Goal: Task Accomplishment & Management: Use online tool/utility

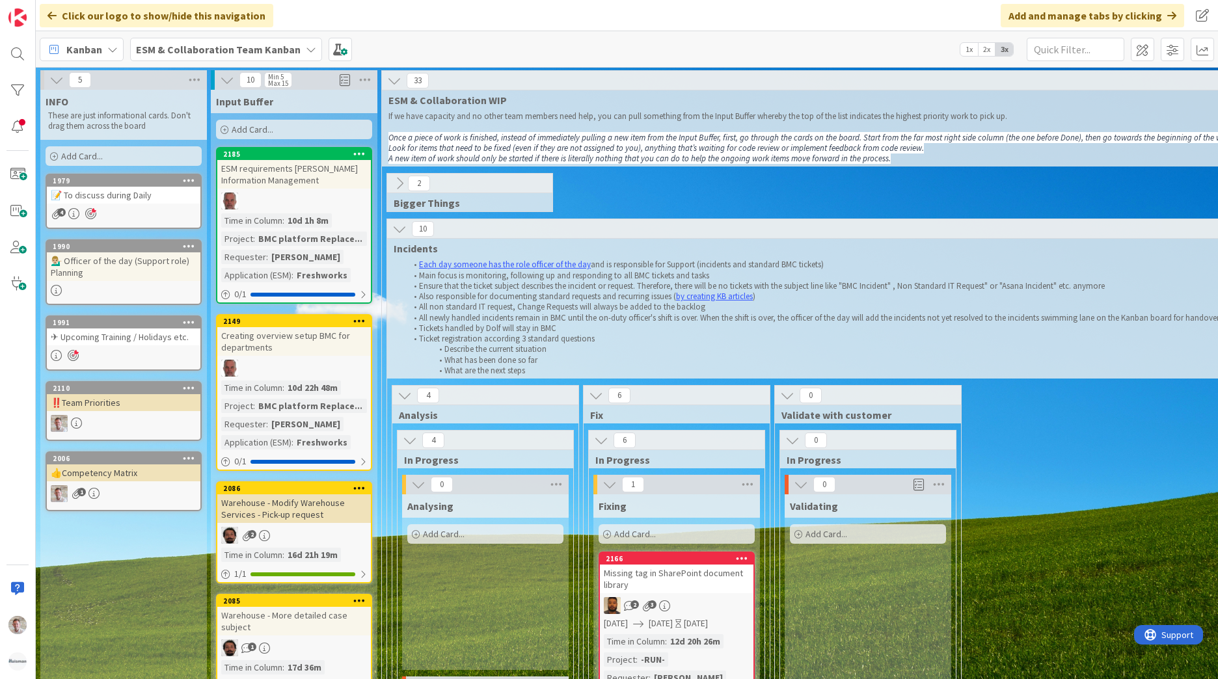
click at [237, 47] on b "ESM & Collaboration Team Kanban" at bounding box center [218, 49] width 165 height 13
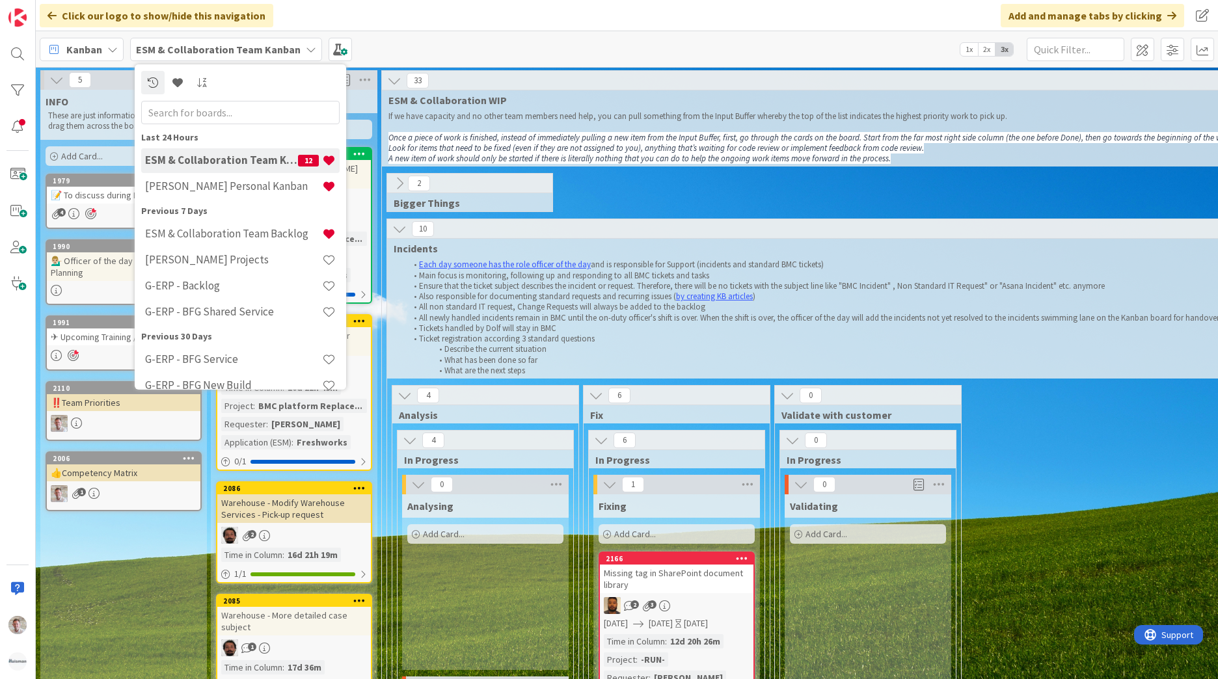
click at [187, 258] on h4 "[PERSON_NAME] Projects" at bounding box center [233, 259] width 177 height 13
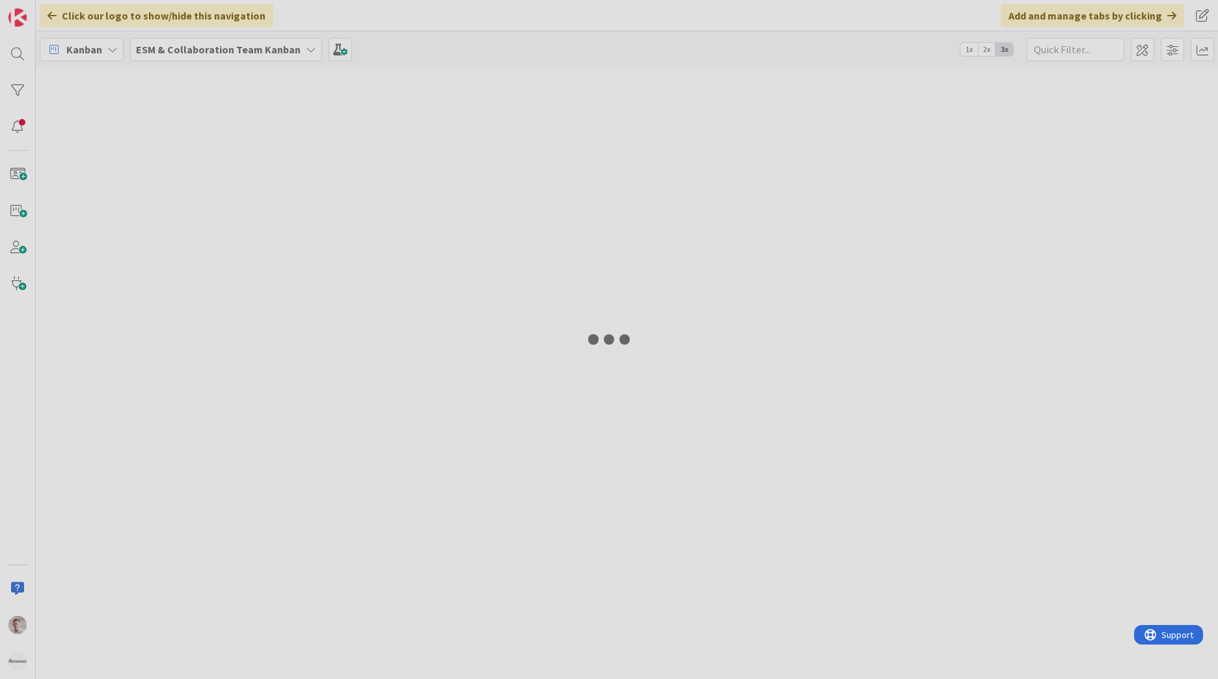
type input "m365"
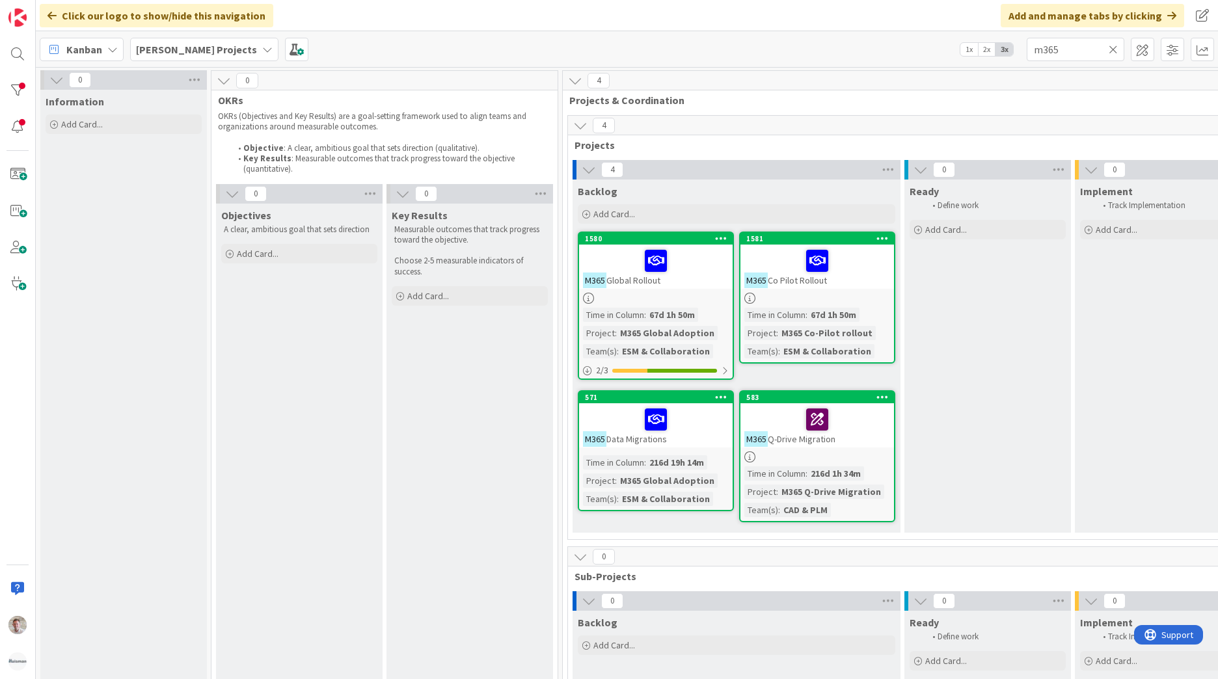
click at [875, 237] on div at bounding box center [881, 238] width 23 height 9
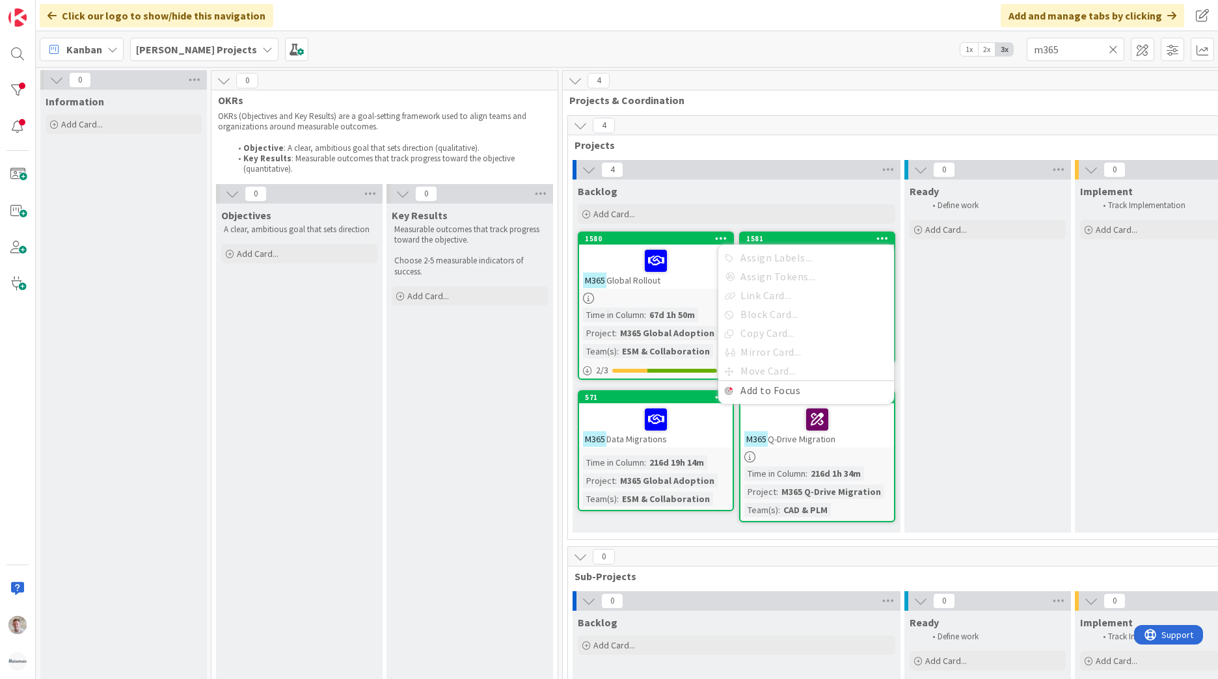
click at [431, 442] on div "Key Results Measurable outcomes that track progress toward the objective. Choos…" at bounding box center [469, 499] width 167 height 591
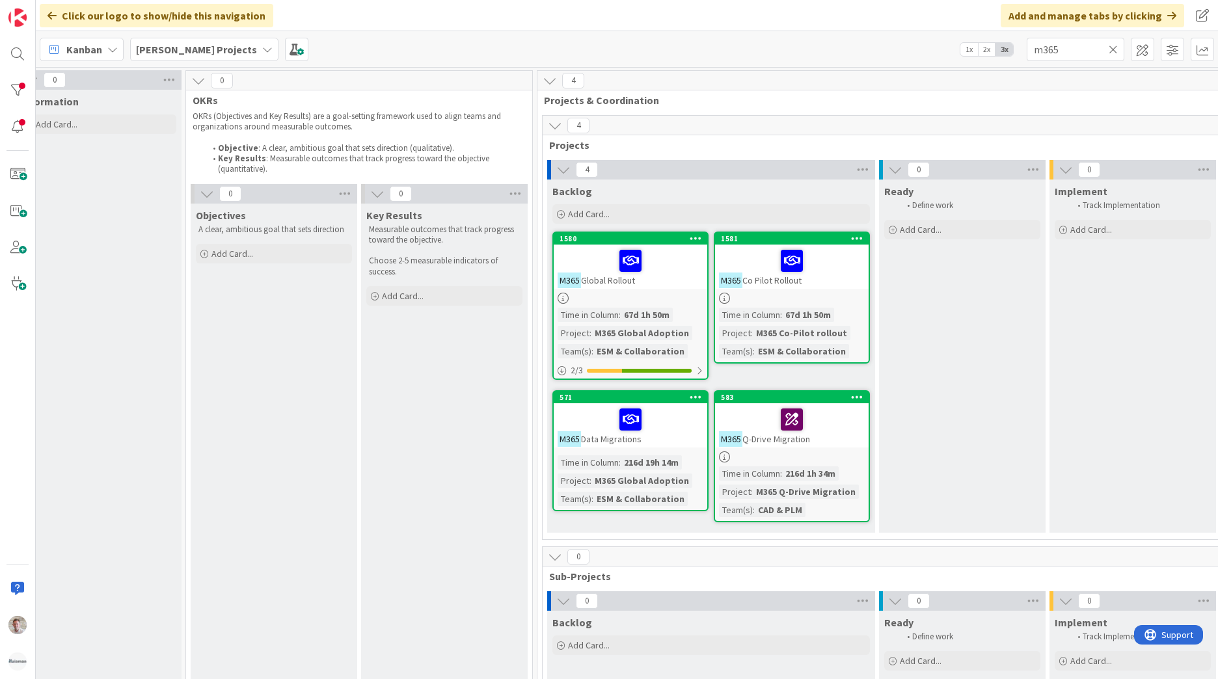
scroll to position [0, 24]
click at [180, 276] on div "Information Add Card..." at bounding box center [99, 445] width 167 height 711
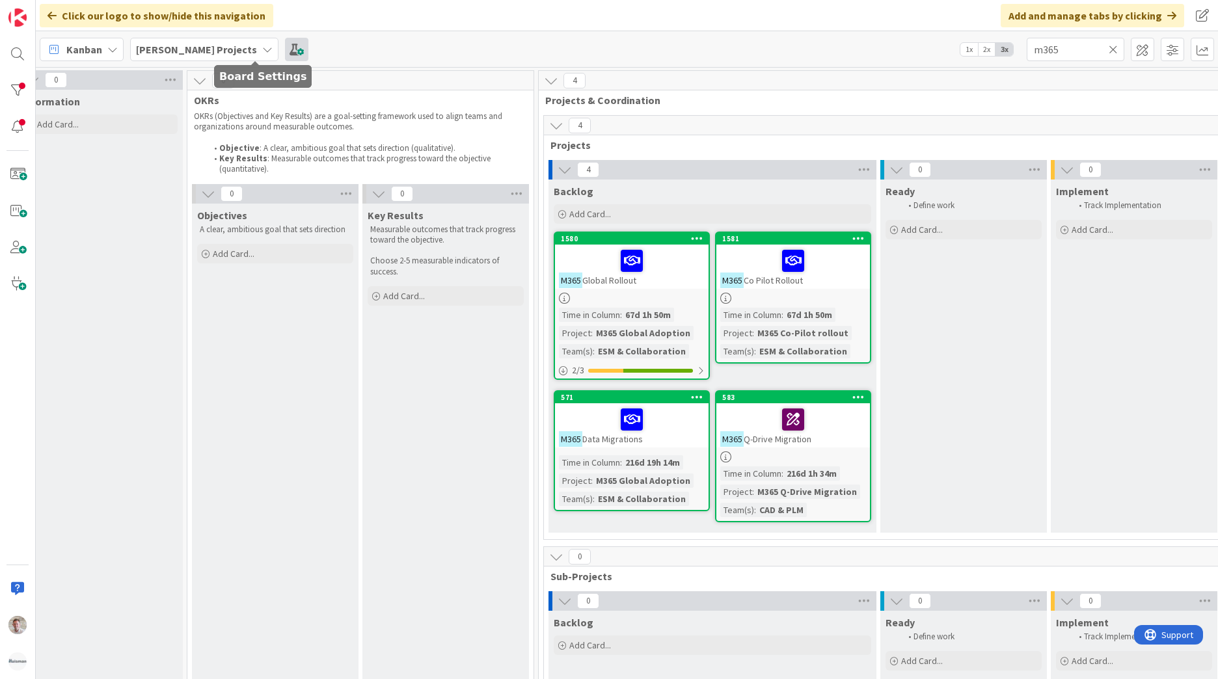
click at [285, 44] on span at bounding box center [296, 49] width 23 height 23
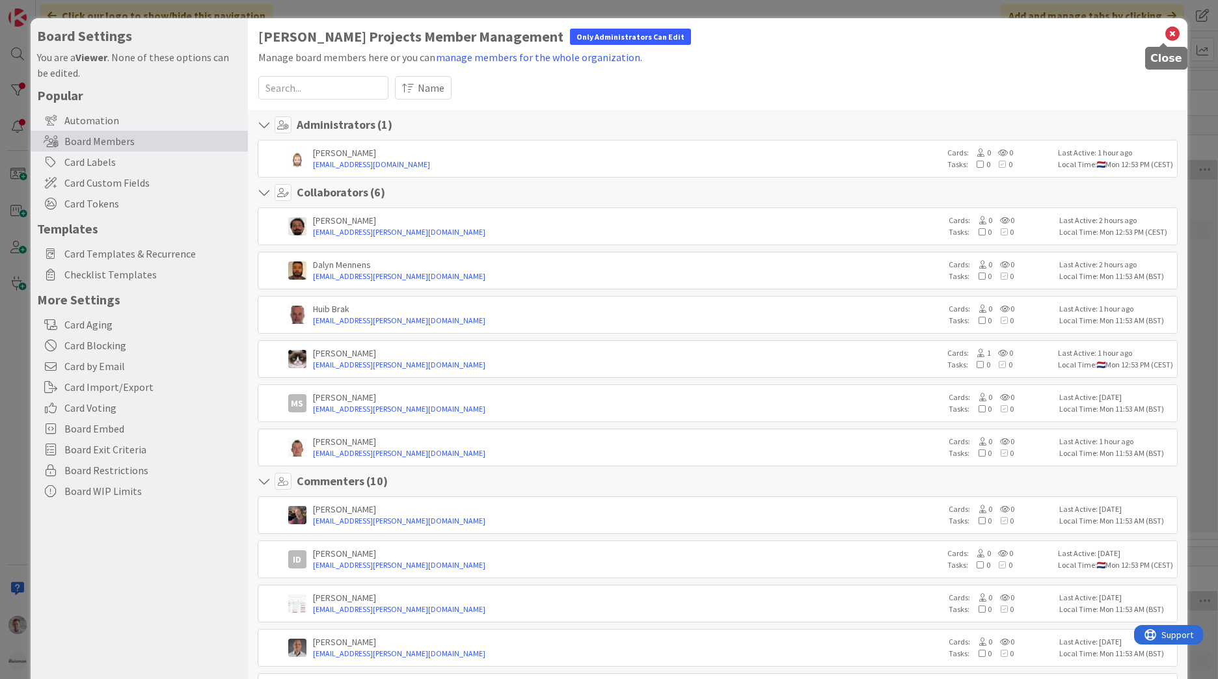
click at [1164, 33] on icon at bounding box center [1172, 34] width 17 height 18
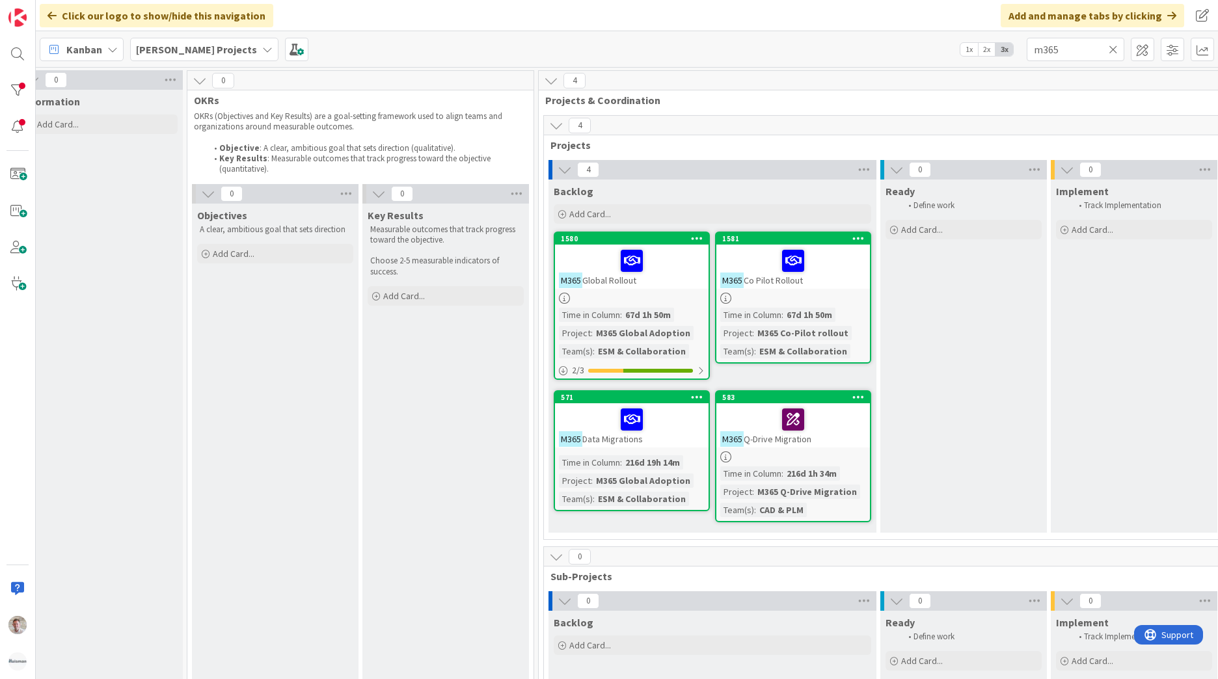
click at [185, 53] on b "[PERSON_NAME] Projects" at bounding box center [196, 49] width 121 height 13
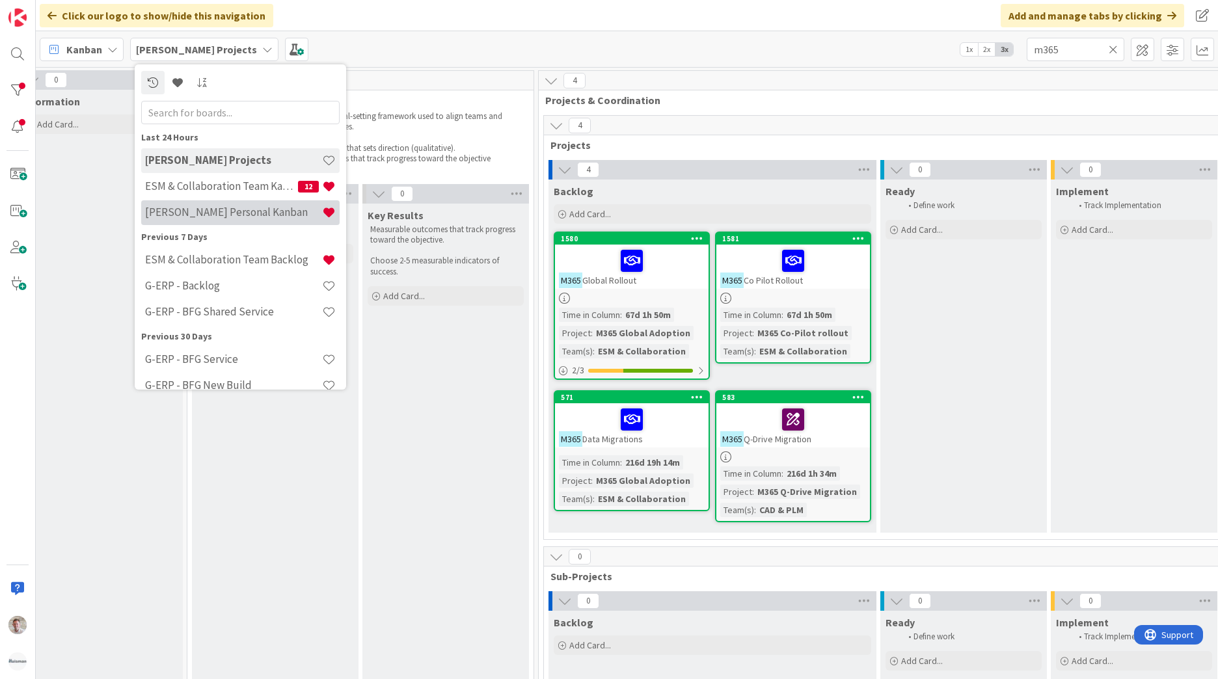
click at [223, 207] on h4 "[PERSON_NAME] Personal Kanban" at bounding box center [233, 212] width 177 height 13
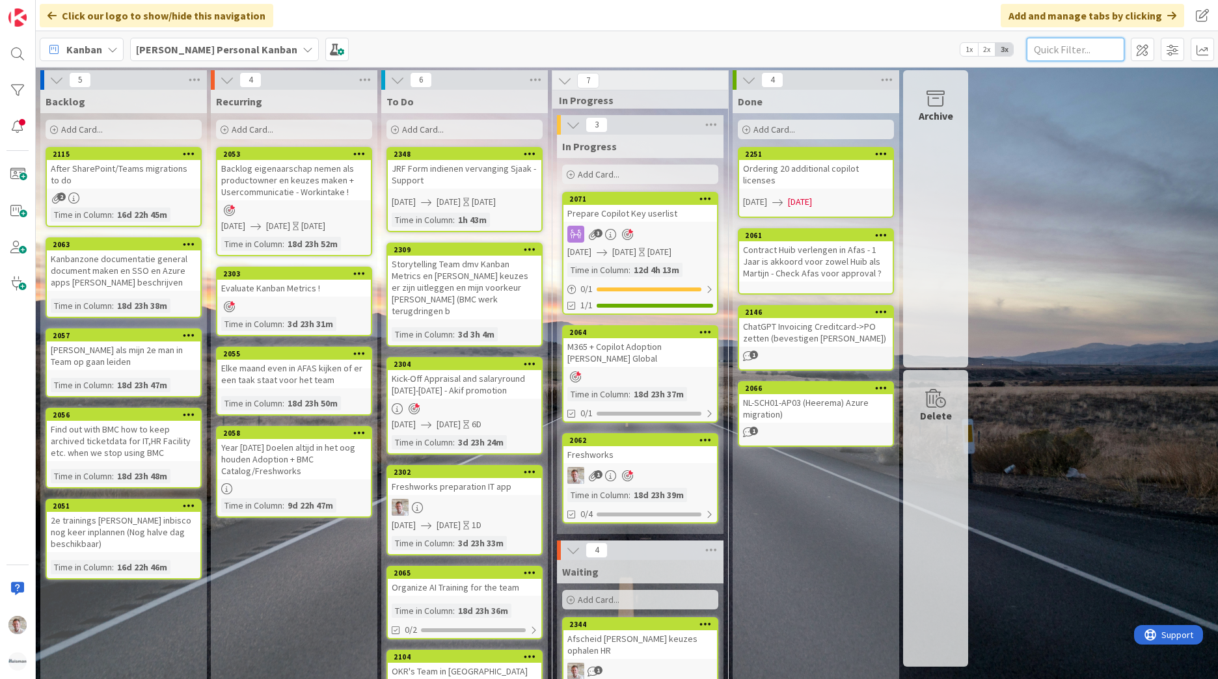
click at [1047, 49] on input "text" at bounding box center [1076, 49] width 98 height 23
type input "fac"
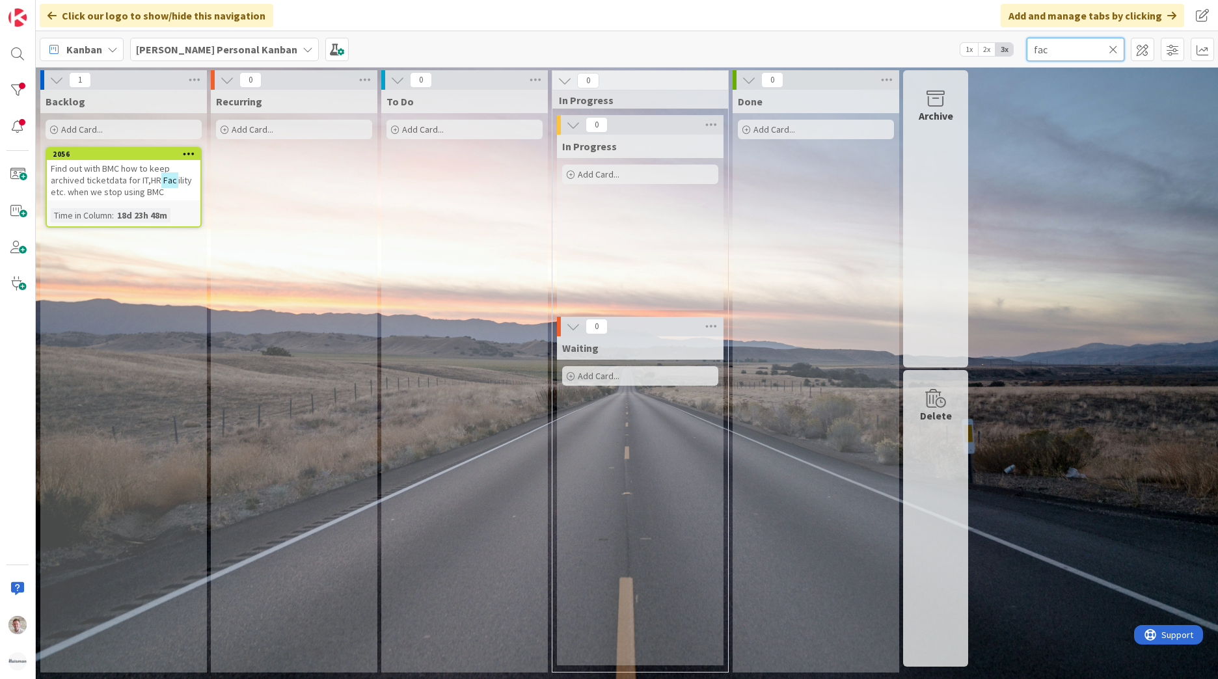
click at [1048, 44] on input "fac" at bounding box center [1076, 49] width 98 height 23
click at [1047, 44] on input "fac" at bounding box center [1076, 49] width 98 height 23
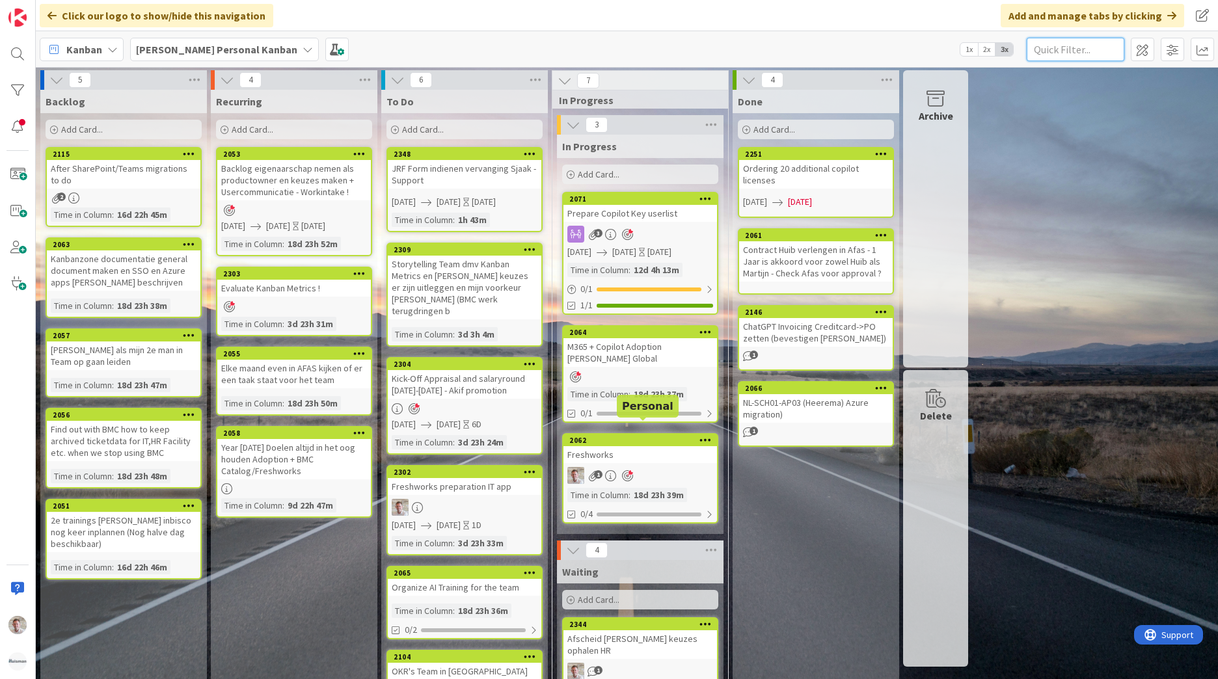
scroll to position [353, 0]
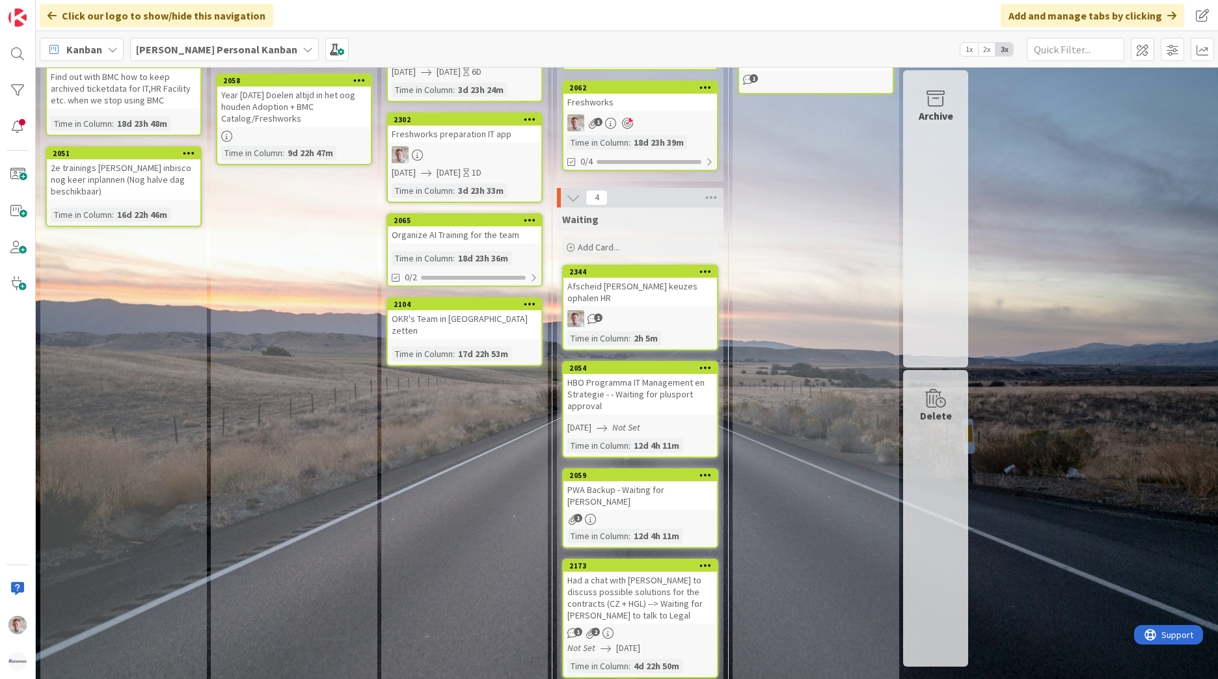
click at [594, 245] on span "Add Card..." at bounding box center [599, 247] width 42 height 12
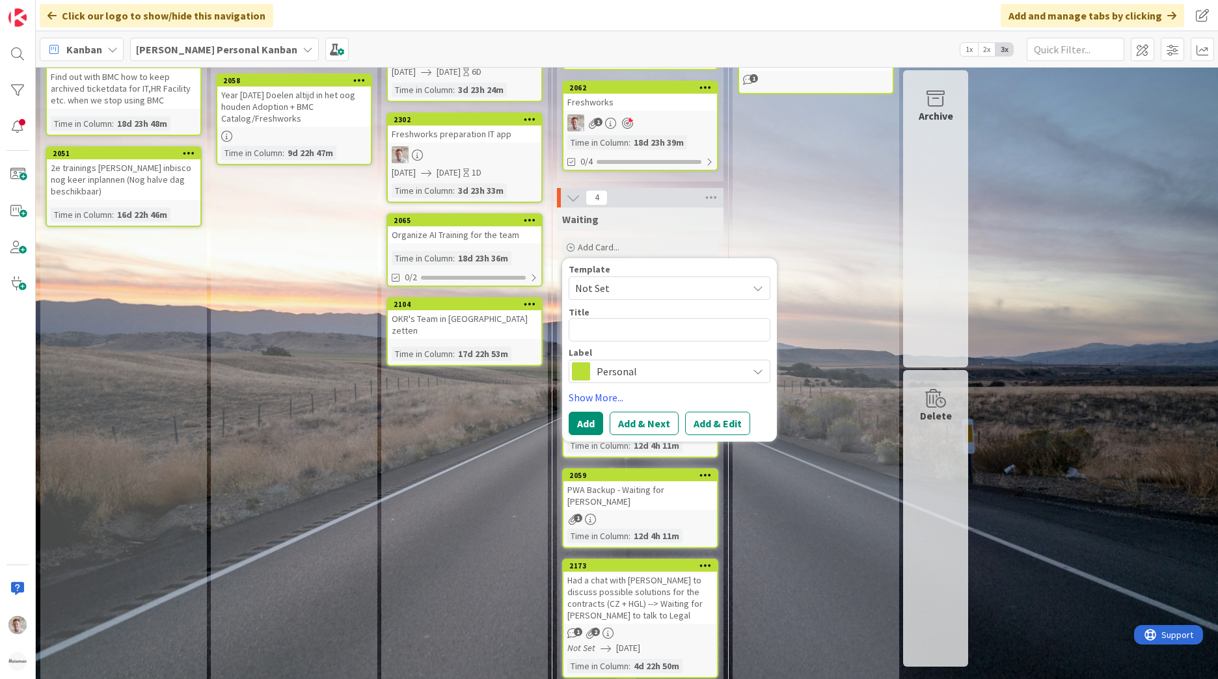
type textarea "x"
type textarea "F"
type textarea "x"
type textarea "Fa"
type textarea "x"
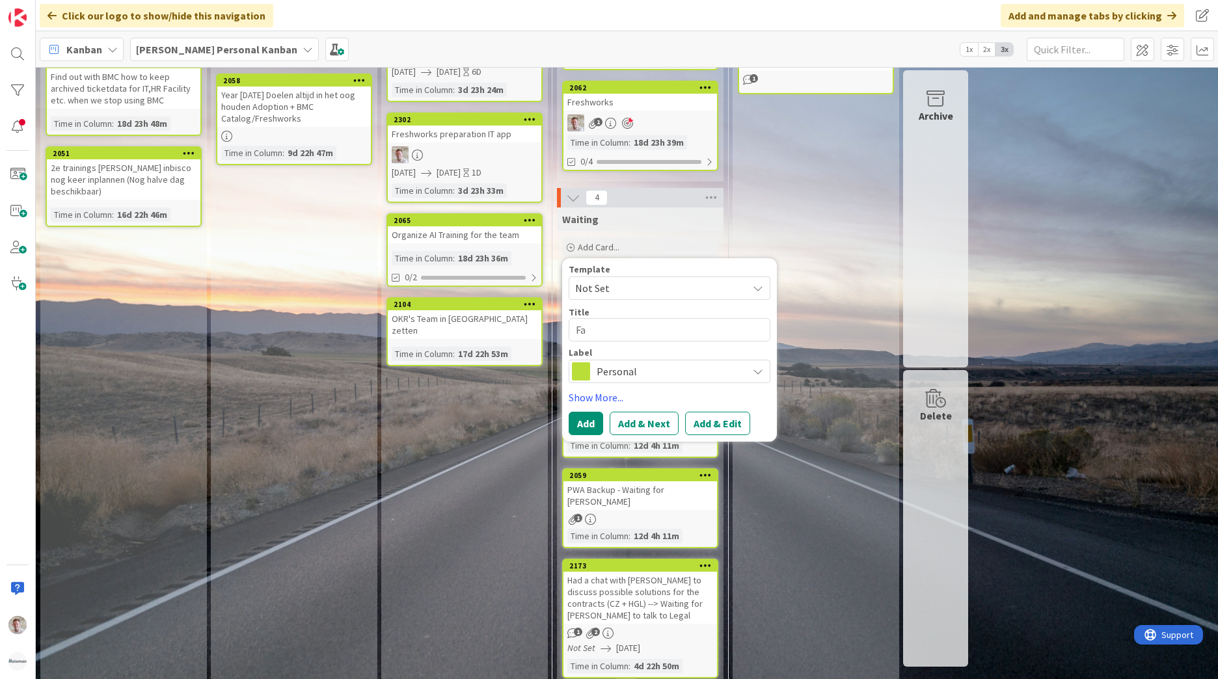
type textarea "Fac"
type textarea "x"
type textarea "Faci"
type textarea "x"
type textarea "Facil"
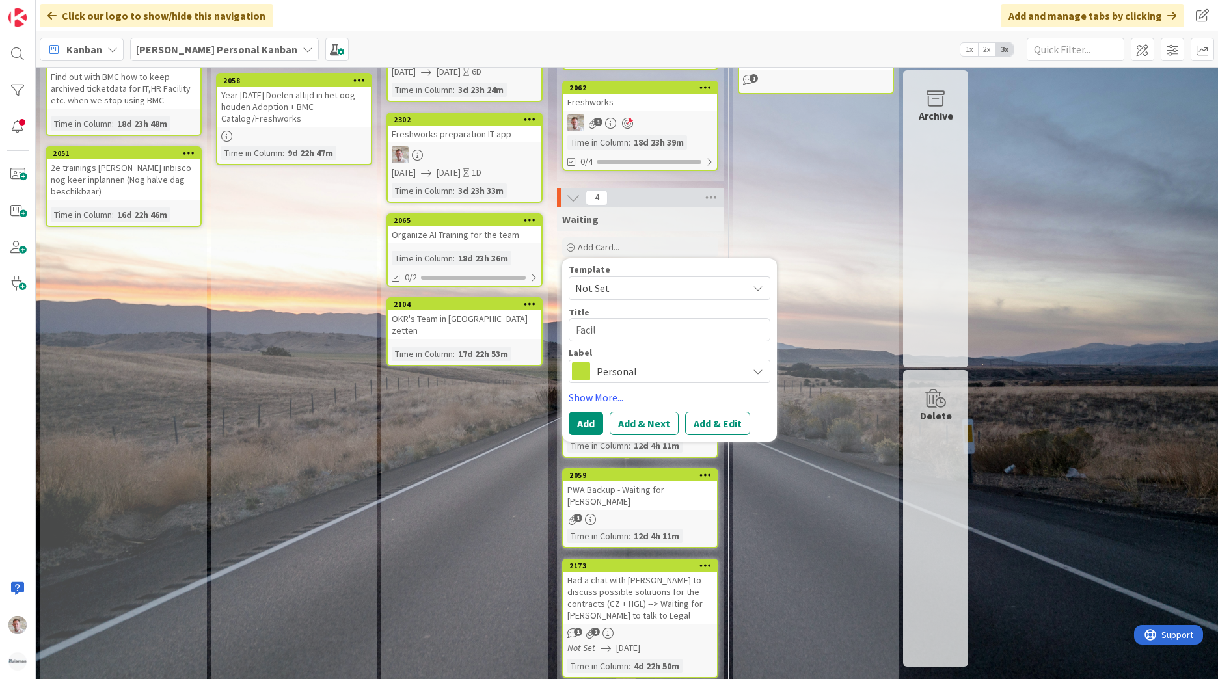
type textarea "x"
type textarea "Facili"
type textarea "x"
type textarea "Facilit"
type textarea "x"
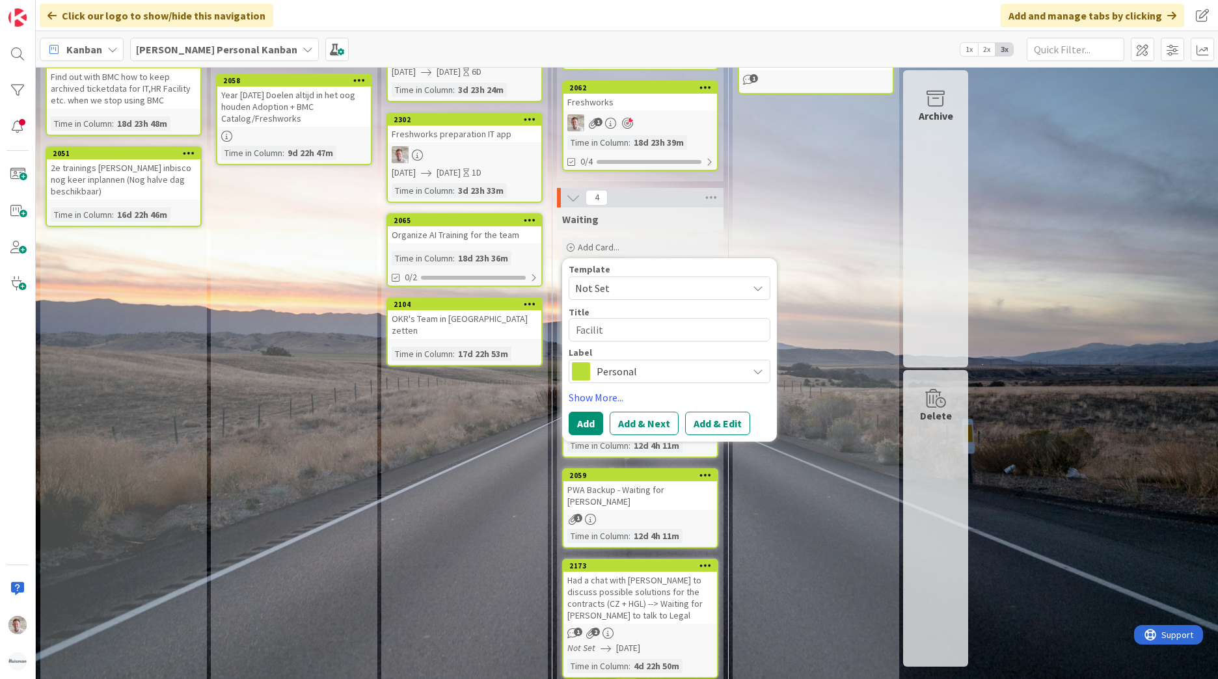
type textarea "Facility"
type textarea "x"
type textarea "Facility"
type textarea "x"
type textarea "Facility D"
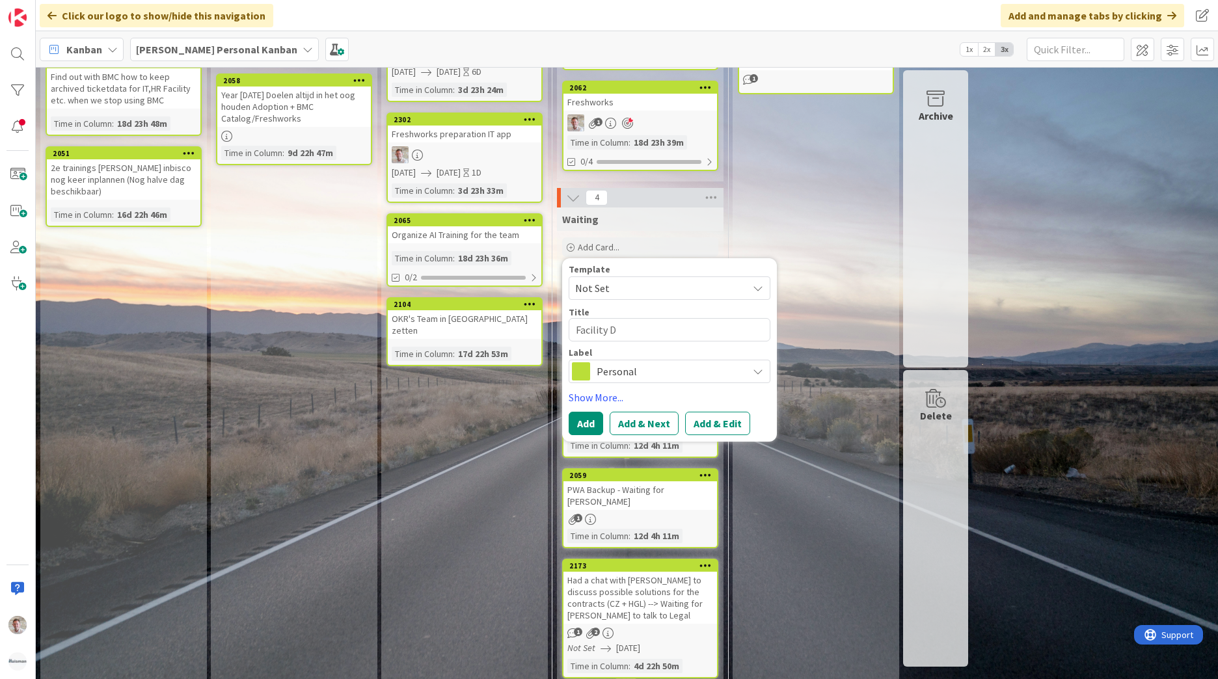
type textarea "x"
type textarea "Facility Dem"
type textarea "x"
type textarea "Facility Demo"
type textarea "x"
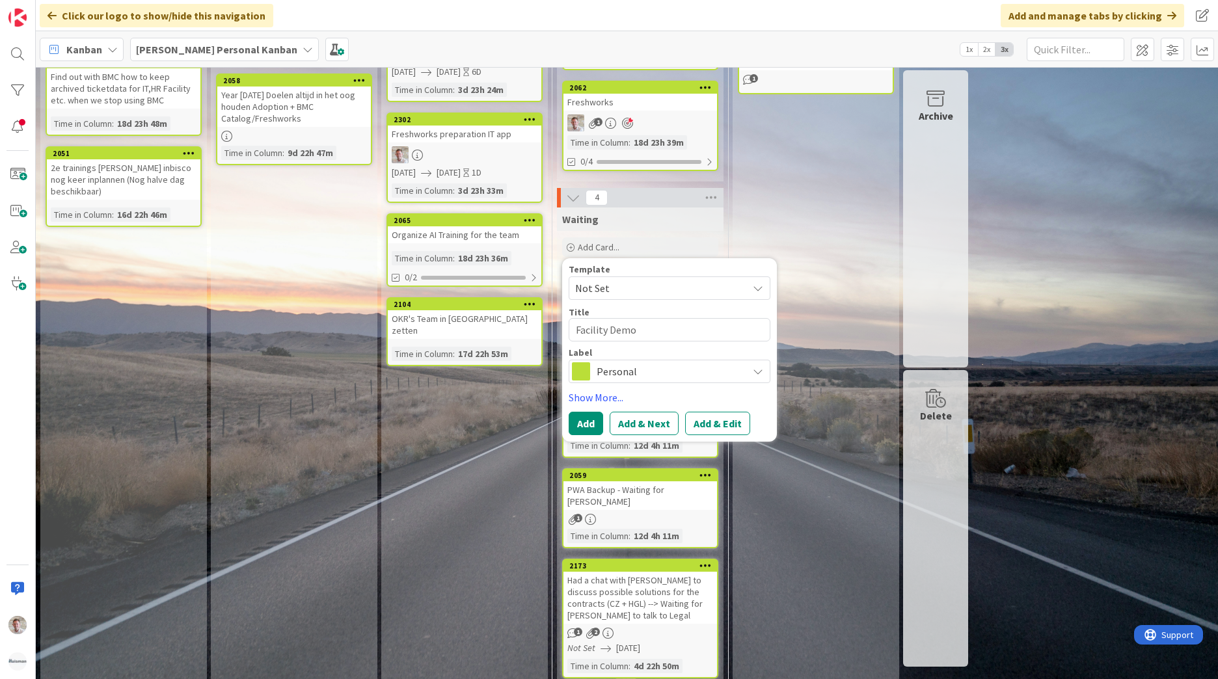
type textarea "Facility Demo"
type textarea "x"
type textarea "Facility Demo o"
type textarea "x"
type textarea "Facility Demo op"
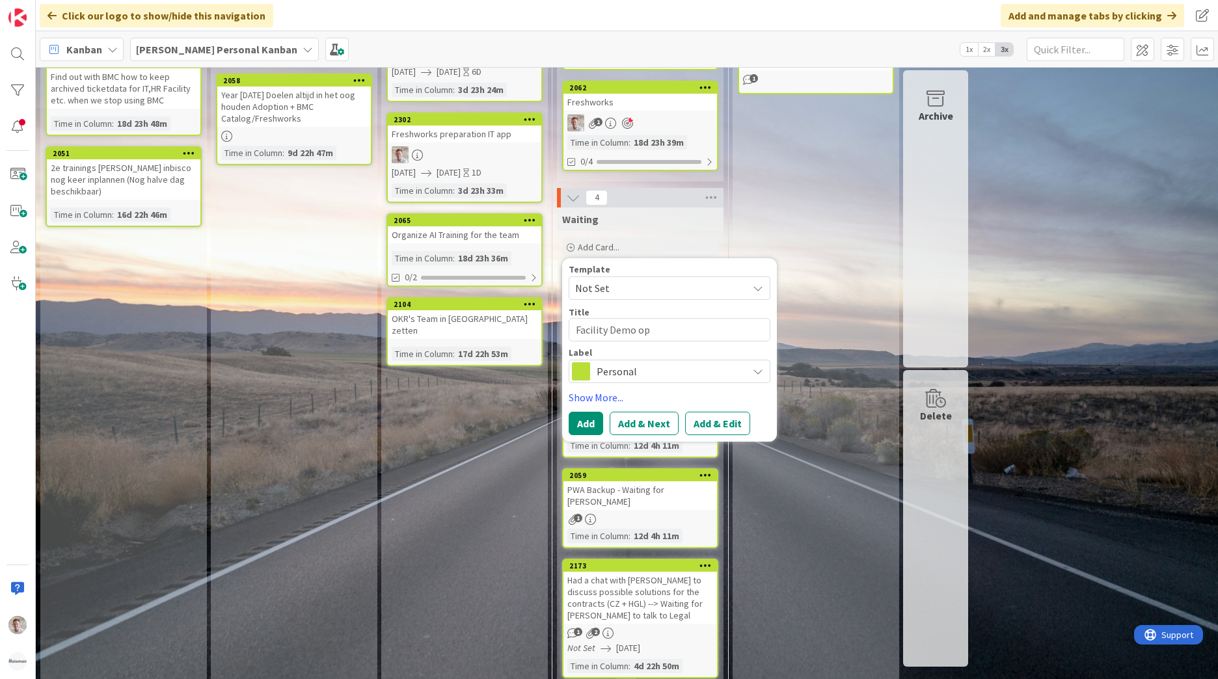
type textarea "x"
type textarea "Facility Demo opz"
type textarea "x"
type textarea "Facility Demo opze"
type textarea "x"
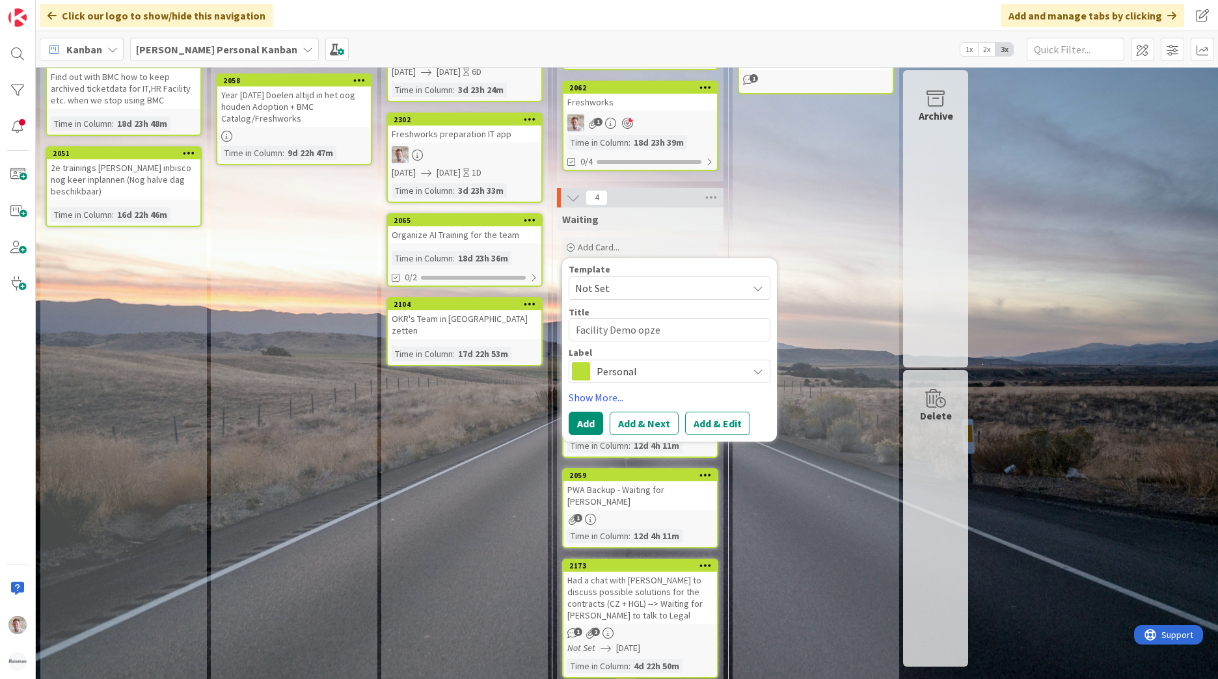
type textarea "Facility Demo opzet"
type textarea "x"
type textarea "Facility Demo opzett"
type textarea "x"
type textarea "Facility Demo opzette"
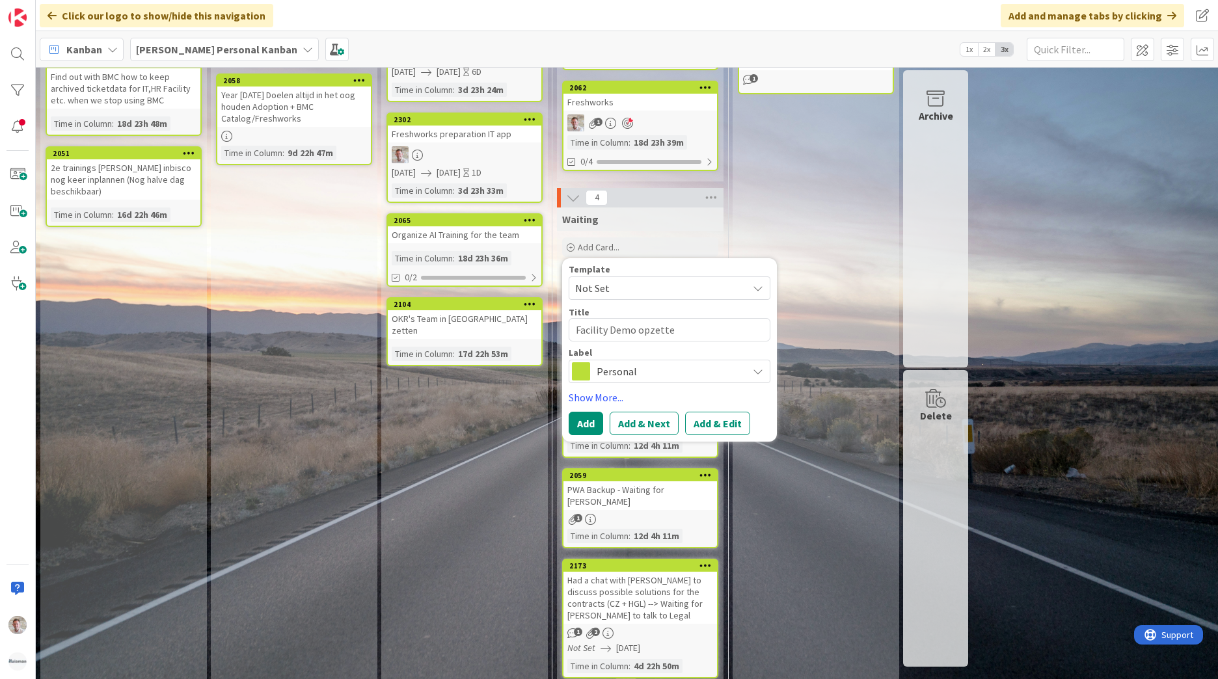
type textarea "x"
type textarea "Facility Demo opzetten"
type textarea "x"
type textarea "Facility Demo opzetten"
type textarea "x"
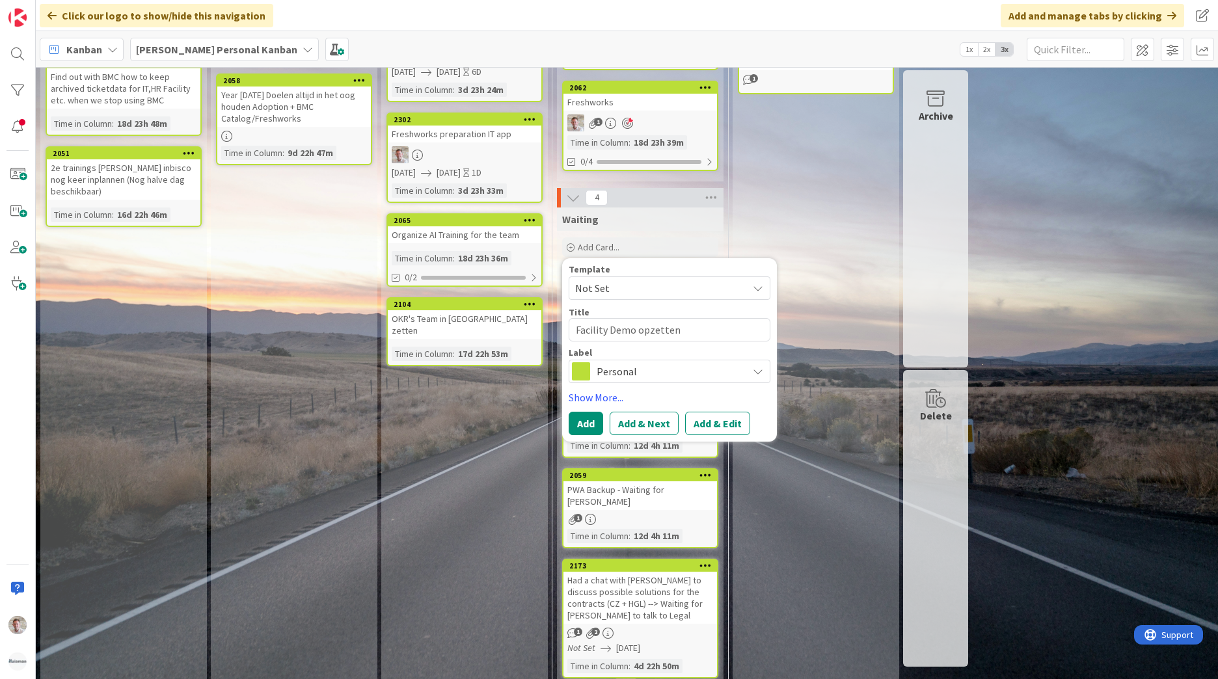
type textarea "Facility Demo opzetten -"
type textarea "x"
type textarea "Facility Demo opzetten -"
type textarea "x"
type textarea "Facility Demo opzetten - W"
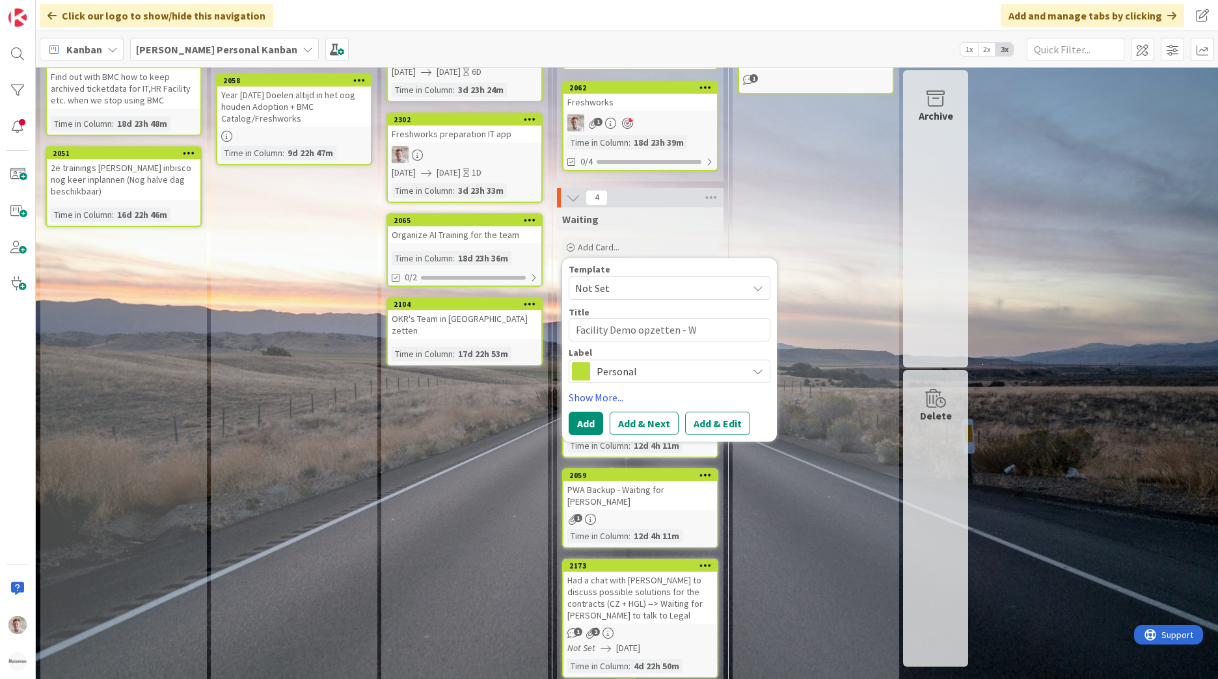
type textarea "x"
type textarea "Facility Demo opzetten - Wa"
type textarea "x"
type textarea "Facility Demo opzetten - Wai"
type textarea "x"
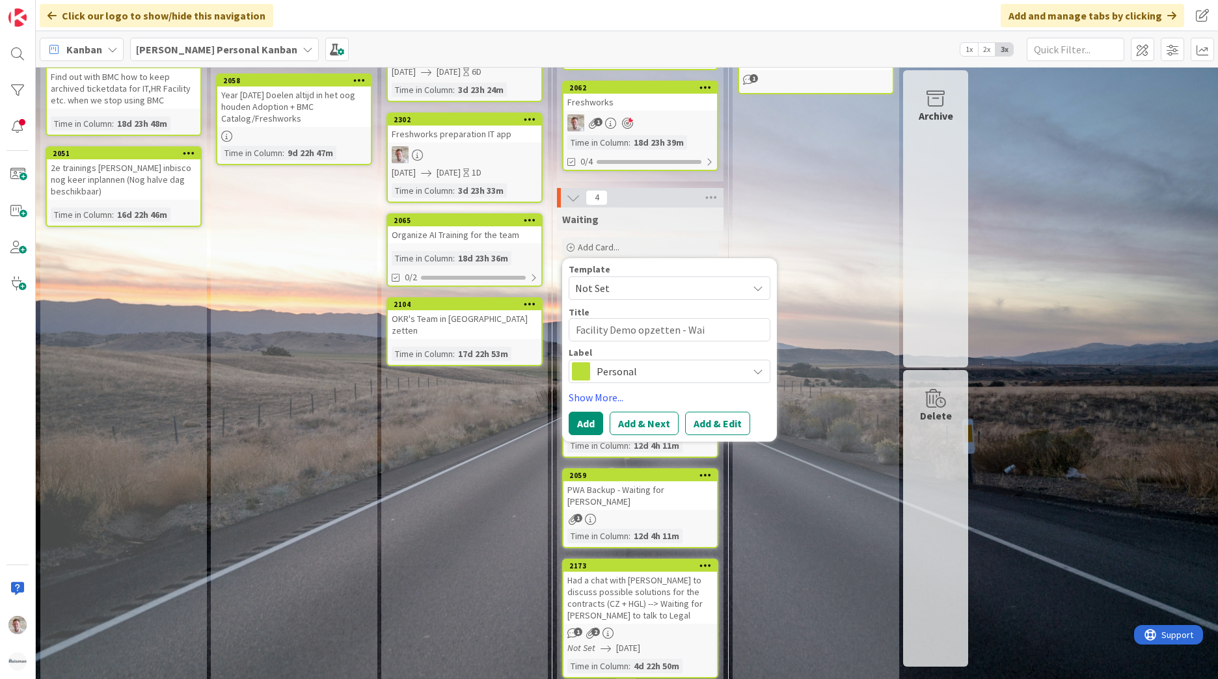
type textarea "Facility Demo opzetten - Wait"
type textarea "x"
type textarea "Facility Demo opzetten - Waiti"
type textarea "x"
type textarea "Facility Demo opzetten - Waitin"
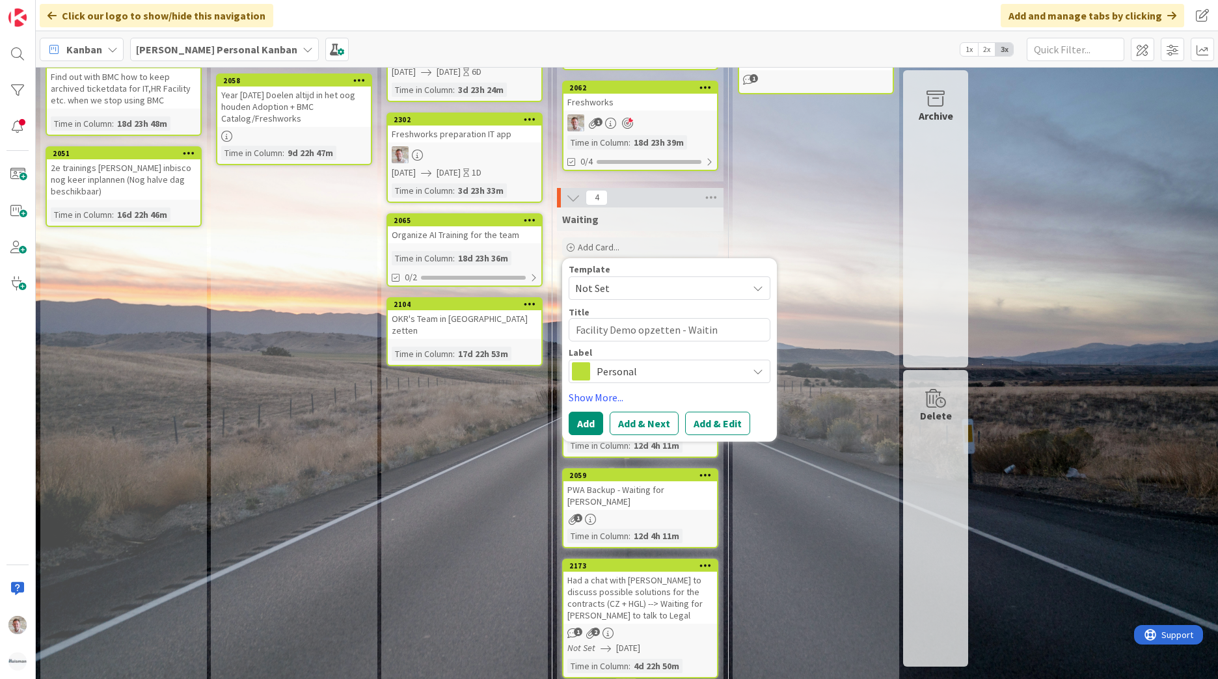
type textarea "x"
type textarea "Facility Demo opzetten - Waiting"
type textarea "x"
type textarea "Facility Demo opzetten - Waiting"
type textarea "x"
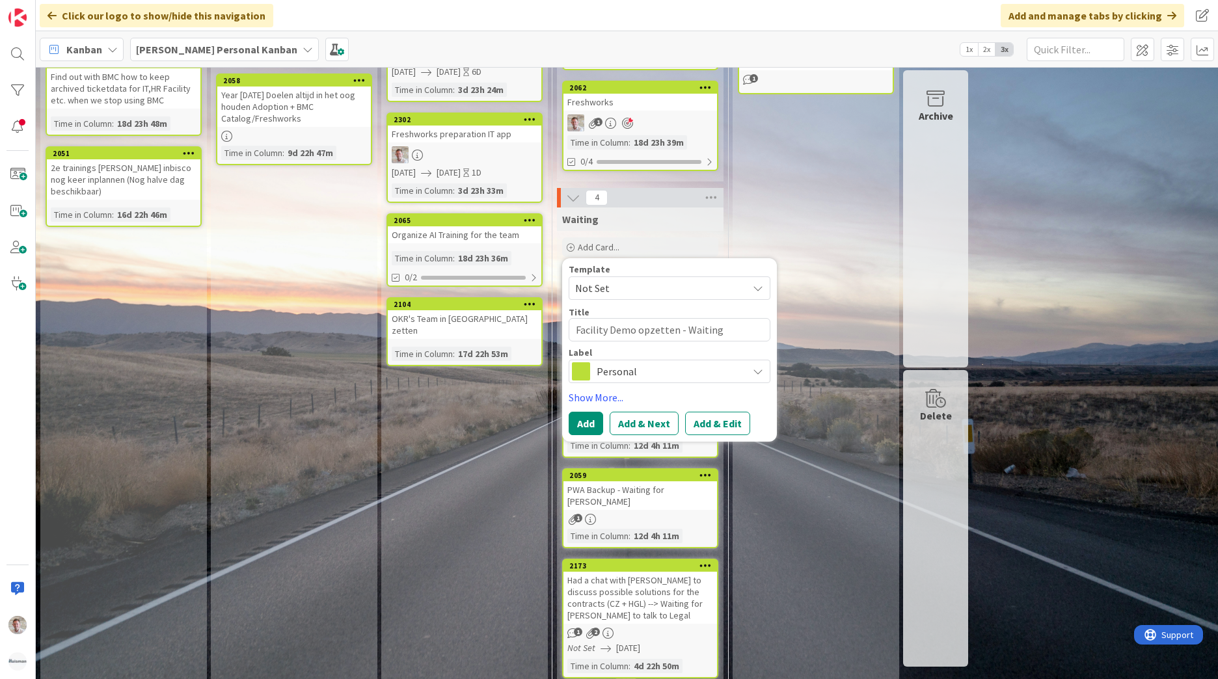
type textarea "Facility Demo opzetten - Waiting f"
type textarea "x"
type textarea "Facility Demo opzetten - Waiting fo"
type textarea "x"
type textarea "Facility Demo opzetten - Waiting for"
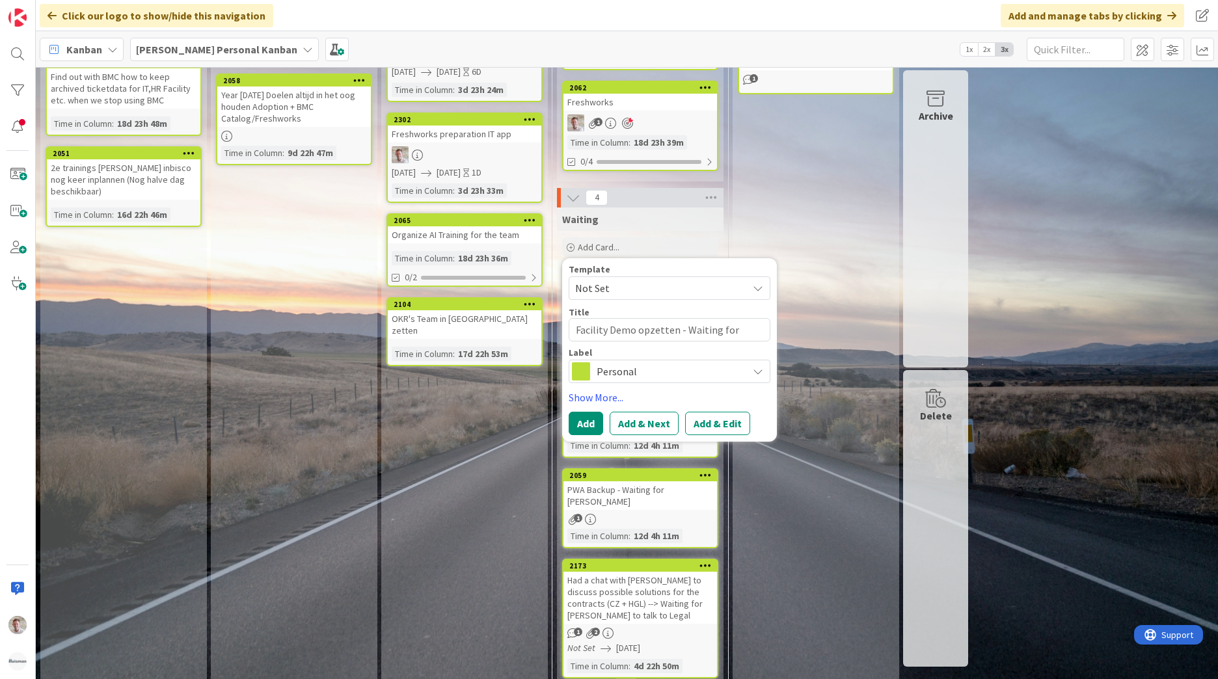
type textarea "x"
type textarea "Facility Demo opzetten - Waiting for"
type textarea "x"
type textarea "Facility Demo opzetten - Waiting for i"
type textarea "x"
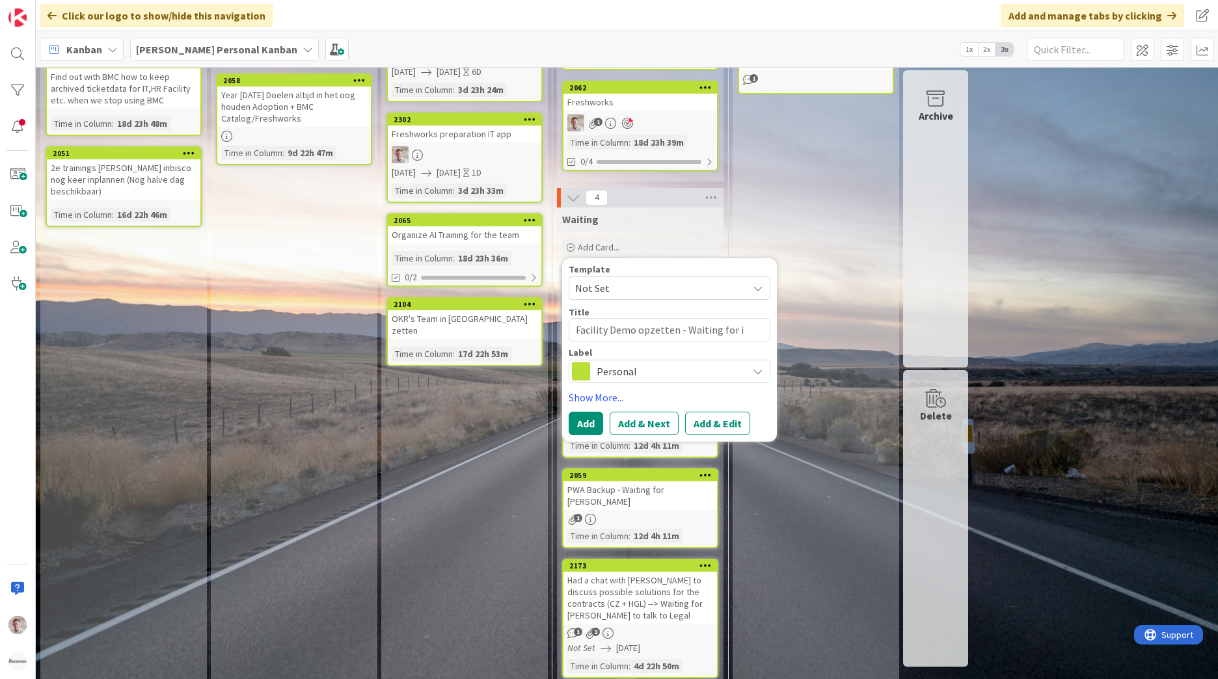
type textarea "Facility Demo opzetten - Waiting for in"
type textarea "x"
type textarea "Facility Demo opzetten - Waiting for inp"
type textarea "x"
type textarea "Facility Demo opzetten - Waiting for inpu"
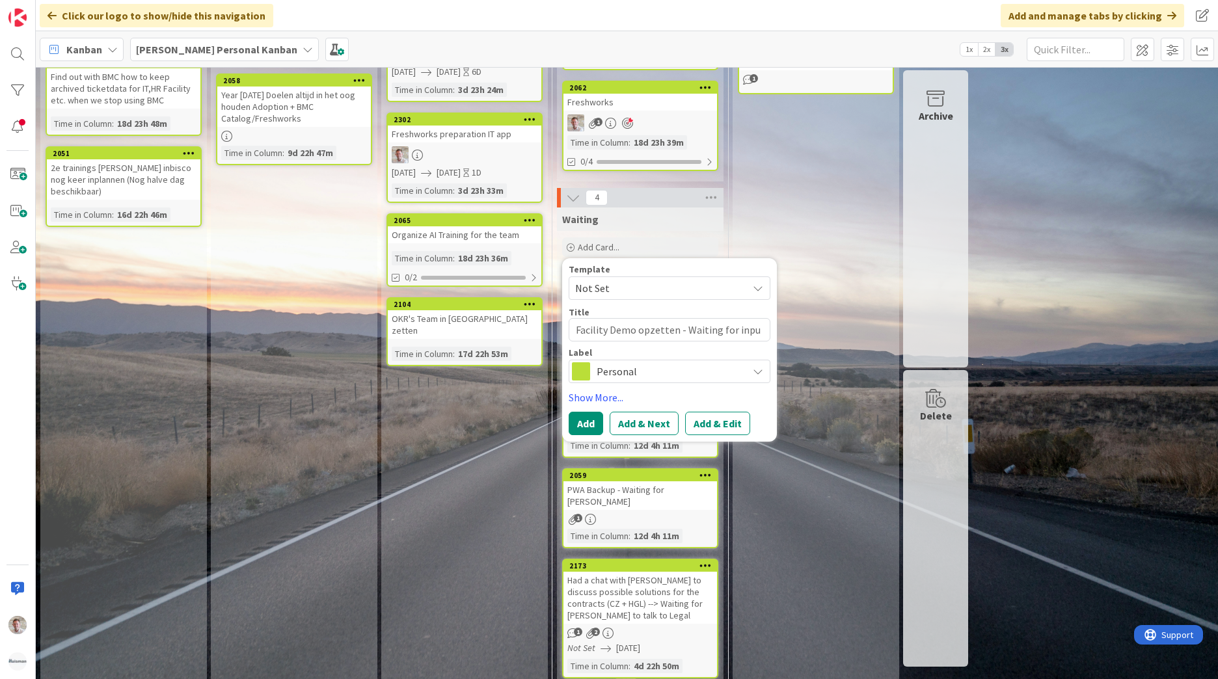
type textarea "x"
type textarea "Facility Demo opzetten - Waiting for input"
type textarea "x"
type textarea "Facility Demo opzetten - Waiting for input"
type textarea "x"
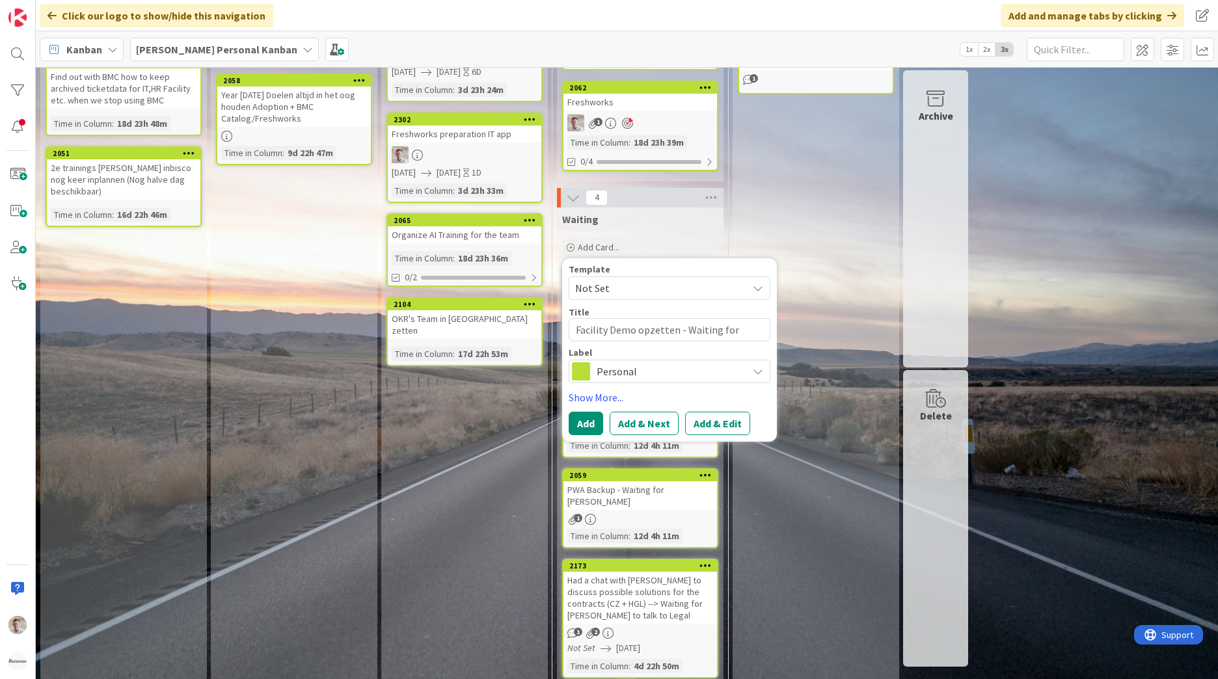
type textarea "Facility Demo opzetten - Waiting for input P"
type textarea "x"
type textarea "Facility Demo opzetten - Waiting for input Pe"
type textarea "x"
type textarea "Facility Demo opzetten - Waiting for input Pet"
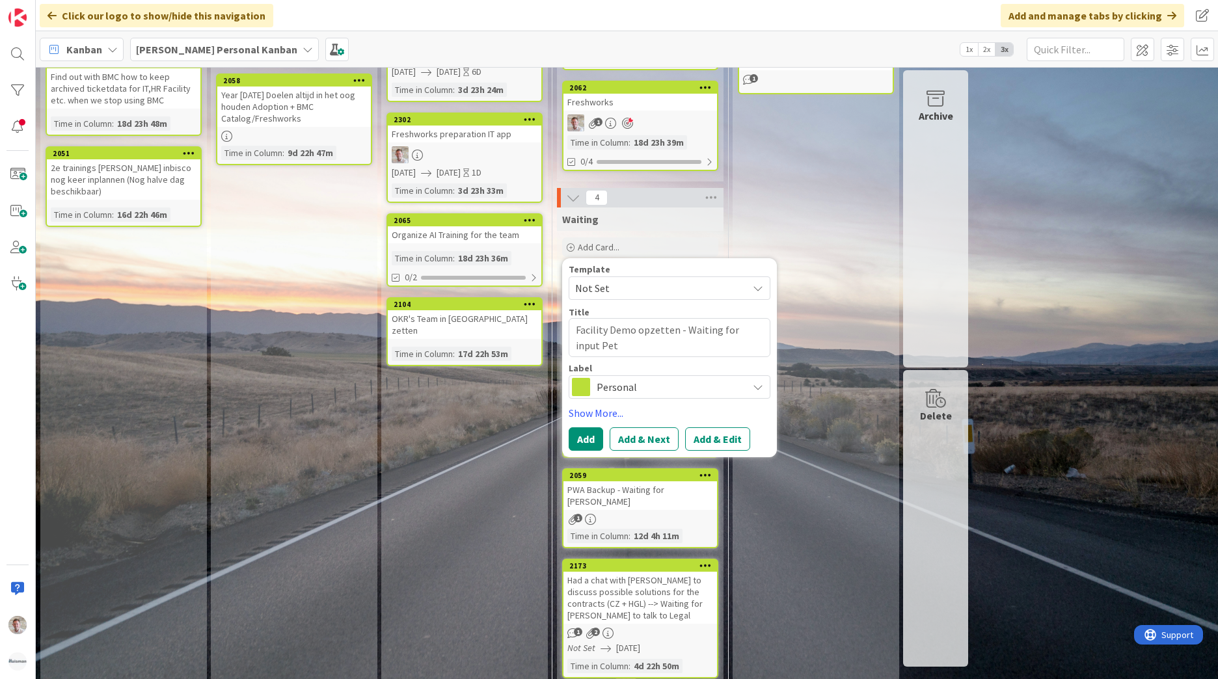
type textarea "x"
type textarea "Facility Demo opzetten - Waiting for input Pete"
type textarea "x"
type textarea "Facility Demo opzetten - Waiting for input Peter"
type textarea "x"
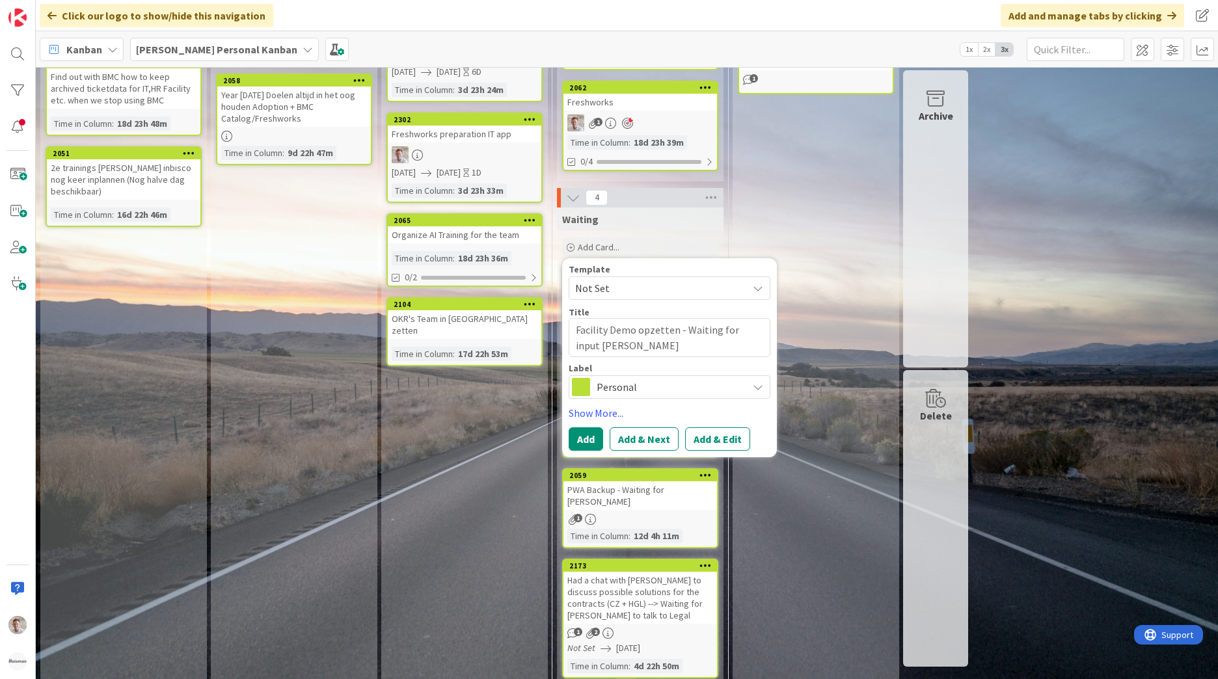
type textarea "Facility Demo opzetten - Waiting for input Peter"
type textarea "x"
type textarea "Facility Demo opzetten - Waiting for input Peter K"
type textarea "x"
type textarea "Facility Demo opzetten - Waiting for input Peter Ka"
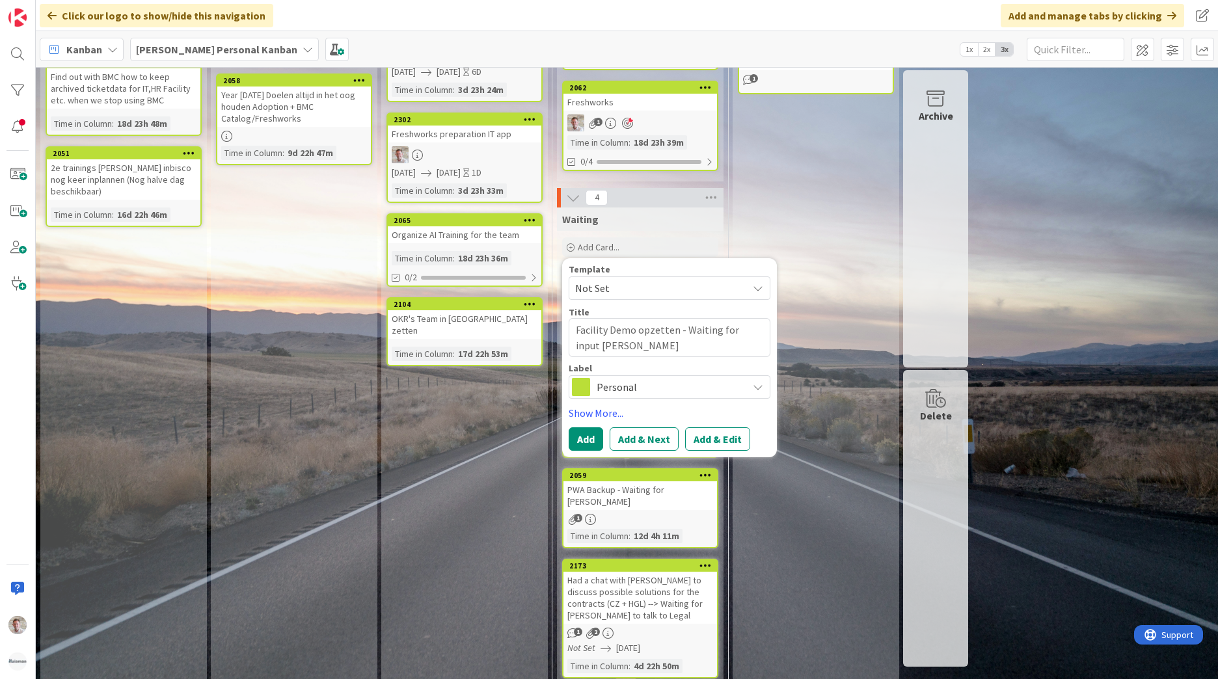
type textarea "x"
type textarea "Facility Demo opzetten - Waiting for input Peter Kal"
type textarea "x"
type textarea "Facility Demo opzetten - Waiting for input Peter Kald"
type textarea "x"
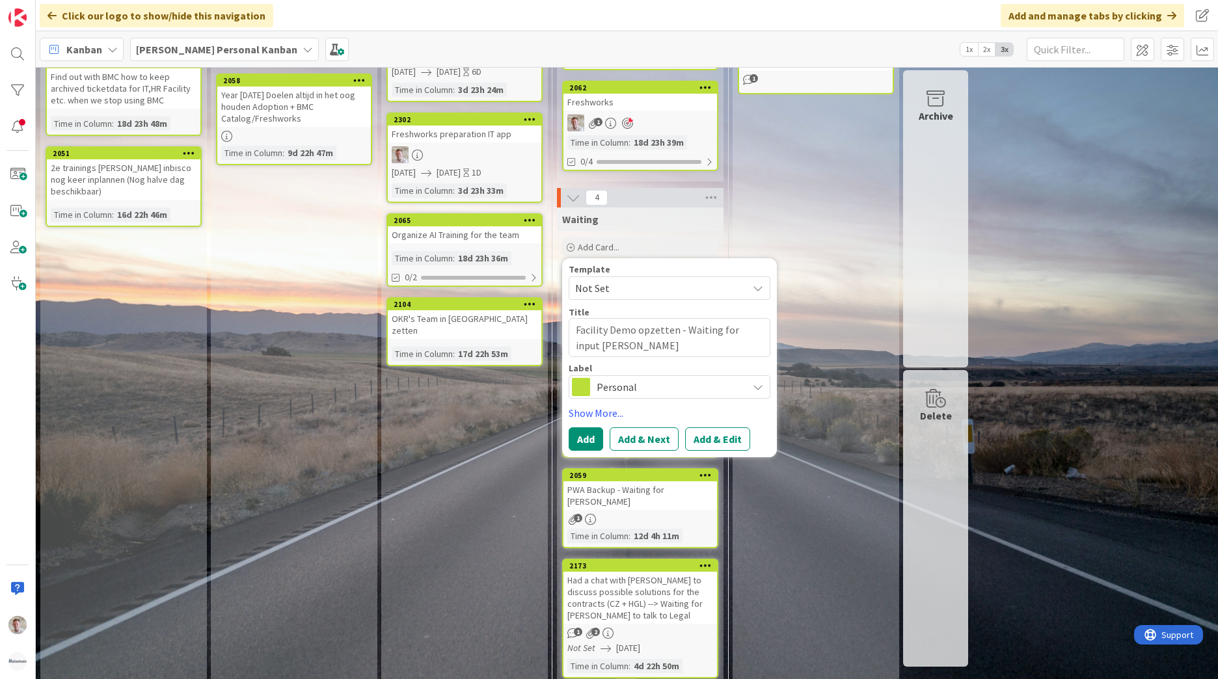
type textarea "Facility Demo opzetten - Waiting for input Peter Kalde"
type textarea "x"
type textarea "Facility Demo opzetten - Waiting for input Peter Kalden"
click at [731, 447] on button "Add & Edit" at bounding box center [717, 438] width 65 height 23
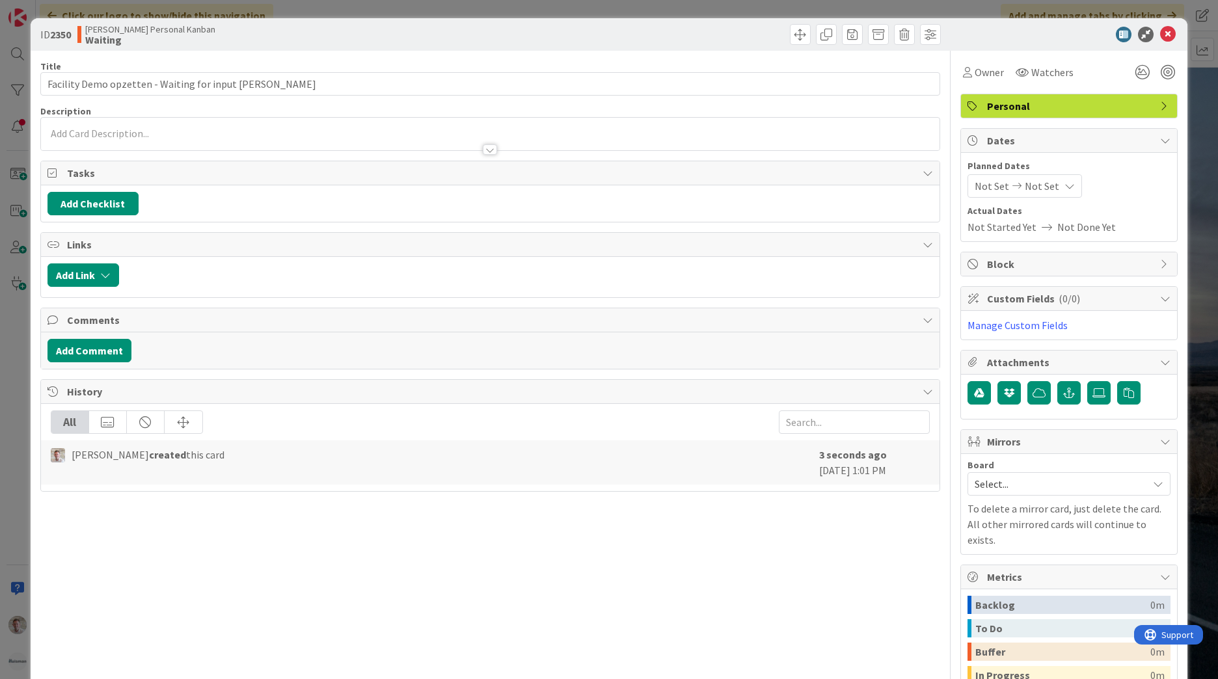
click at [989, 183] on span "Not Set" at bounding box center [992, 186] width 34 height 16
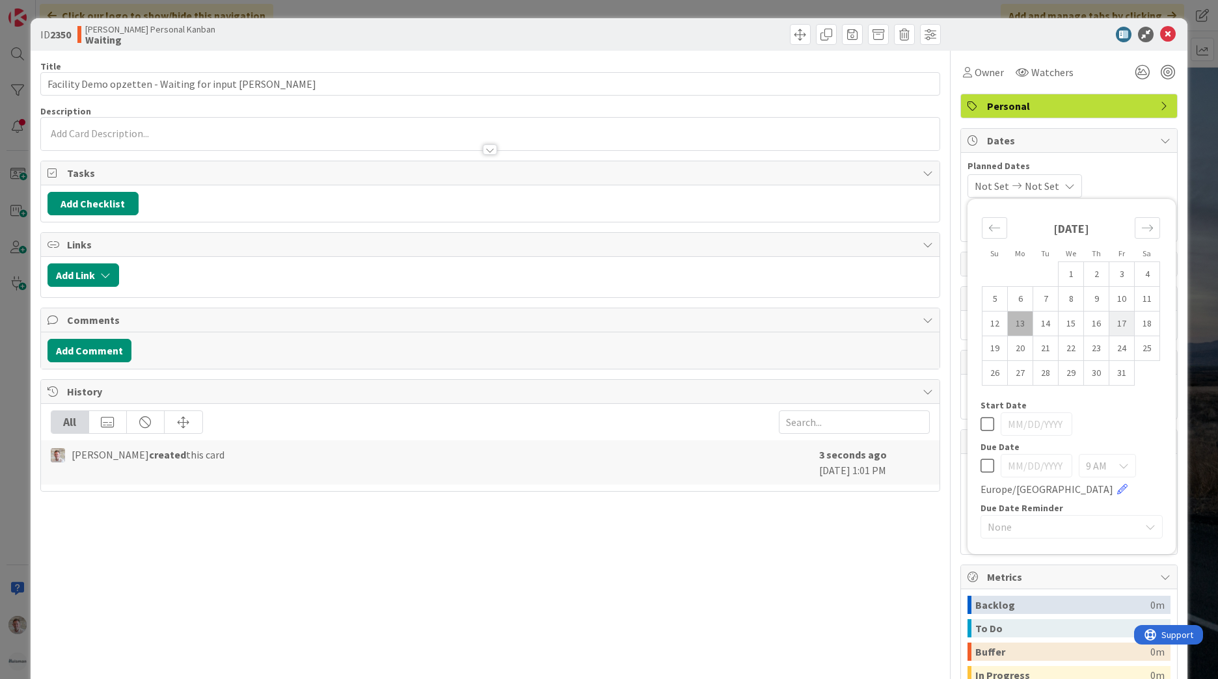
click at [1113, 325] on td "17" at bounding box center [1121, 324] width 25 height 25
type input "[DATE]"
click at [1113, 325] on td "17" at bounding box center [1121, 324] width 25 height 25
type input "[DATE]"
drag, startPoint x: 712, startPoint y: 617, endPoint x: 760, endPoint y: 568, distance: 69.0
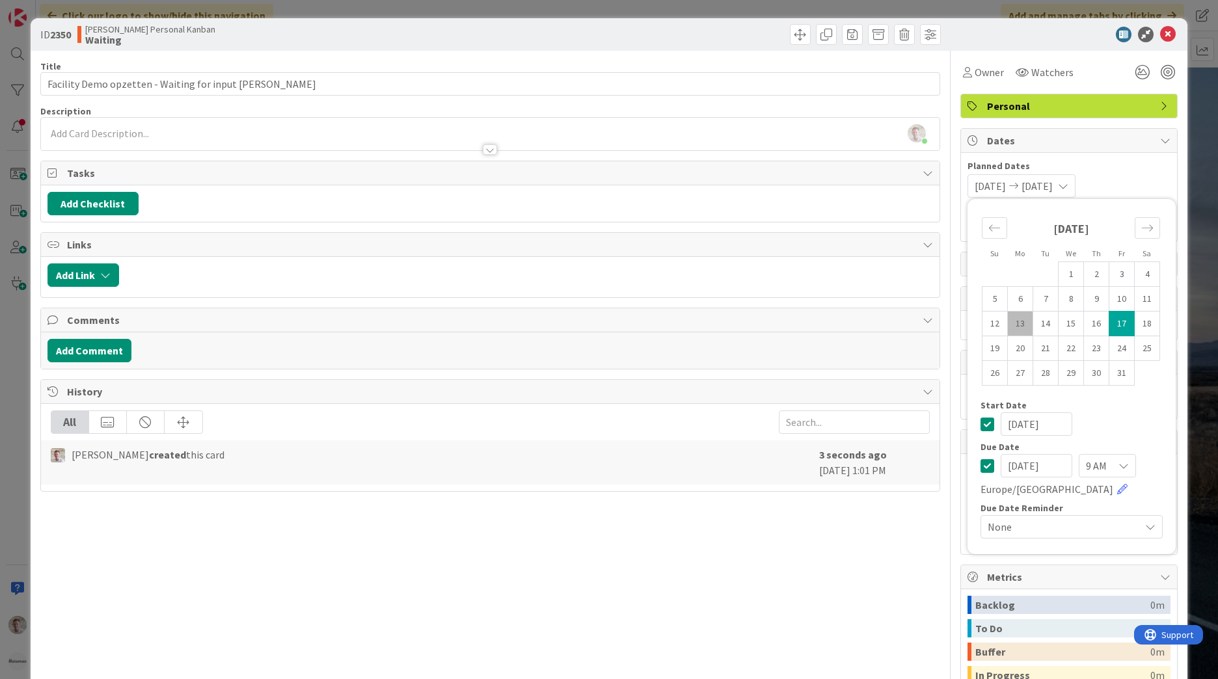
click at [713, 615] on div "Title 55 / 128 Facility Demo opzetten - Waiting for input Peter Kalden Descript…" at bounding box center [490, 431] width 900 height 760
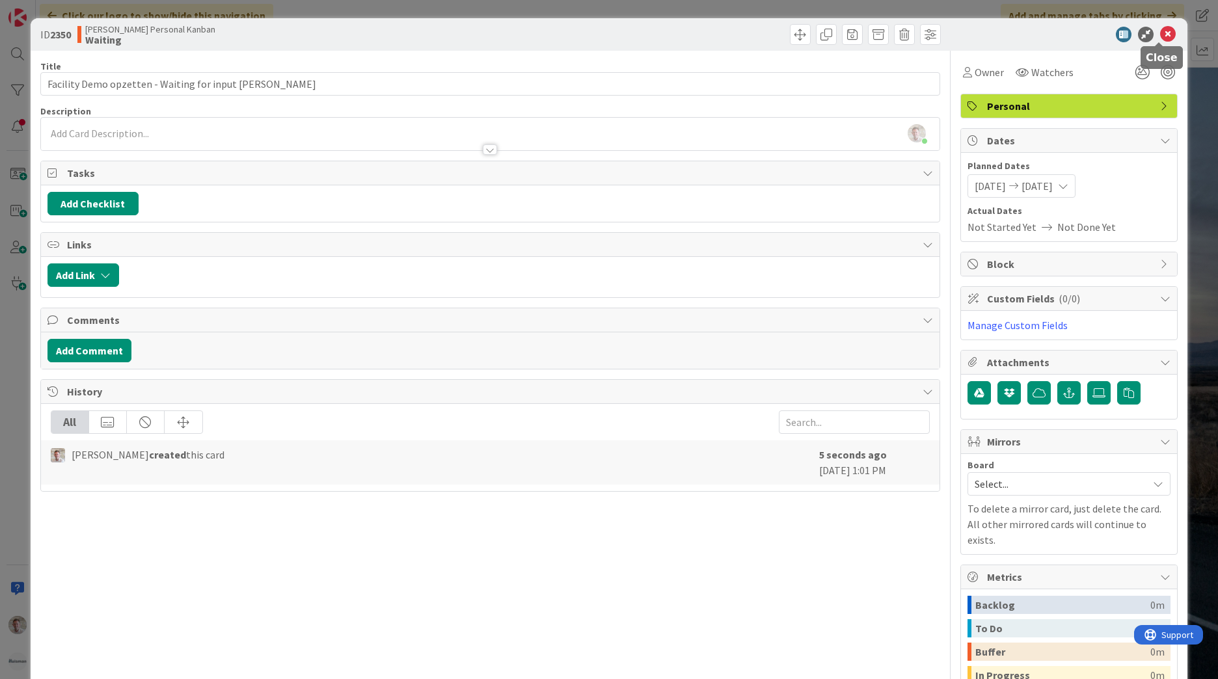
click at [1165, 31] on icon at bounding box center [1168, 35] width 16 height 16
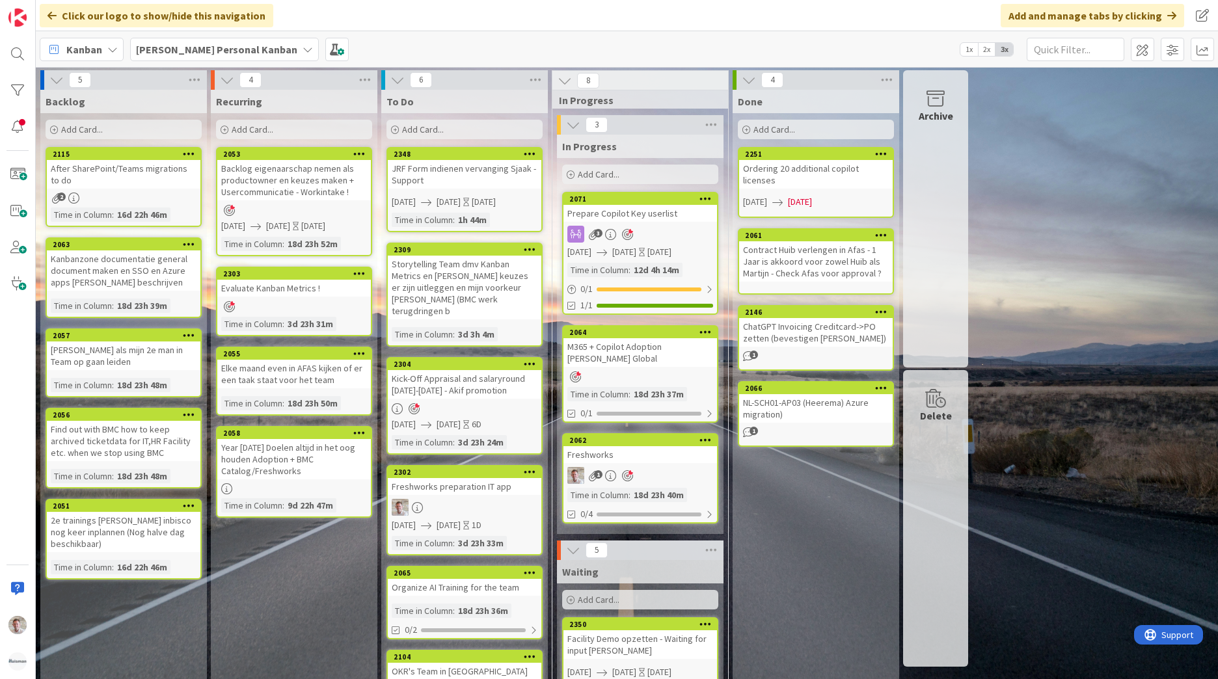
click at [422, 128] on span "Add Card..." at bounding box center [423, 130] width 42 height 12
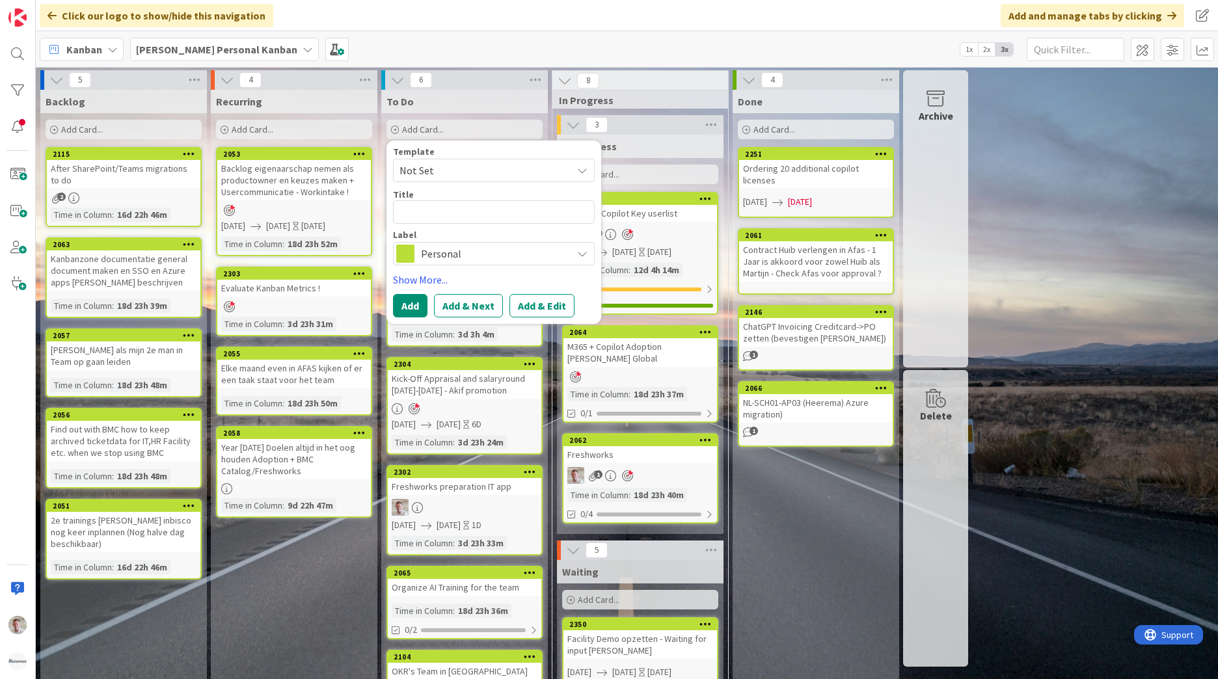
click at [412, 214] on textarea at bounding box center [494, 211] width 202 height 23
click at [72, 128] on span "Add Card..." at bounding box center [82, 130] width 42 height 12
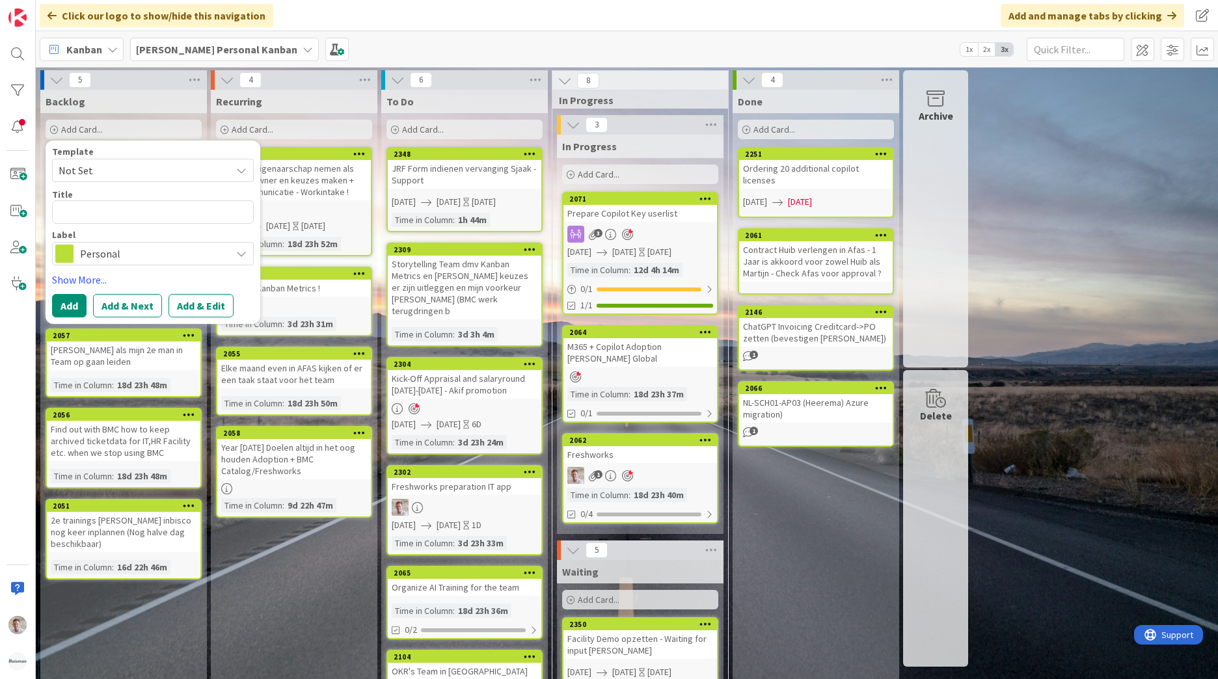
type textarea "x"
type textarea "Agents insights governance sharepoint afmins"
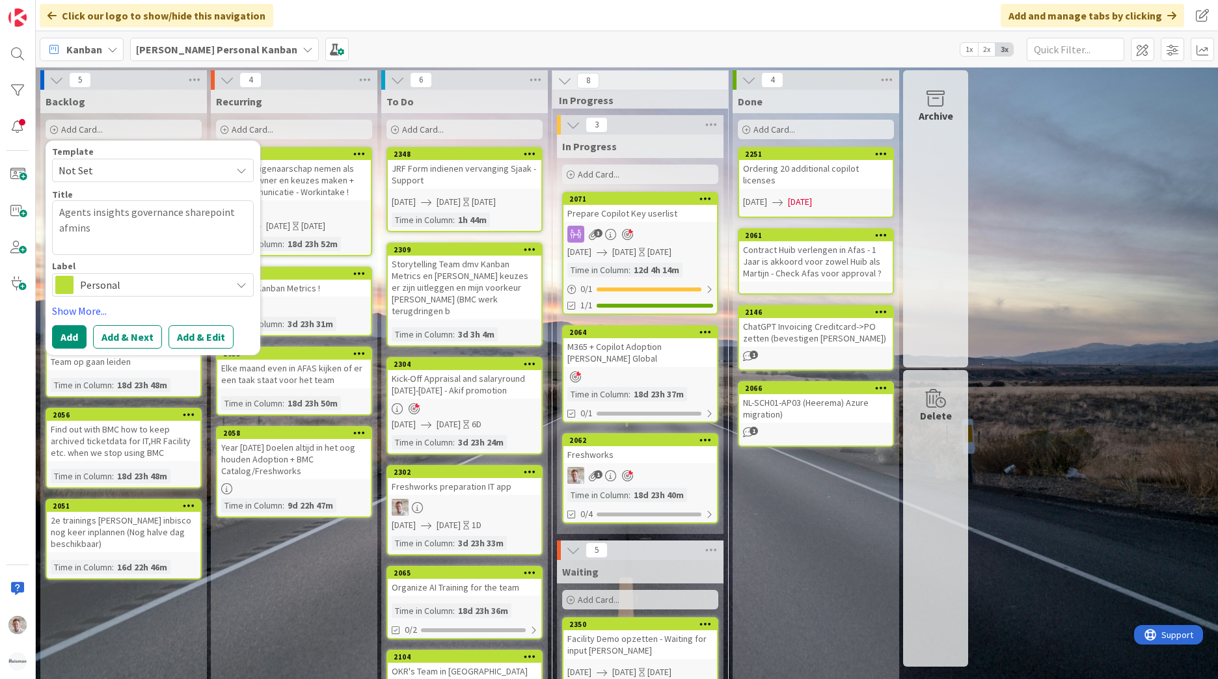
type textarea "x"
type textarea "Agents insights governance sharepoint afmins"
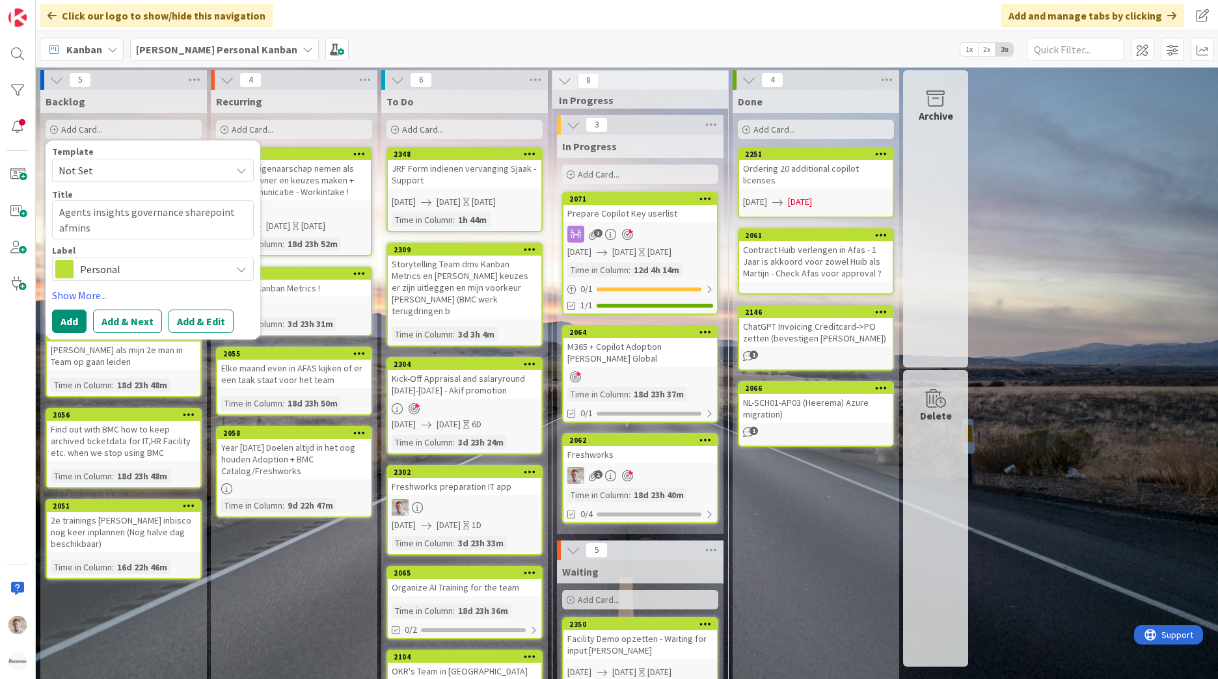
type textarea "x"
type textarea "Agents insights governance sharepoint afmin"
type textarea "x"
type textarea "Agents insights governance sharepoint afmi"
type textarea "x"
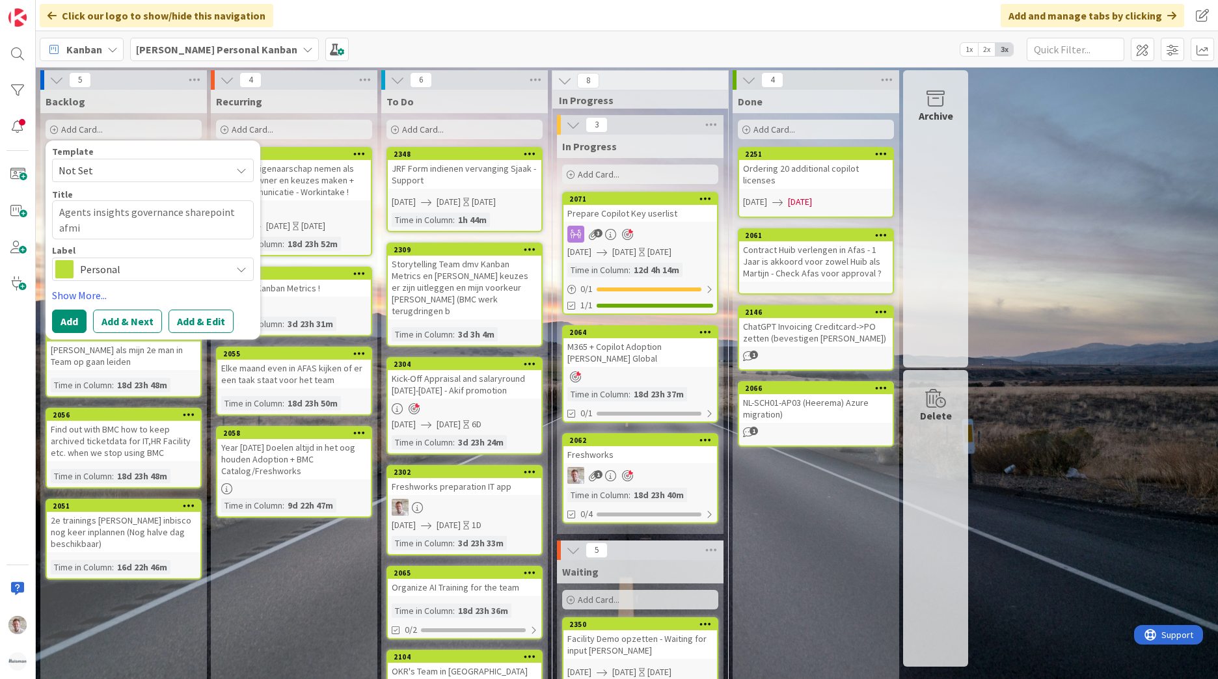
type textarea "Agents insights governance sharepoint afm"
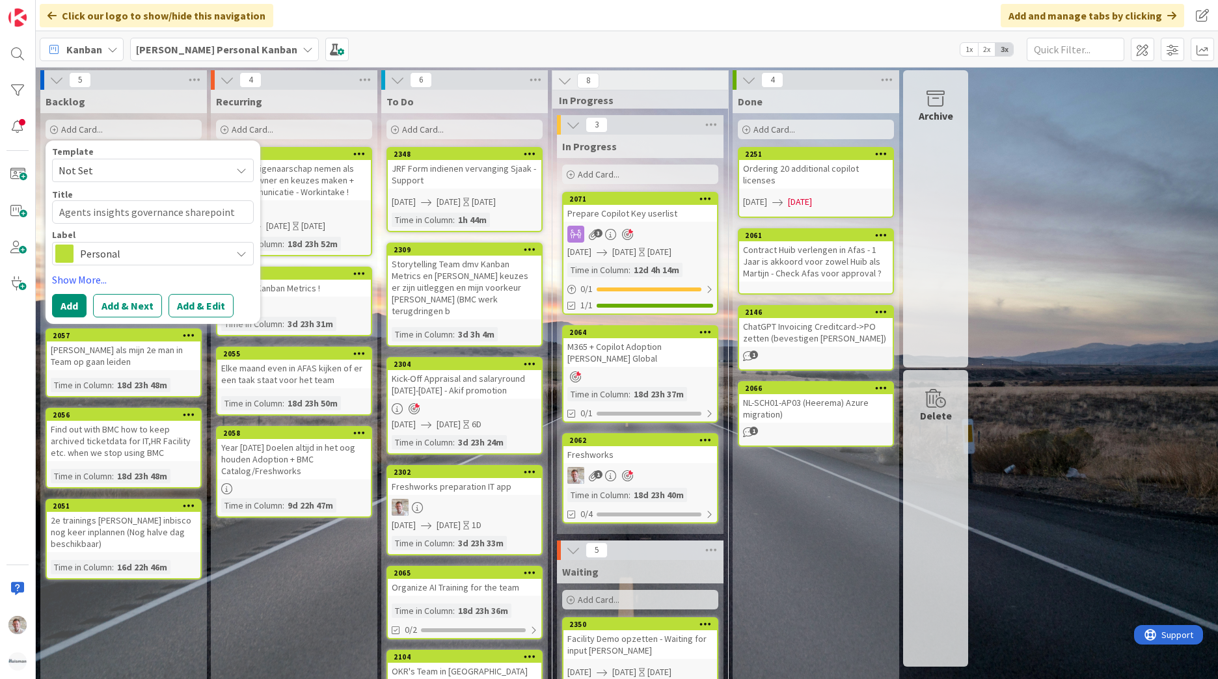
type textarea "x"
type textarea "Agents insights governance sharepoint af"
type textarea "x"
type textarea "Agents insights governance sharepoint a"
type textarea "x"
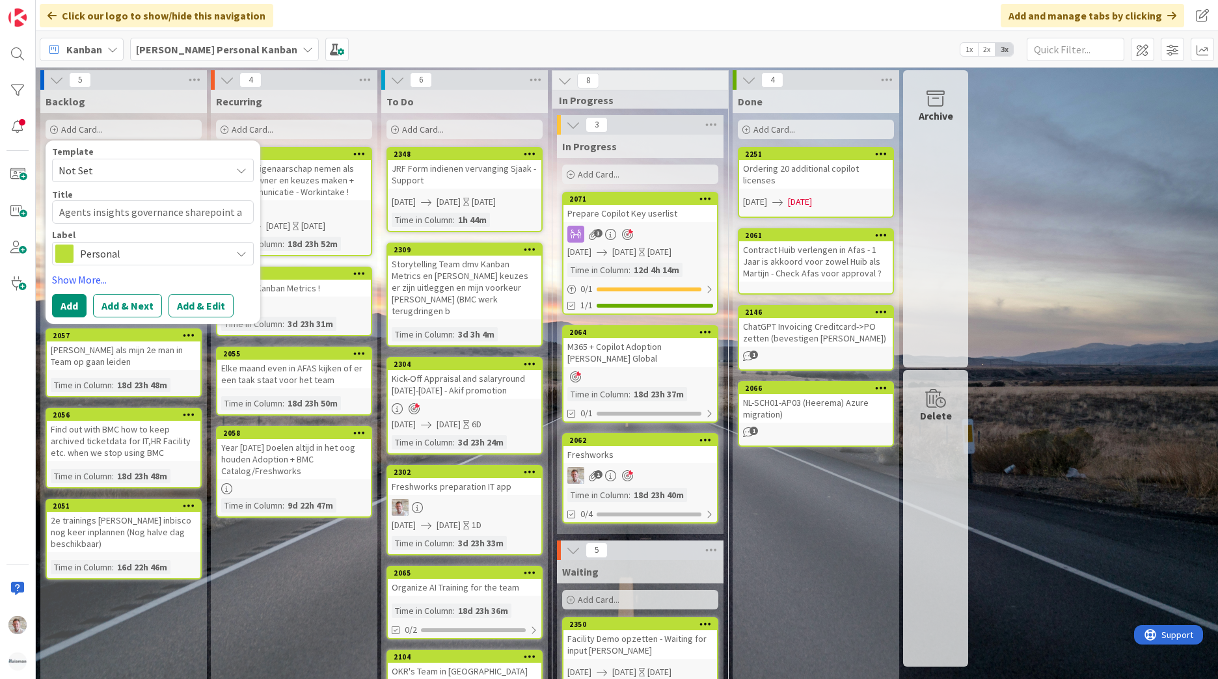
type textarea "Agents insights governance sharepoint aa"
type textarea "x"
type textarea "Agents insights governance sharepoint aad"
type textarea "x"
type textarea "Agents insights governance sharepoint aa"
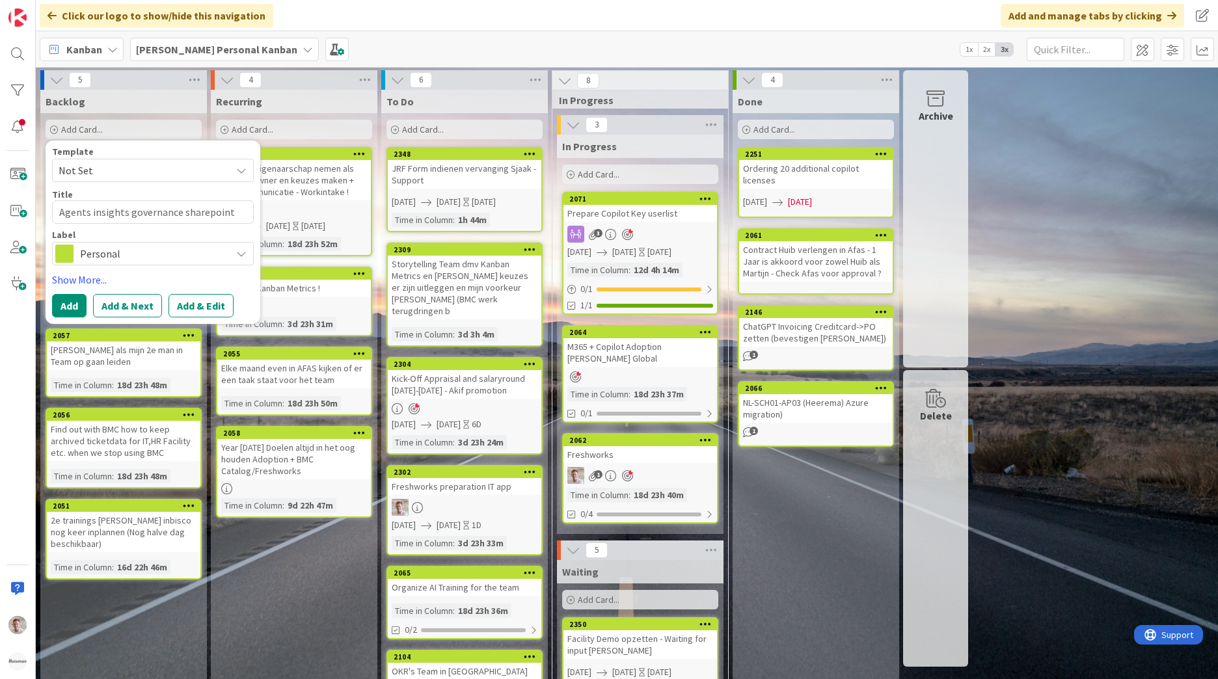
type textarea "x"
type textarea "Agents insights governance sharepoint a"
type textarea "x"
type textarea "Agents insights governance sharepoint ad"
type textarea "x"
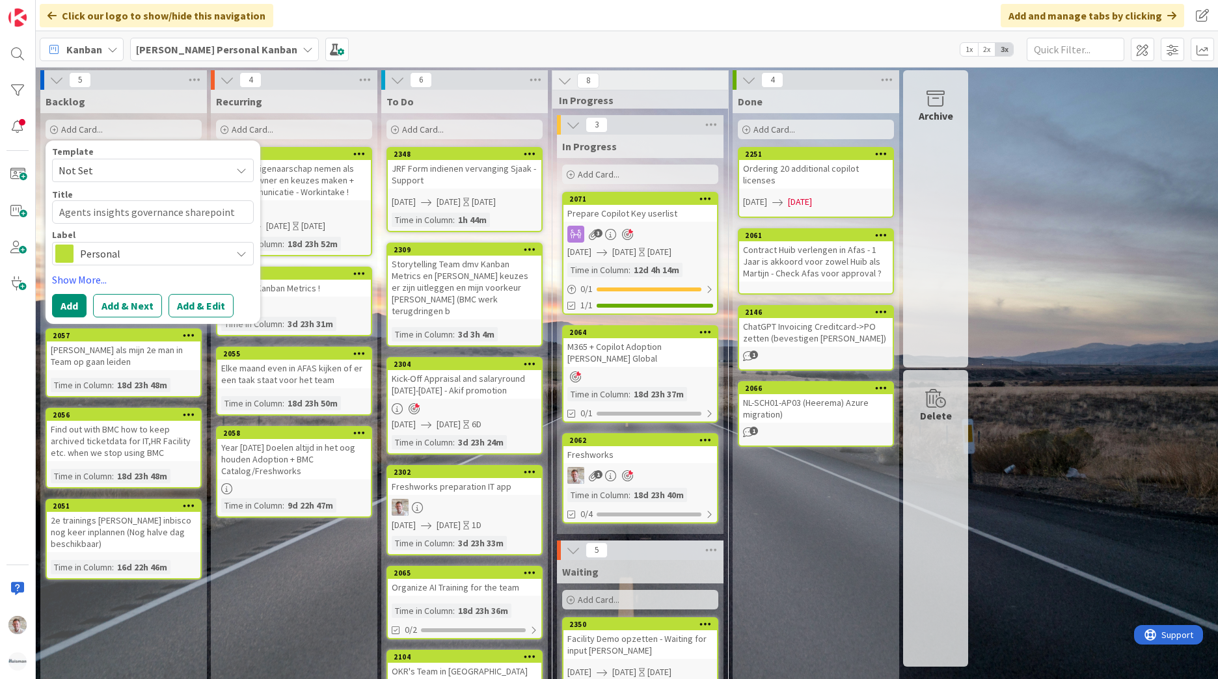
type textarea "Agents insights governance sharepoint adm"
type textarea "x"
type textarea "Agents insights governance sharepoint admi"
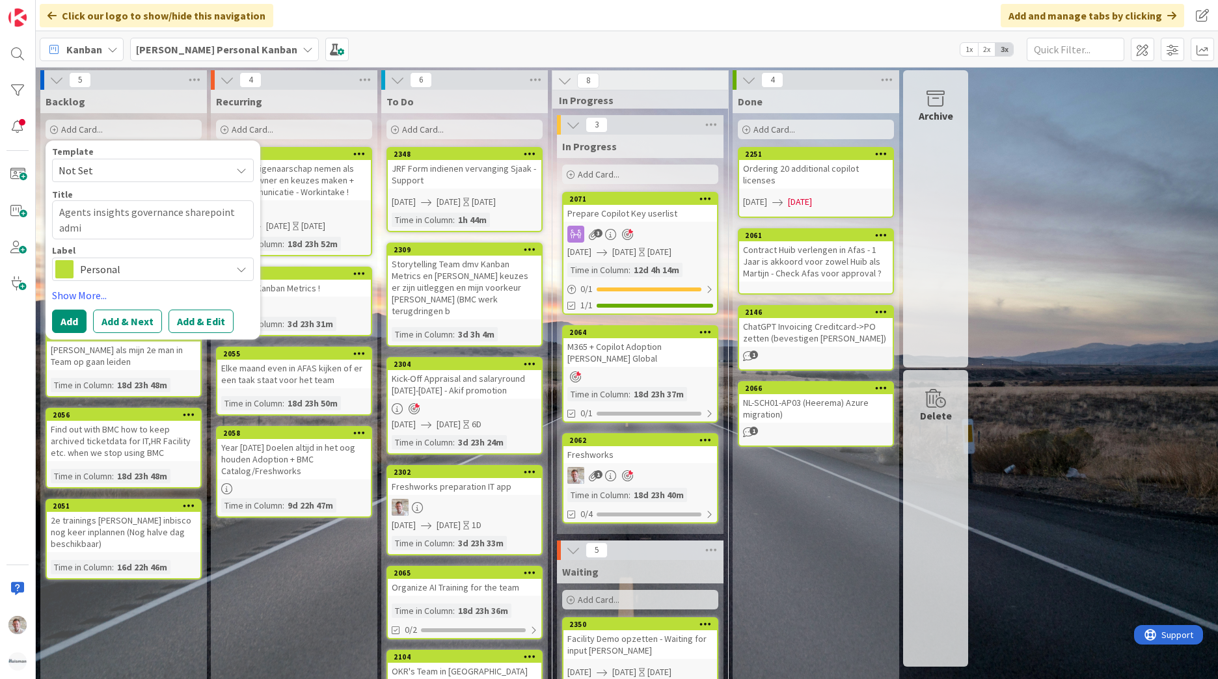
type textarea "x"
type textarea "Agents insights governance sharepoint admin"
type textarea "x"
type textarea "Agents insights governance sharepoint admins"
type textarea "x"
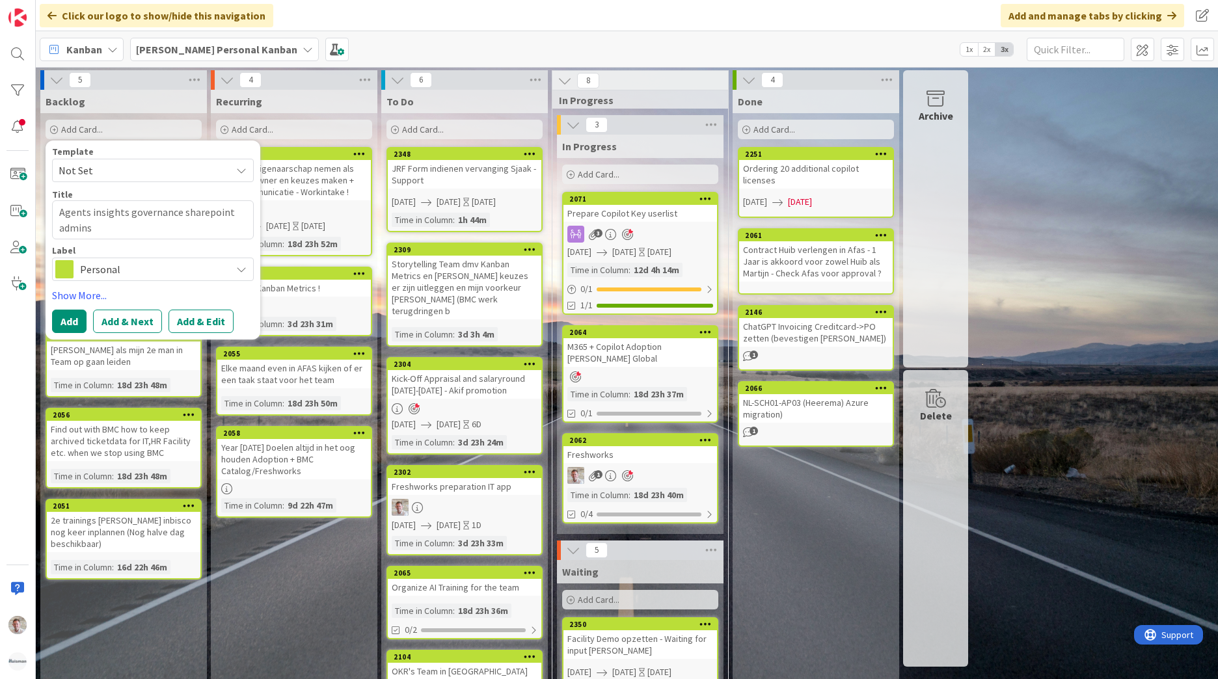
type textarea "Agents insights governance sharepoint admins"
type textarea "x"
type textarea "Agents insights governance sharepoint admins o"
type textarea "x"
type textarea "Agents insights governance sharepoint admins on"
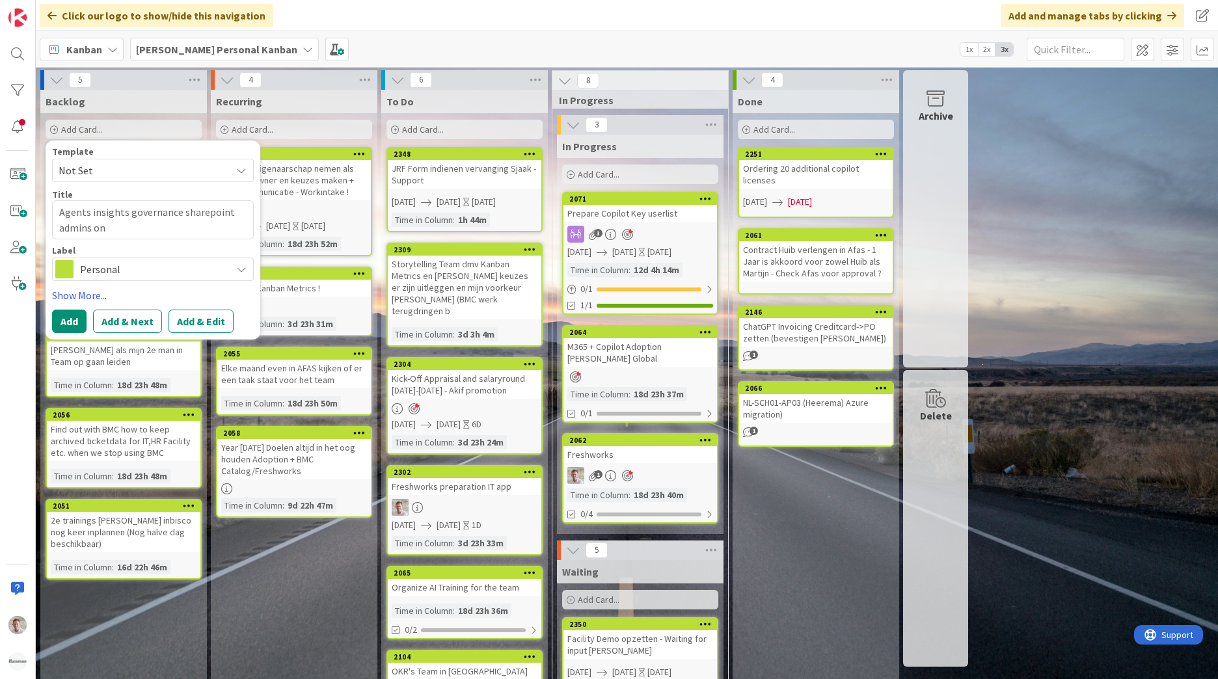
type textarea "x"
type textarea "Agents insights governance sharepoint admins ond"
type textarea "x"
type textarea "Agents insights governance sharepoint admins onde"
type textarea "x"
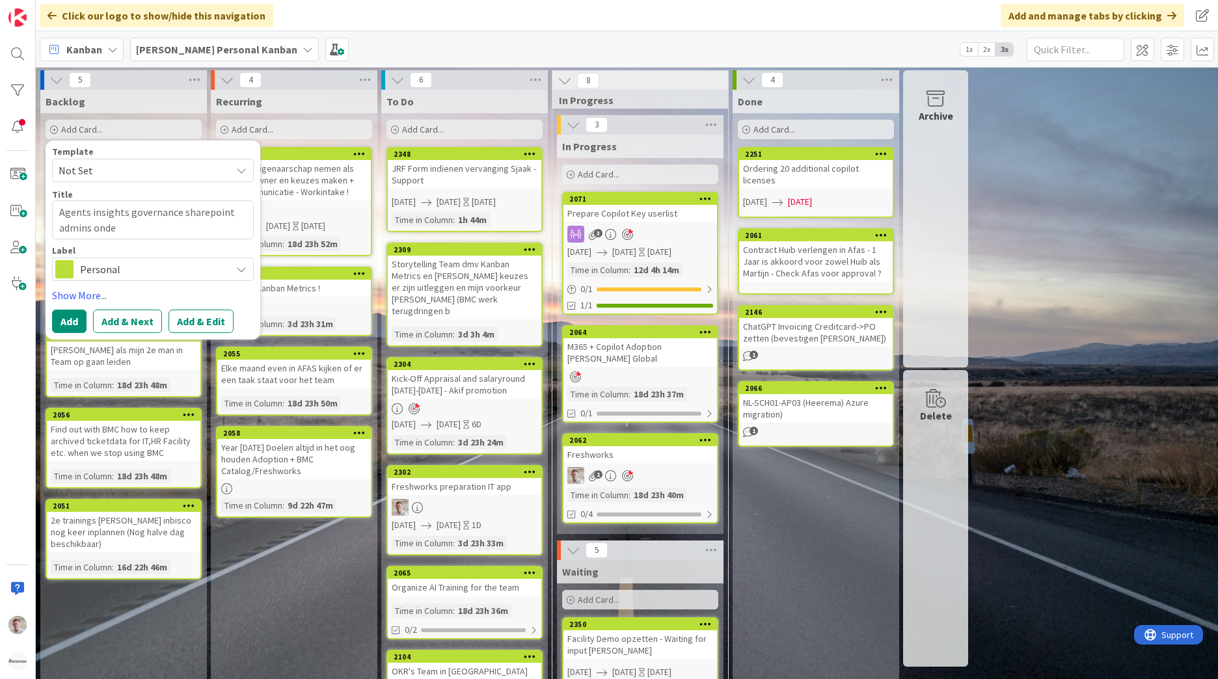
type textarea "Agents insights governance sharepoint admins onder"
type textarea "x"
type textarea "Agents insights governance sharepoint admins onderzo"
type textarea "x"
type textarea "Agents insights governance sharepoint admins onderzoe"
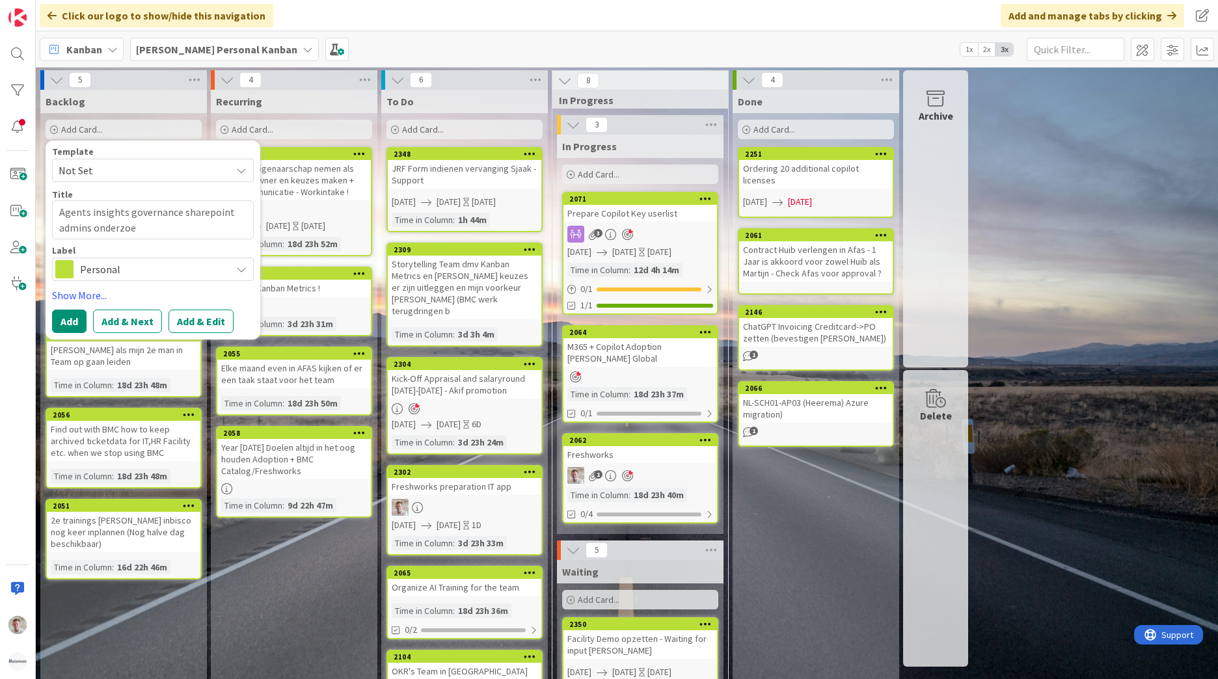
type textarea "x"
type textarea "Agents insights governance sharepoint admins onderzoek"
type textarea "x"
type textarea "Agents insights governance sharepoint admins onderzoeke"
type textarea "x"
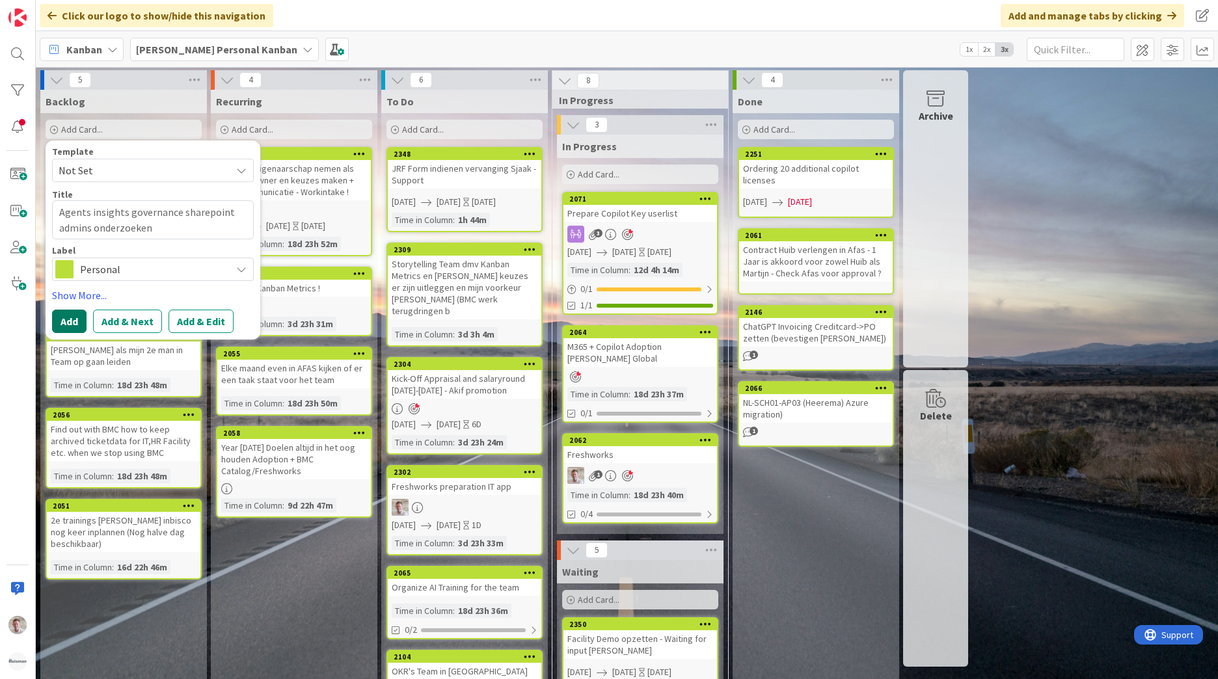
type textarea "Agents insights governance sharepoint admins onderzoeken"
click at [65, 321] on button "Add" at bounding box center [69, 321] width 34 height 23
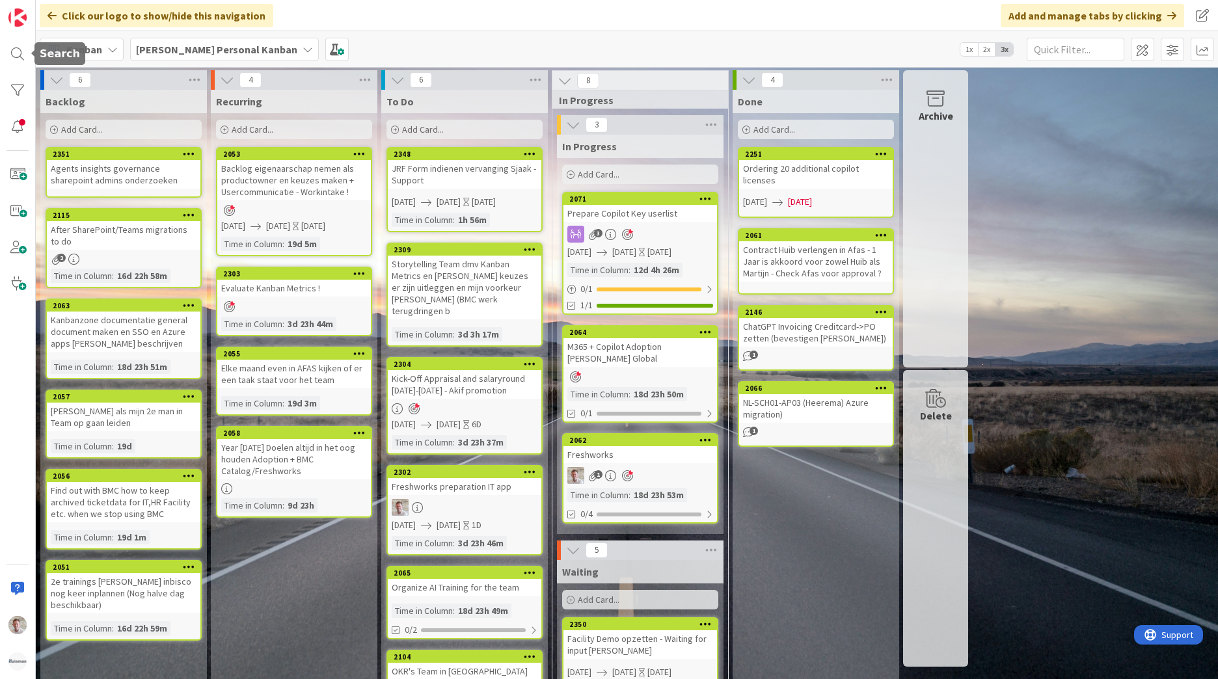
click at [221, 53] on b "[PERSON_NAME] Personal Kanban" at bounding box center [216, 49] width 161 height 13
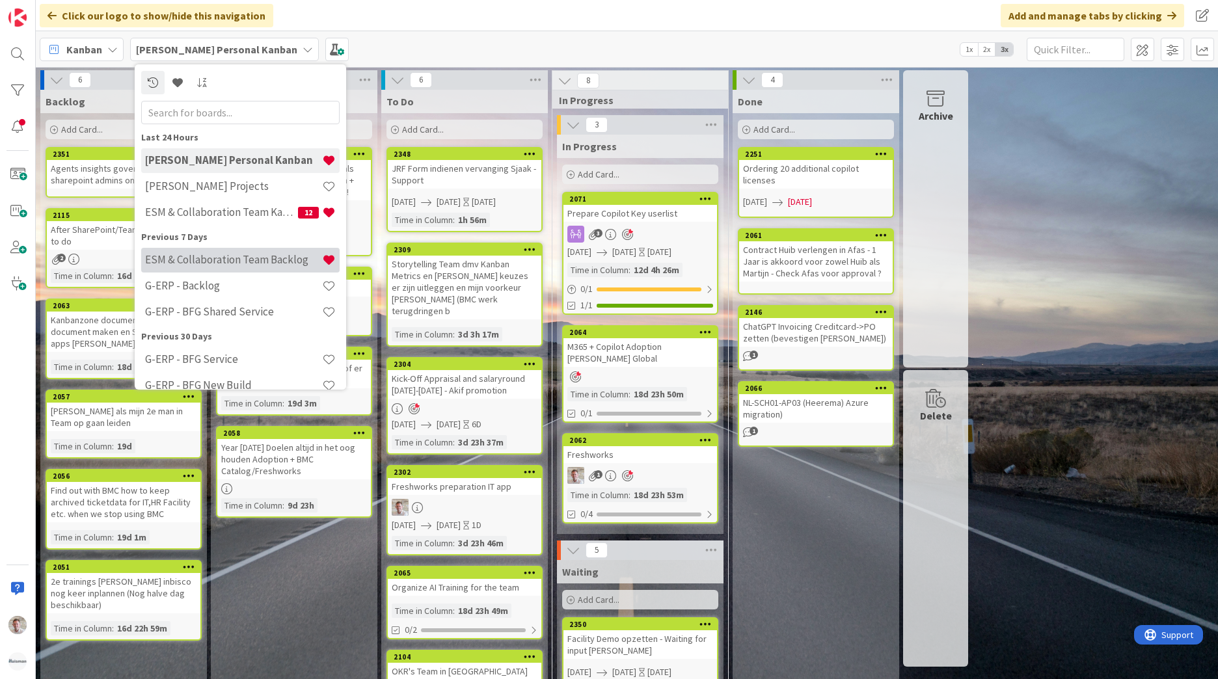
click at [244, 263] on h4 "ESM & Collaboration Team Backlog" at bounding box center [233, 259] width 177 height 13
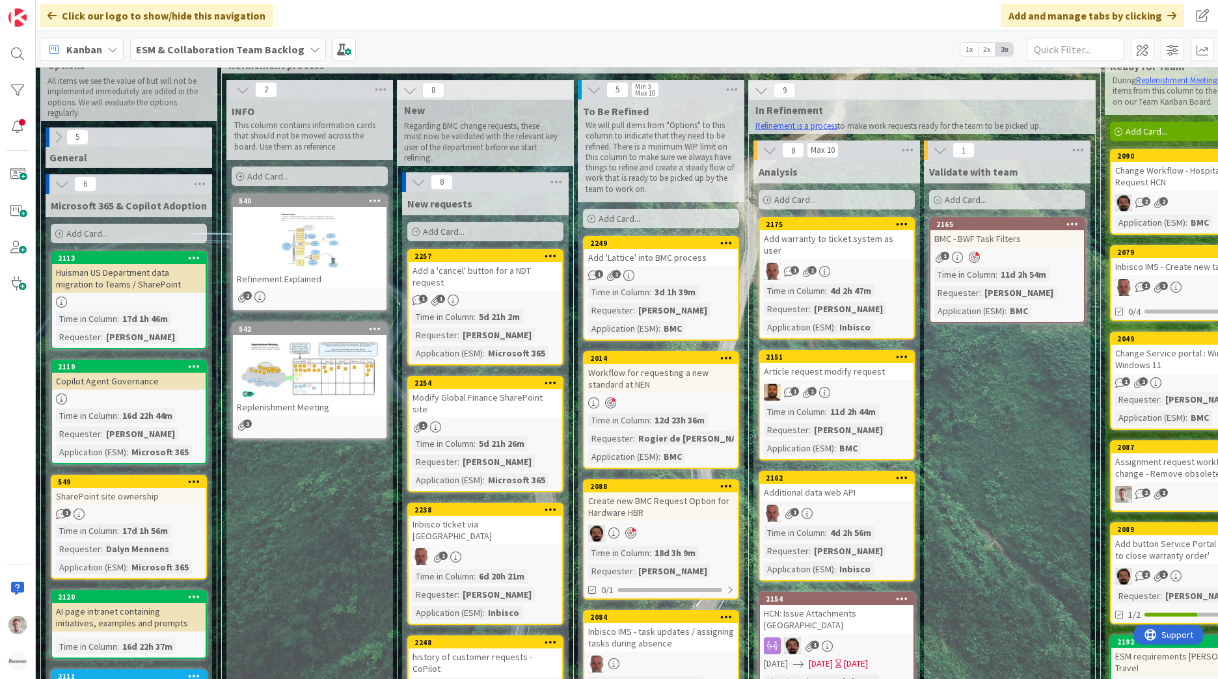
scroll to position [65, 0]
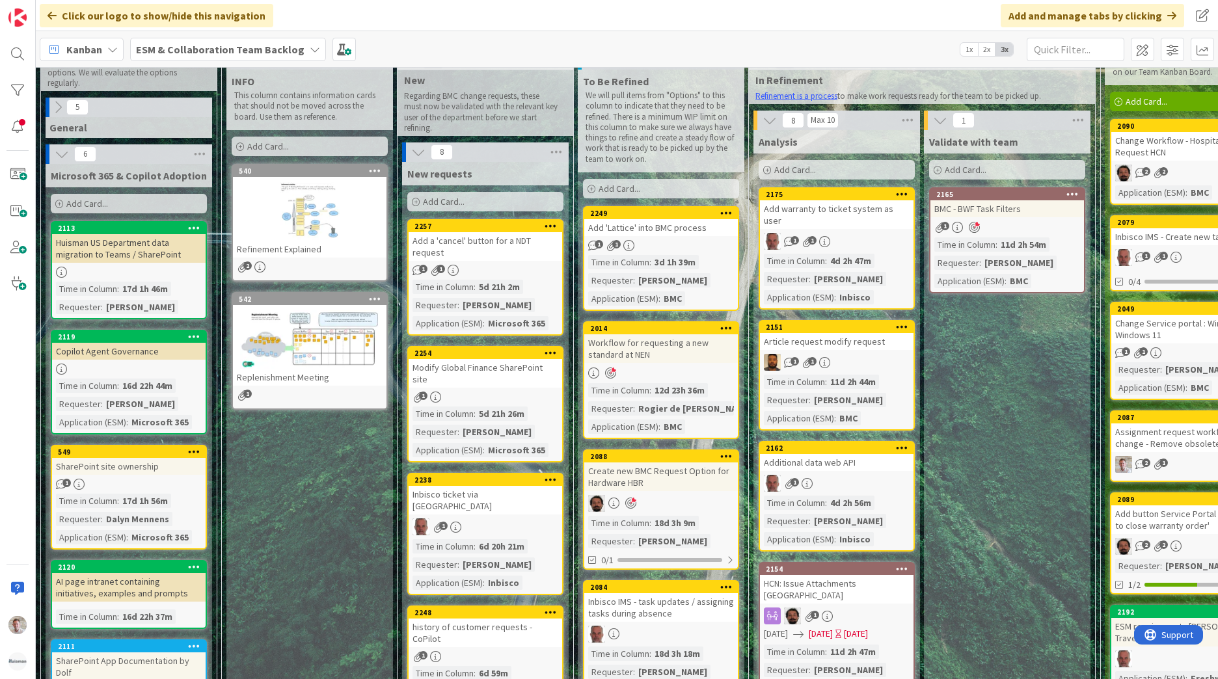
click at [453, 245] on div "Add a 'cancel' button for a NDT request" at bounding box center [486, 246] width 154 height 29
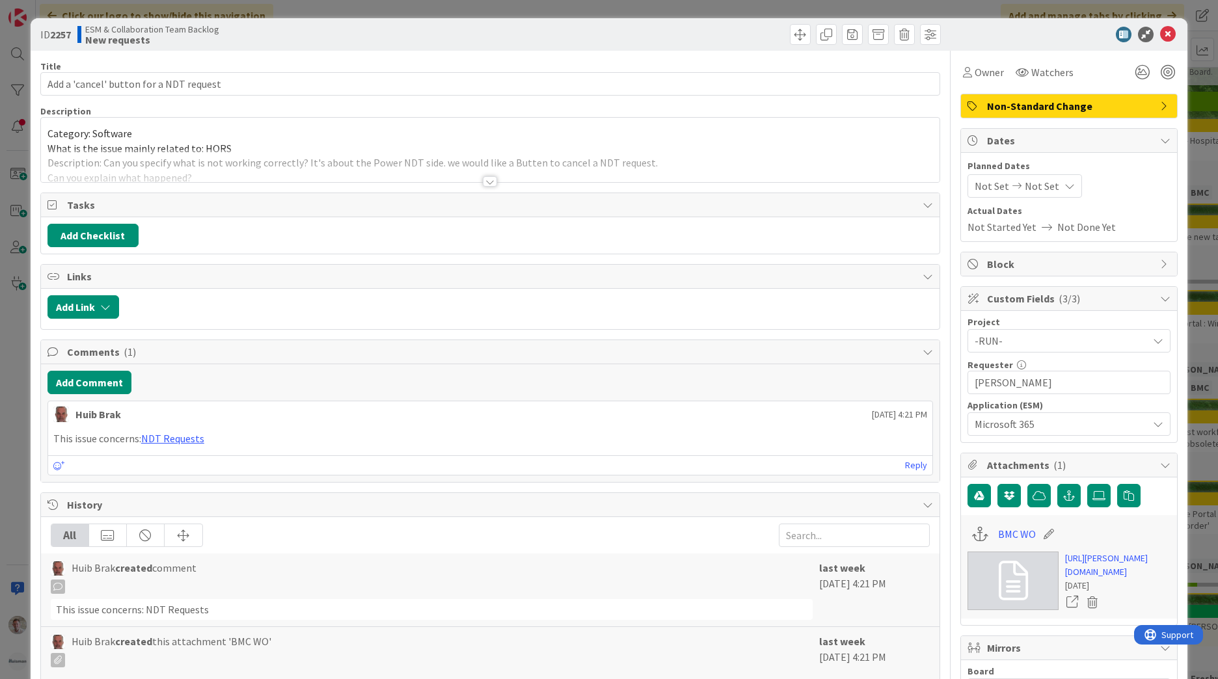
click at [492, 187] on div "Title 39 / 128 Add a 'cancel' button for a NDT request Description Category: So…" at bounding box center [490, 534] width 900 height 967
click at [486, 185] on div at bounding box center [490, 181] width 14 height 10
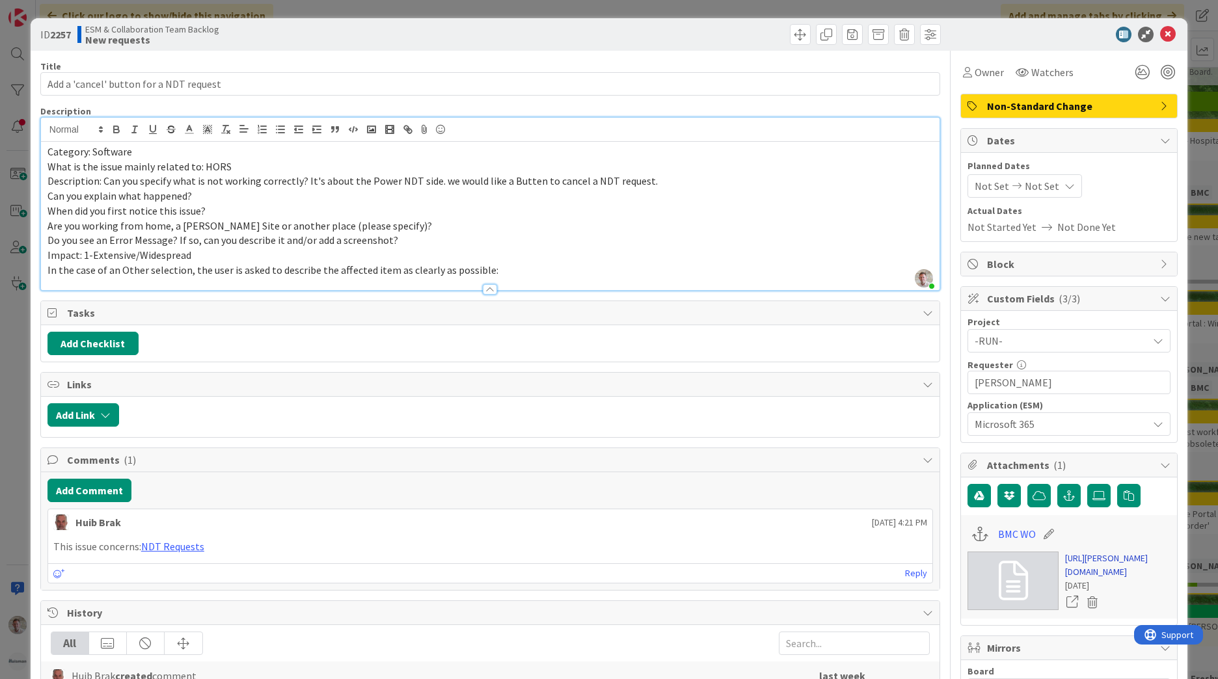
click at [1131, 579] on link "https://huisman-smartit.onbmc.com/smartit/app/#/workorder/IDGE78O8I4A50ATDRLRRT…" at bounding box center [1117, 565] width 105 height 27
click at [984, 74] on span "Owner" at bounding box center [989, 72] width 29 height 16
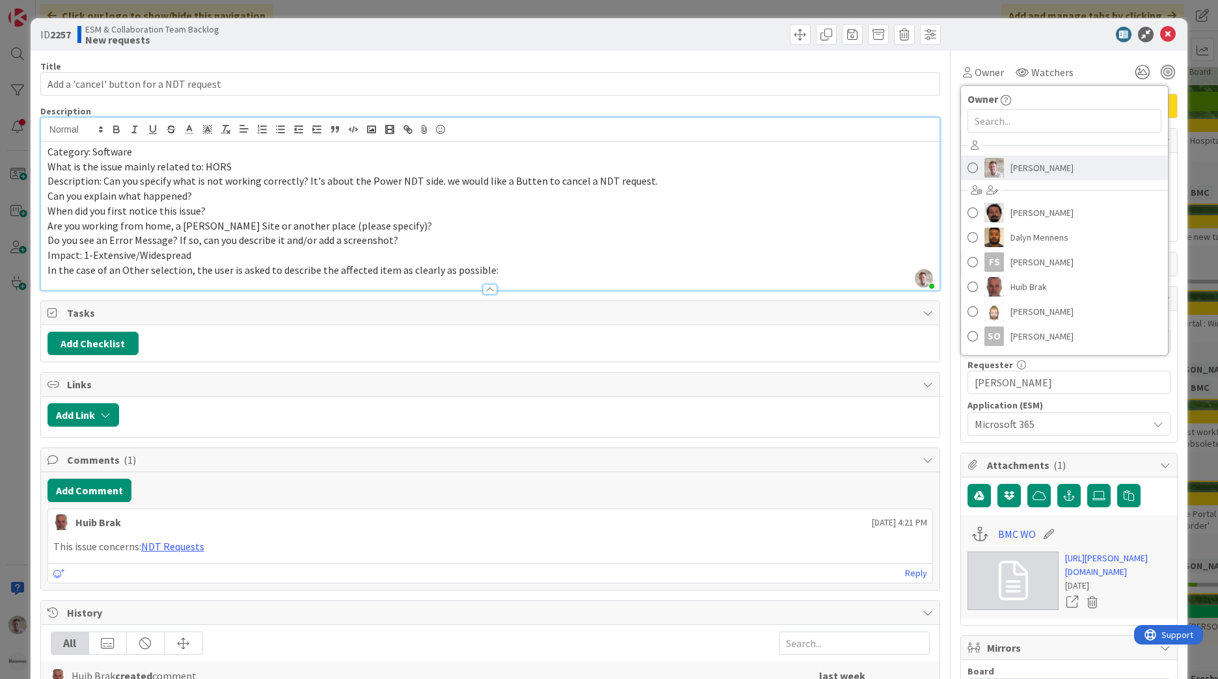
click at [996, 165] on link "[PERSON_NAME]" at bounding box center [1064, 167] width 207 height 25
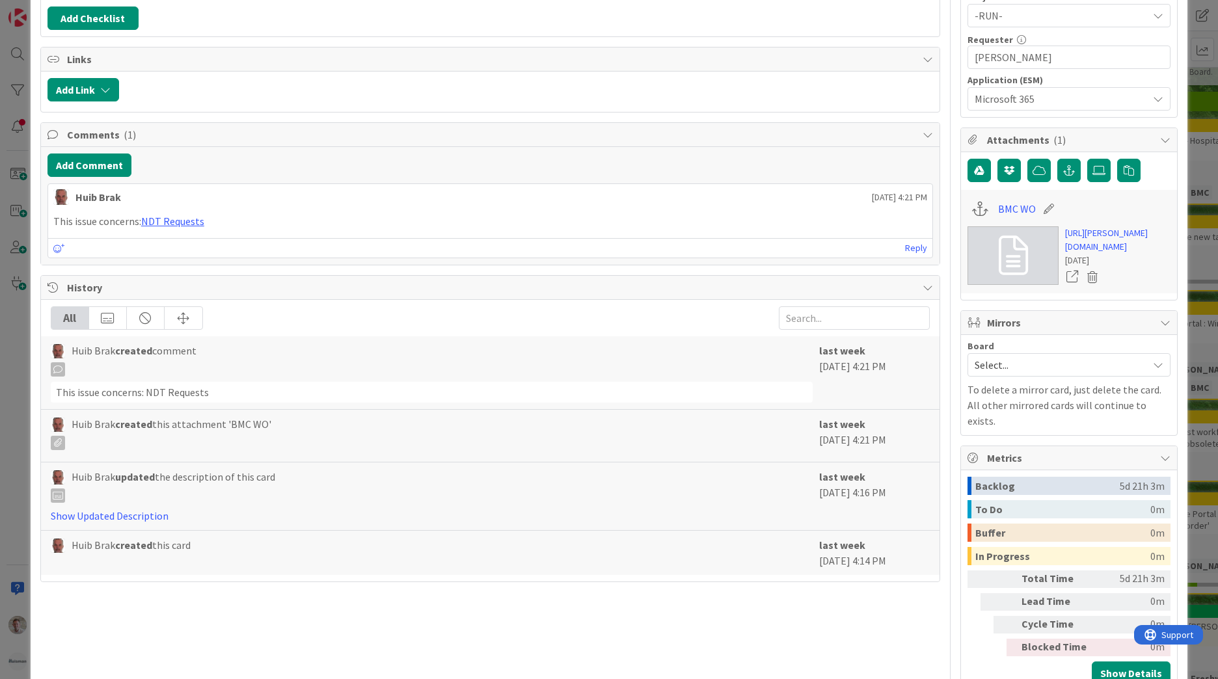
scroll to position [65, 0]
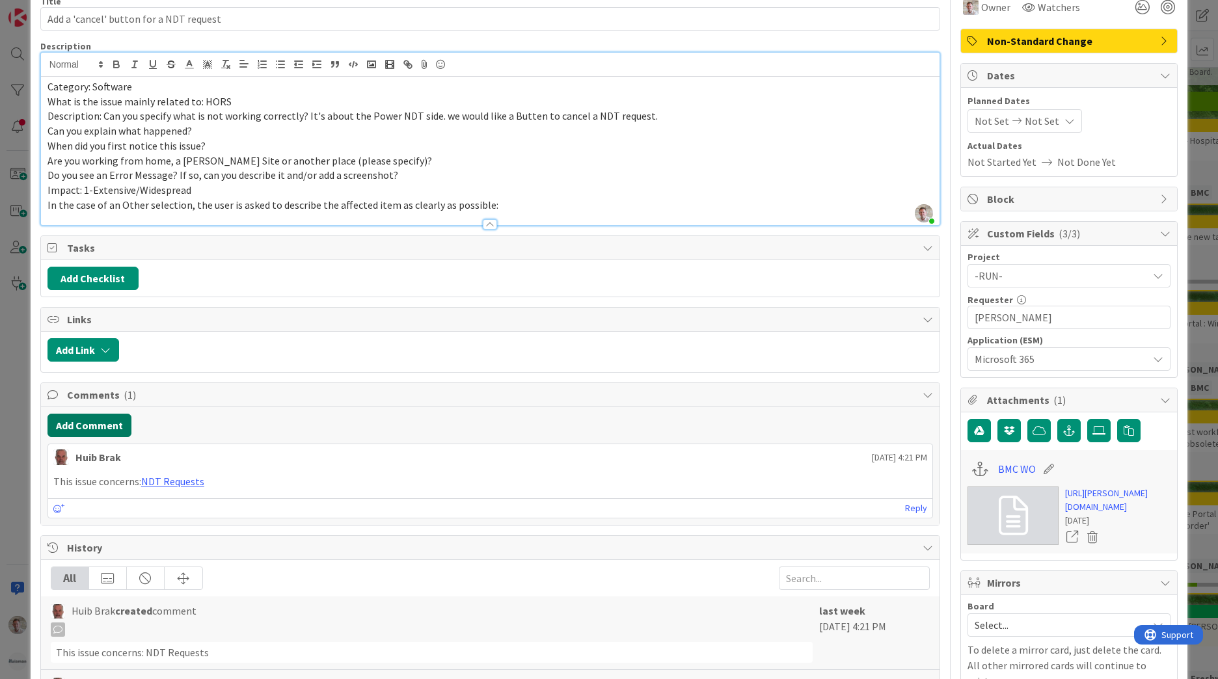
click at [100, 429] on button "Add Comment" at bounding box center [89, 425] width 84 height 23
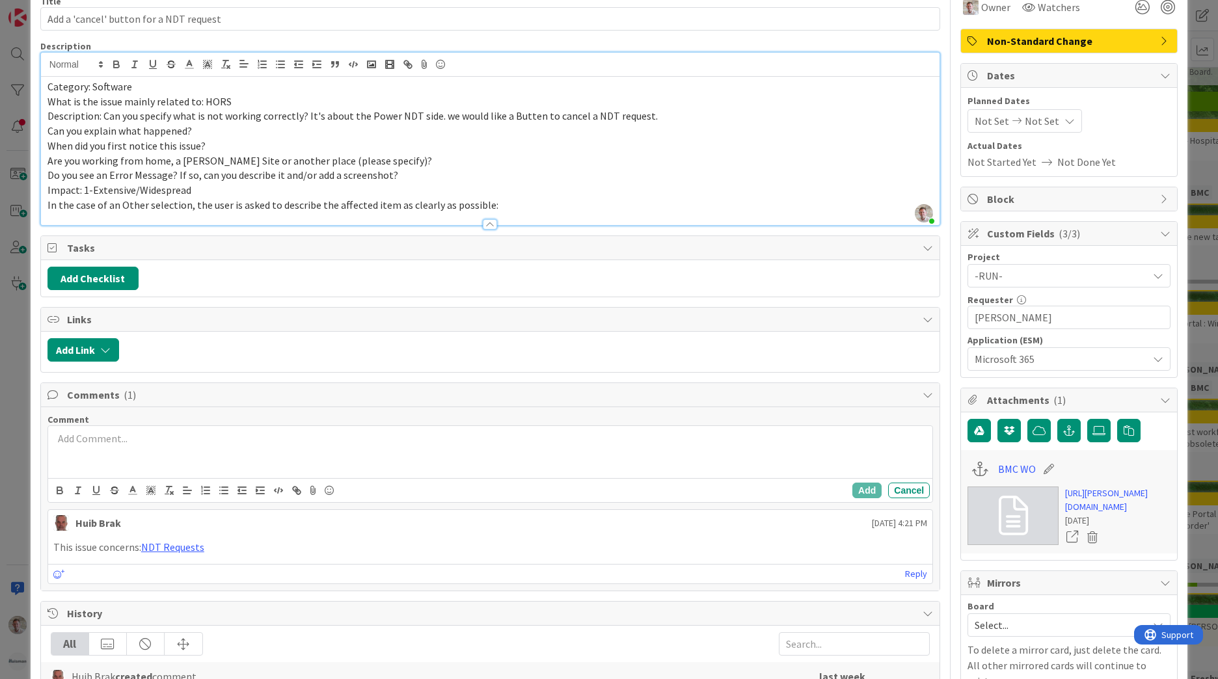
click at [96, 443] on p at bounding box center [490, 438] width 874 height 15
click at [854, 494] on button "Add" at bounding box center [866, 491] width 29 height 16
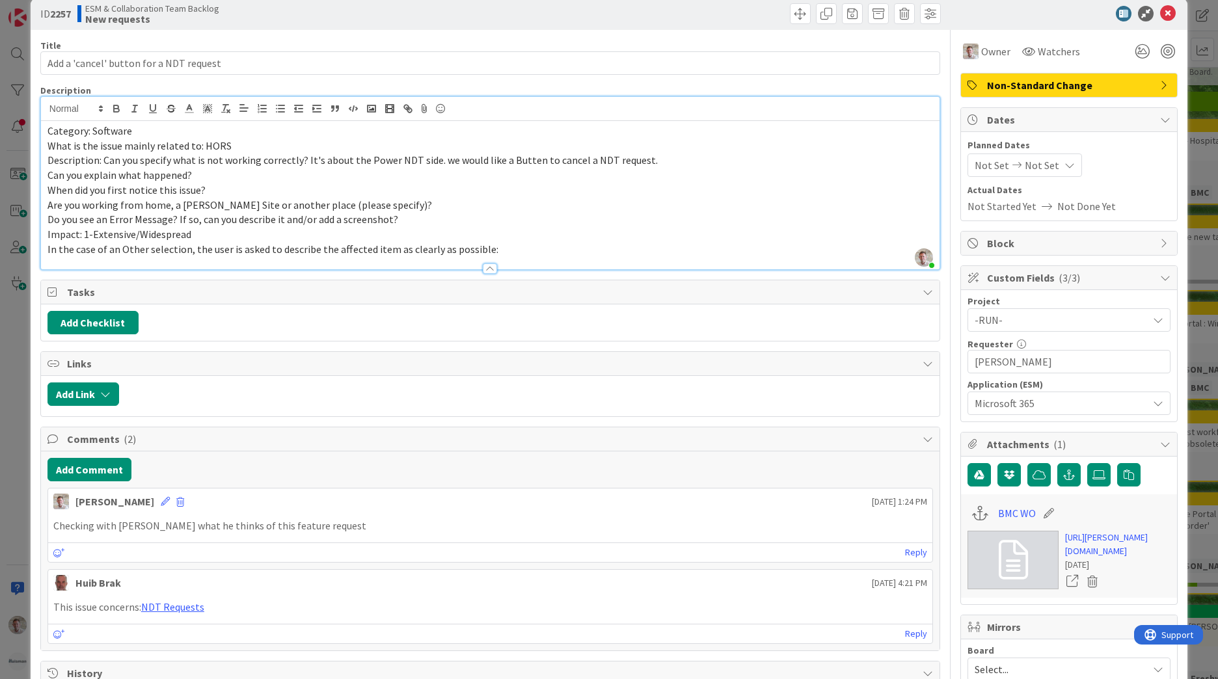
scroll to position [0, 0]
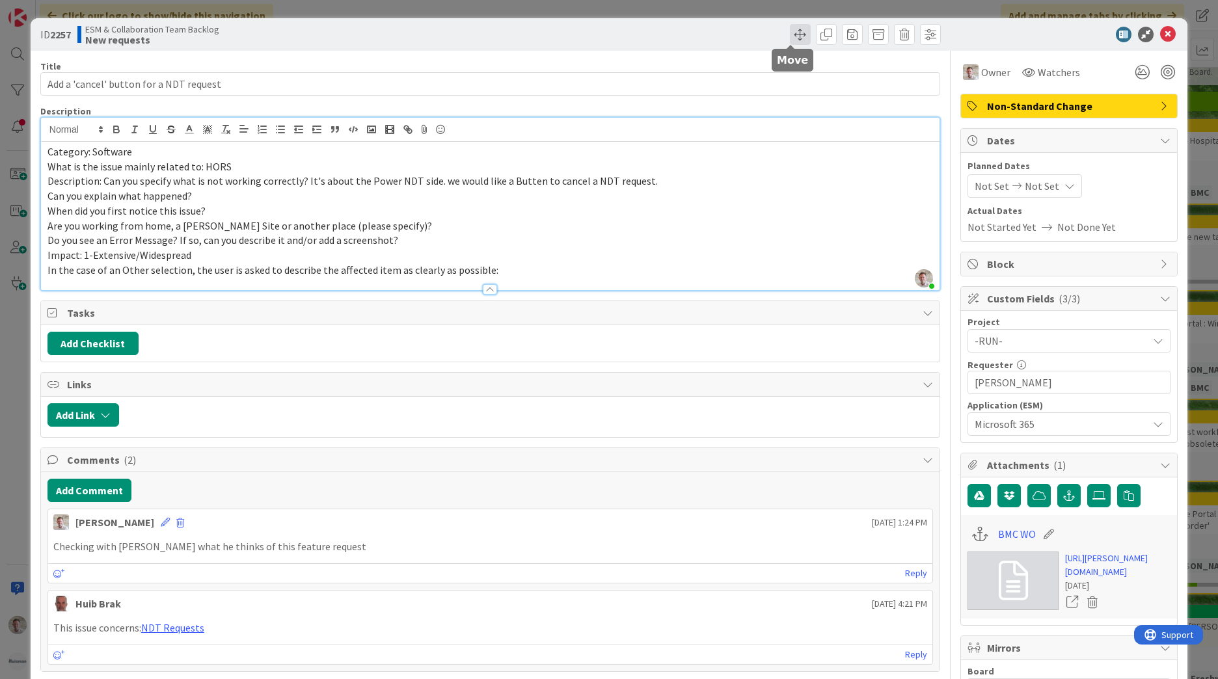
click at [790, 35] on span at bounding box center [800, 34] width 21 height 21
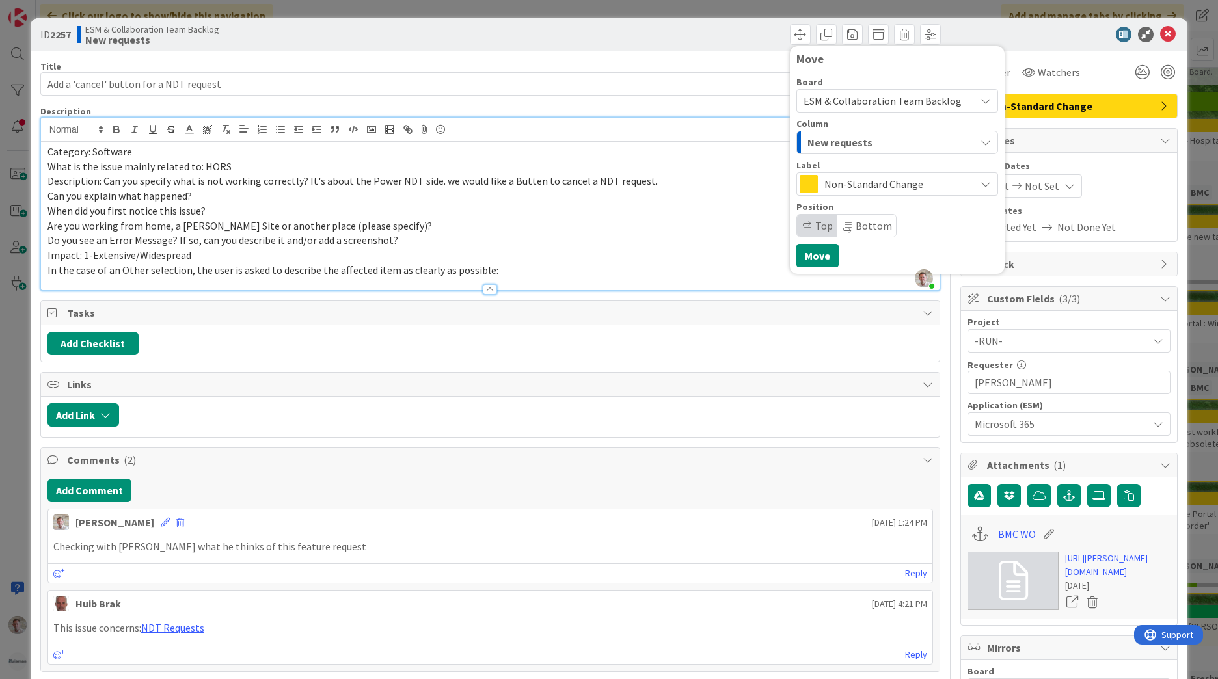
click at [839, 138] on span "New requests" at bounding box center [839, 142] width 65 height 17
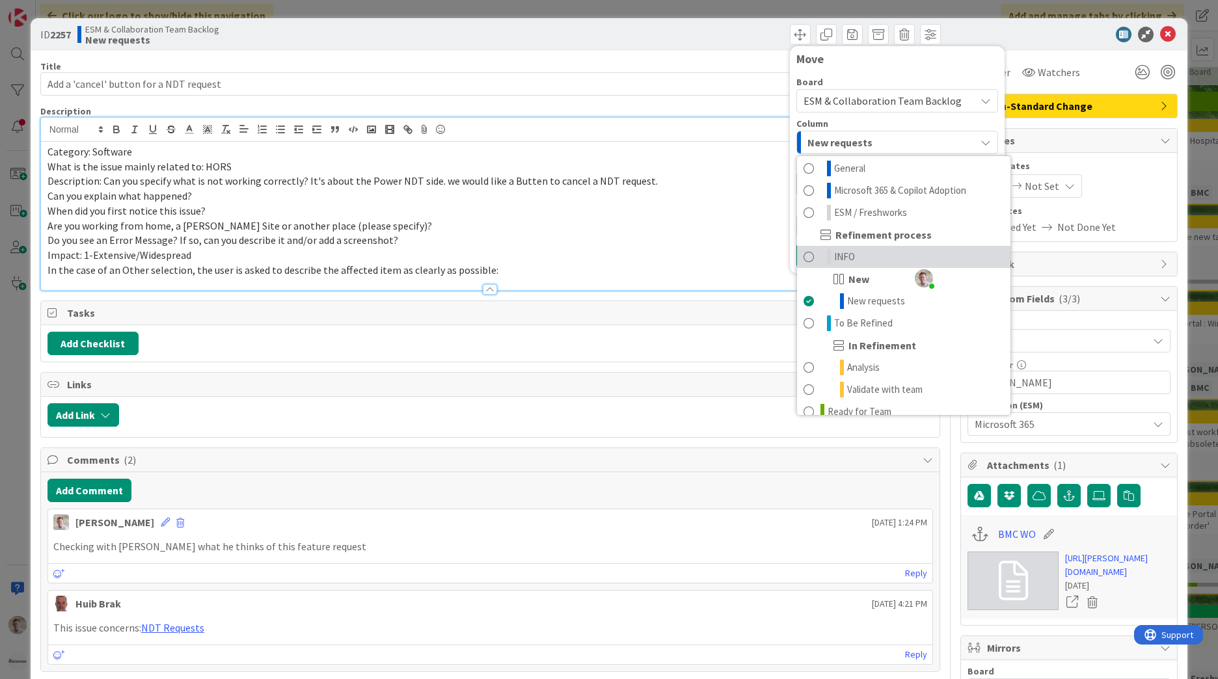
scroll to position [39, 0]
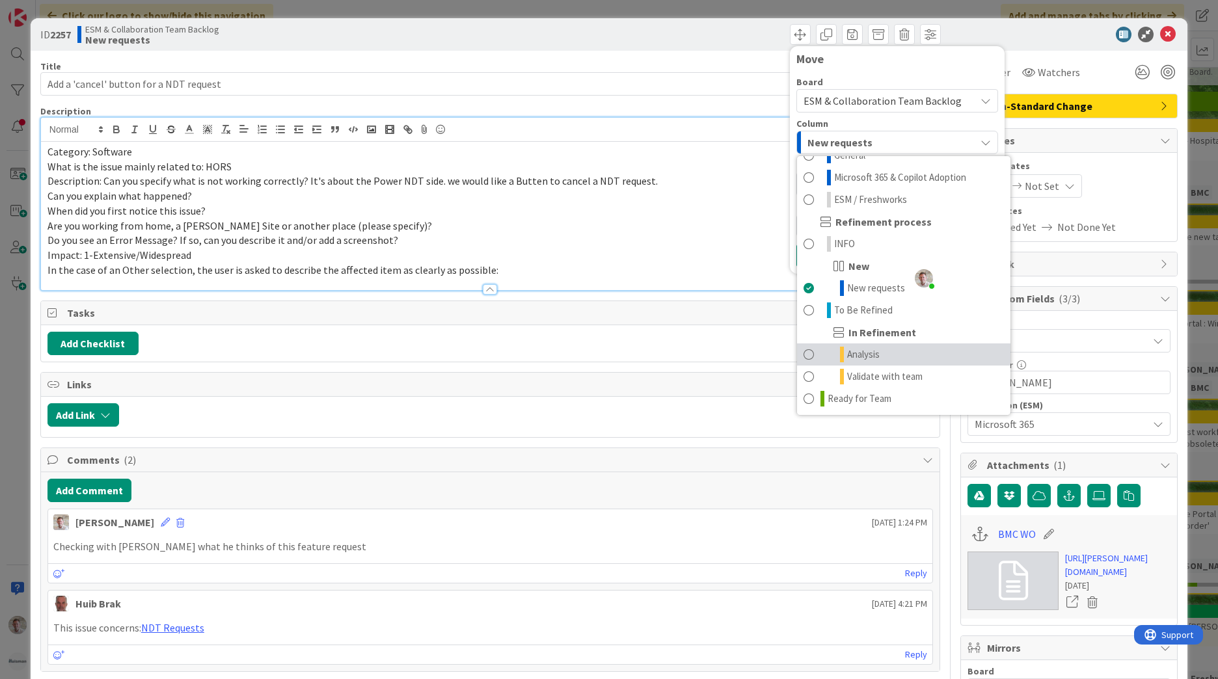
click at [864, 360] on span "Analysis" at bounding box center [863, 355] width 33 height 16
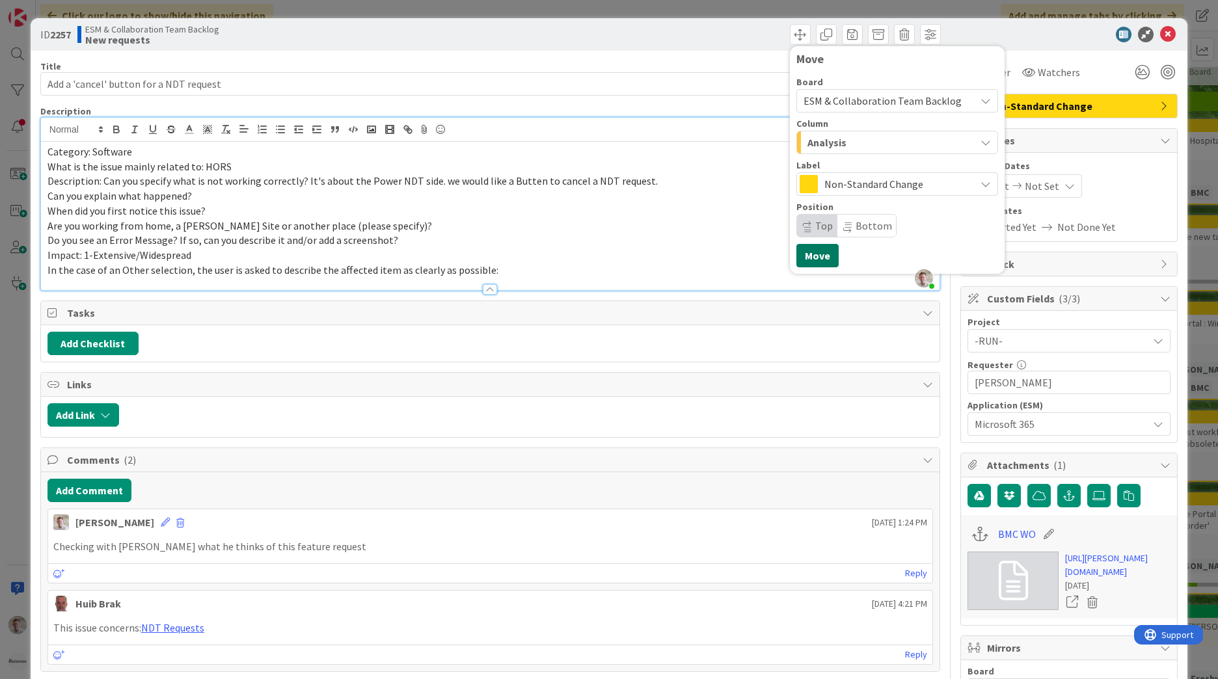
click at [806, 248] on button "Move" at bounding box center [817, 255] width 42 height 23
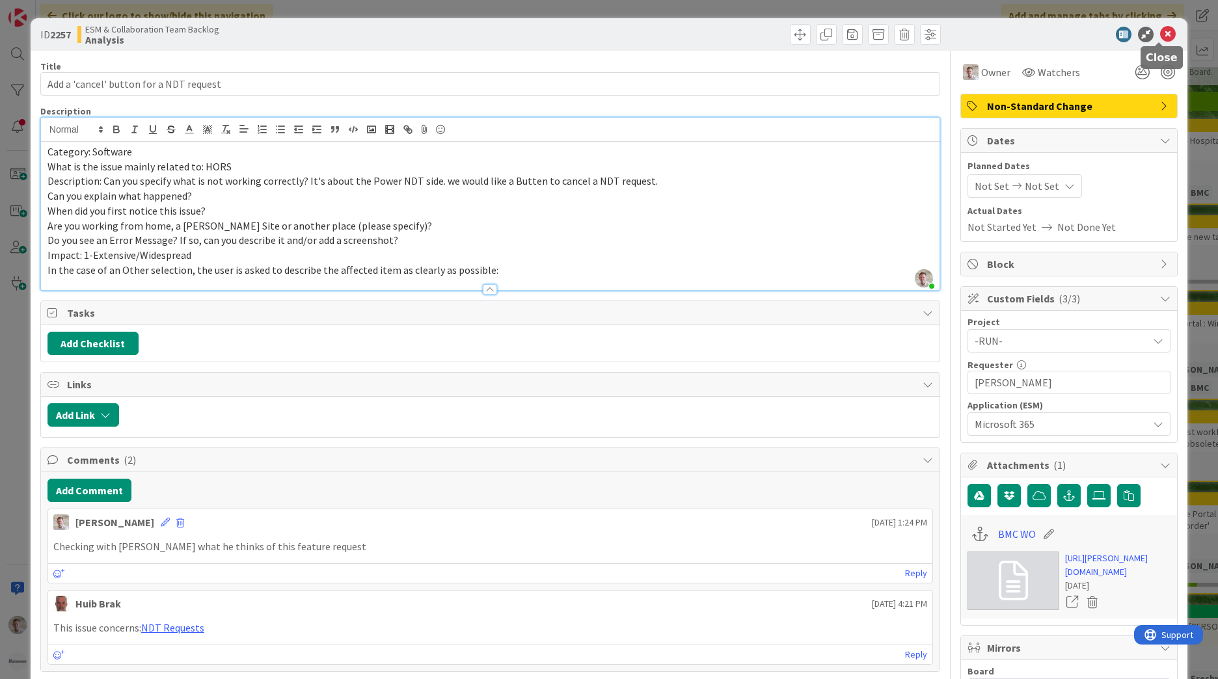
click at [1160, 33] on icon at bounding box center [1168, 35] width 16 height 16
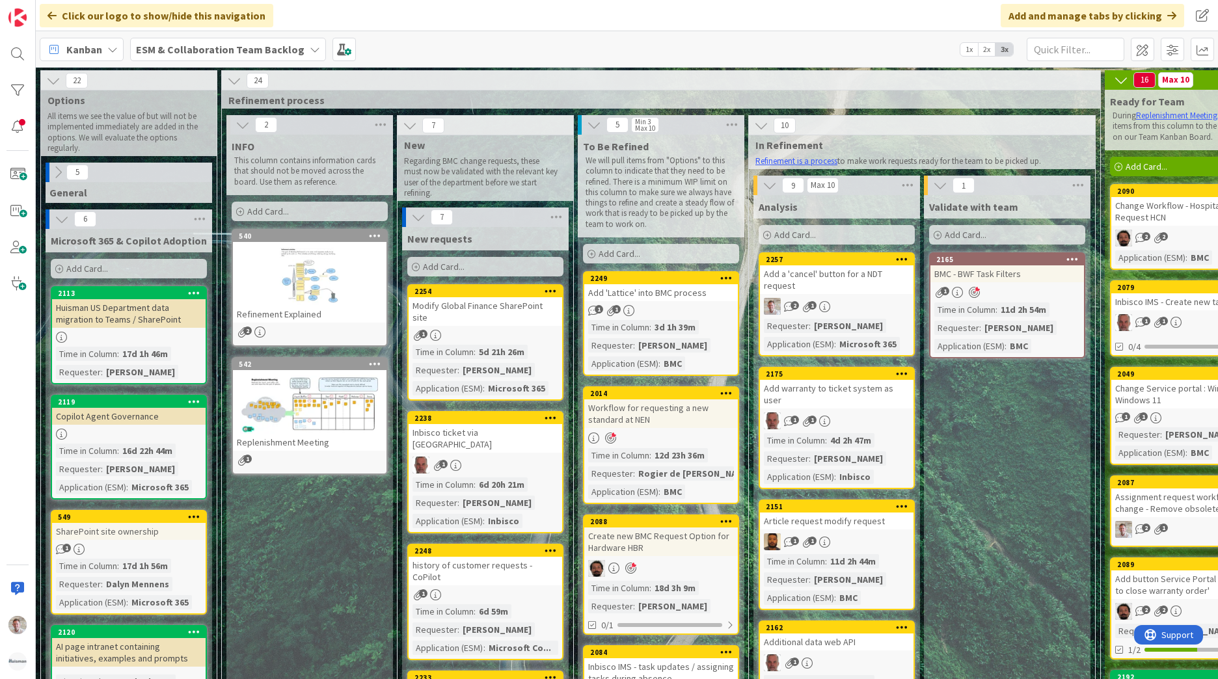
click at [491, 308] on div "Modify Global Finance SharePoint site" at bounding box center [486, 311] width 154 height 29
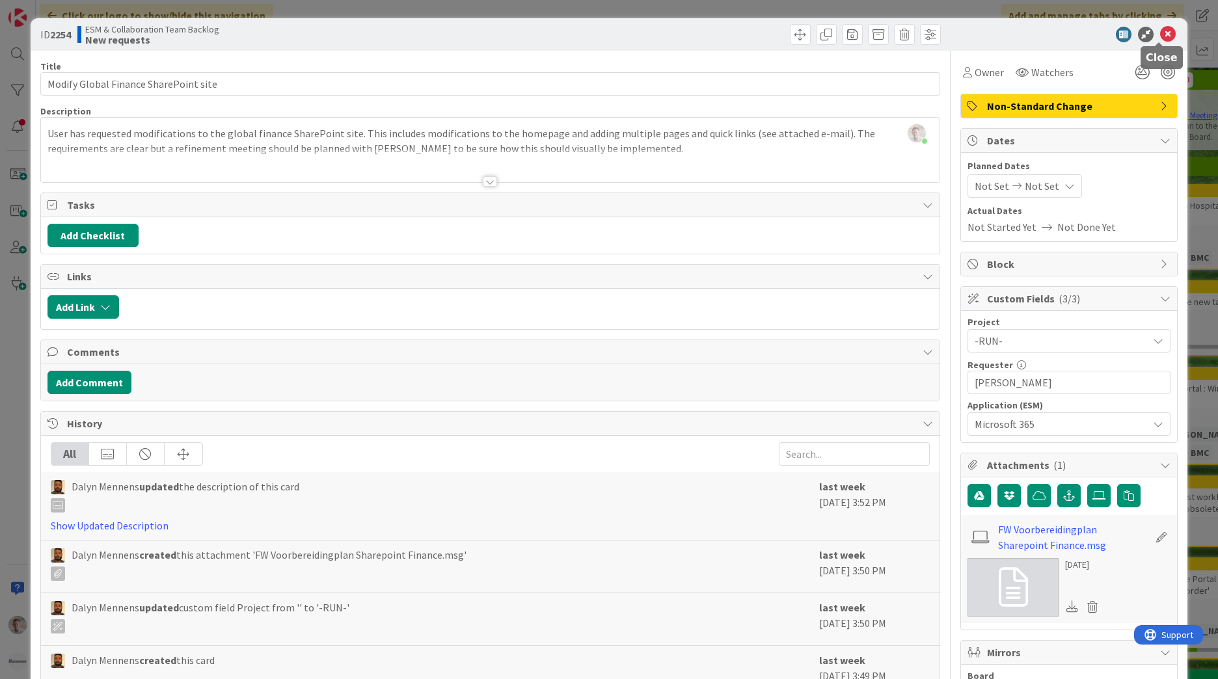
click at [1160, 36] on icon at bounding box center [1168, 35] width 16 height 16
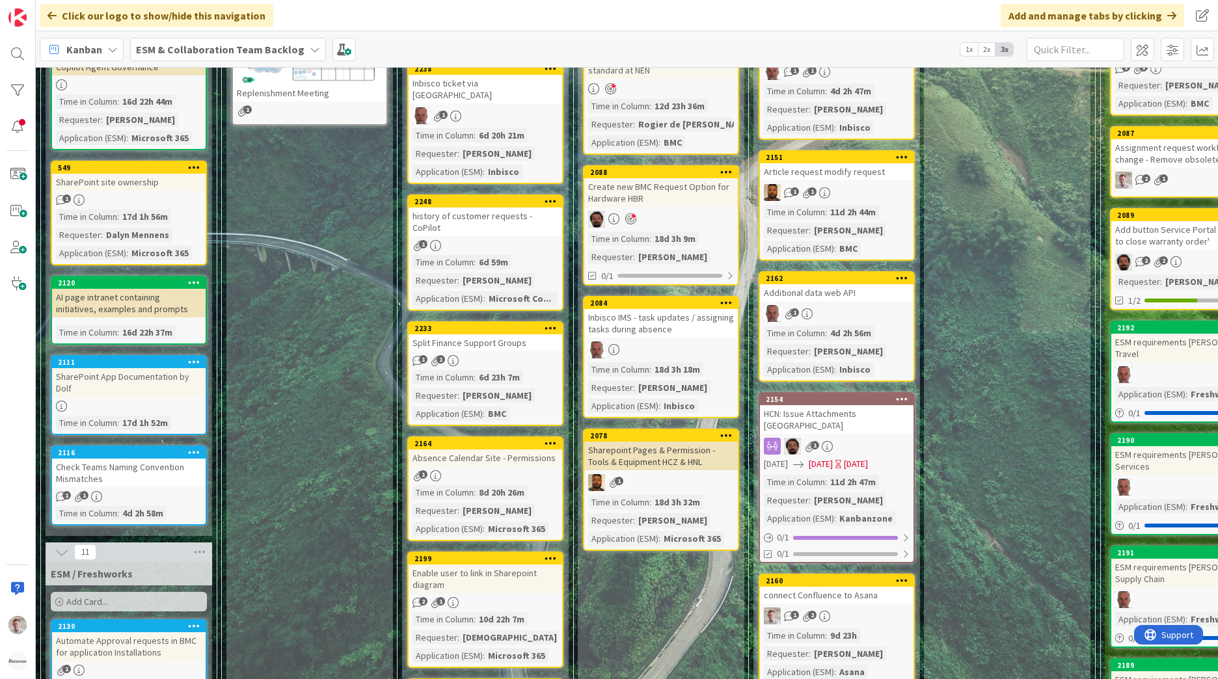
scroll to position [455, 0]
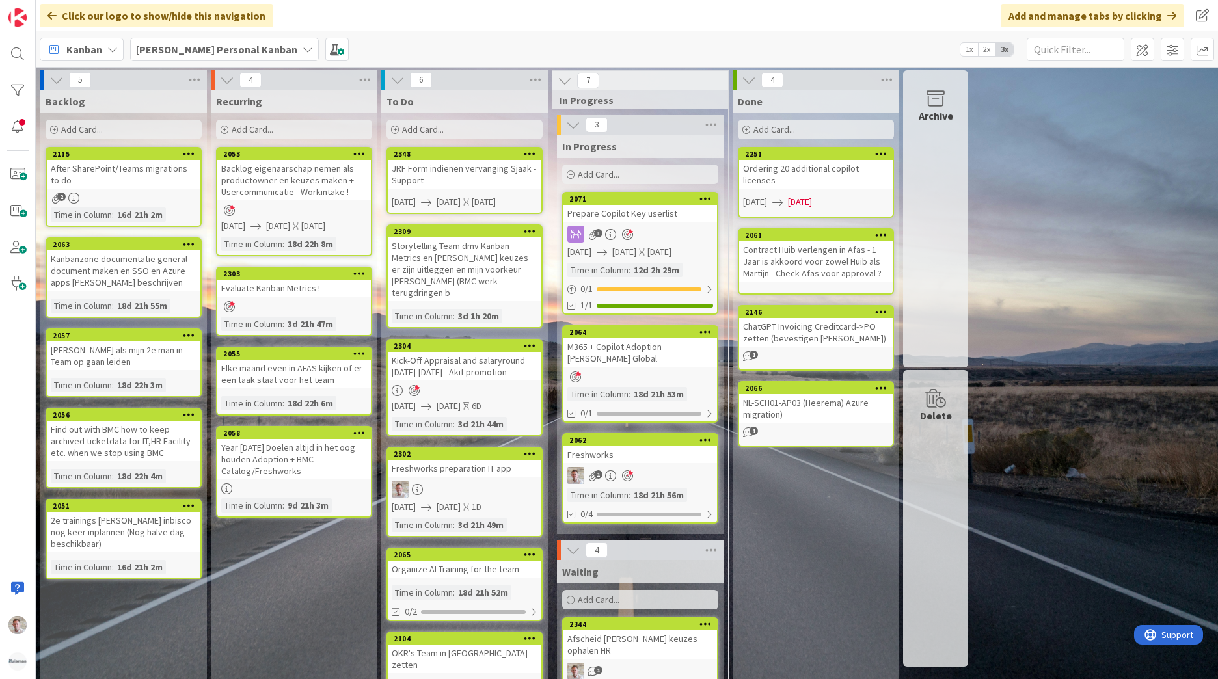
click at [193, 53] on b "[PERSON_NAME] Personal Kanban" at bounding box center [216, 49] width 161 height 13
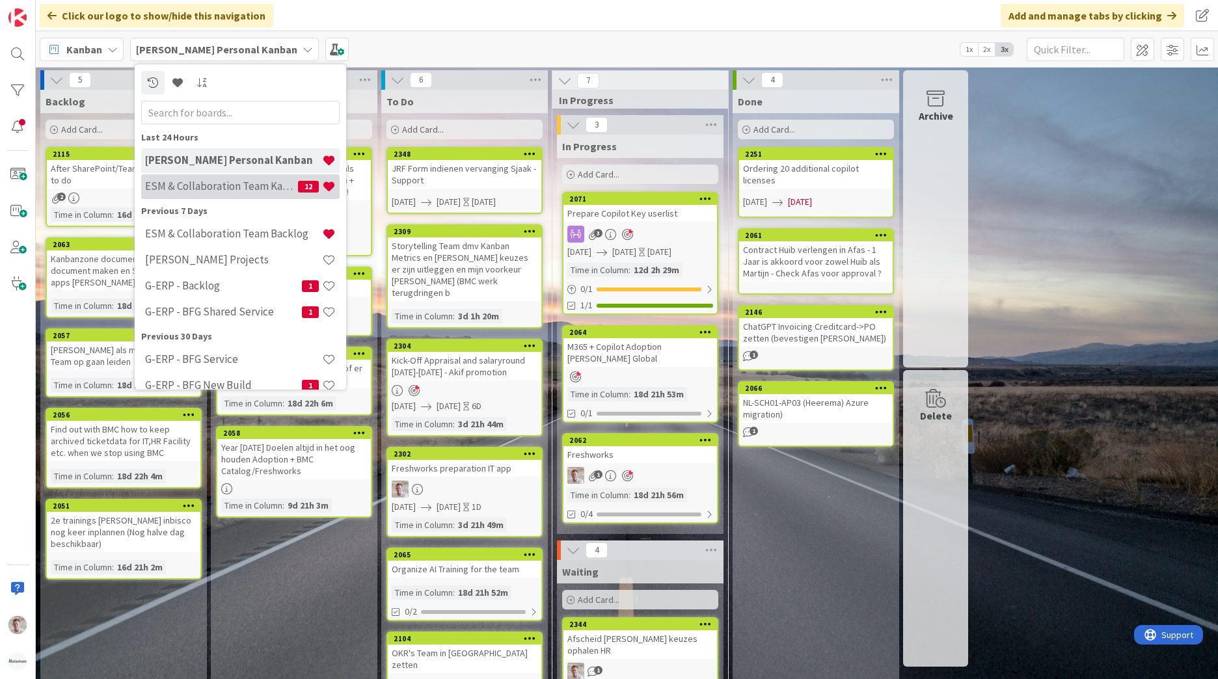
click at [227, 191] on h4 "ESM & Collaboration Team Kanban" at bounding box center [221, 186] width 153 height 13
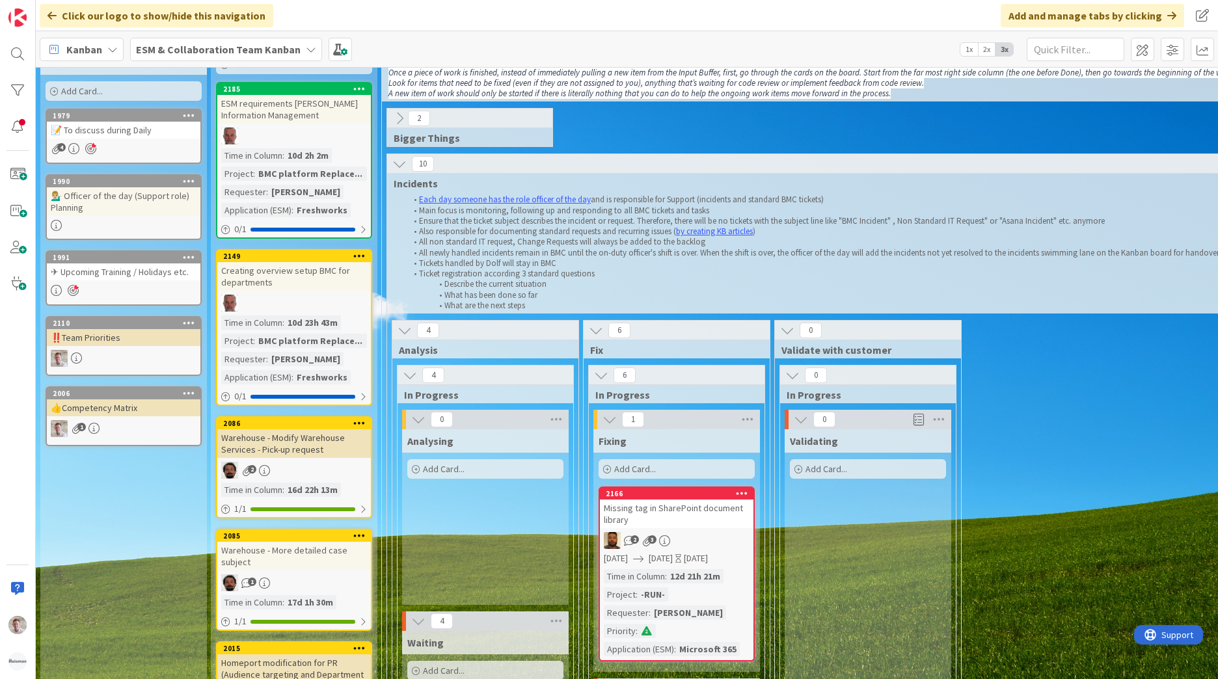
click at [397, 114] on icon at bounding box center [399, 118] width 14 height 14
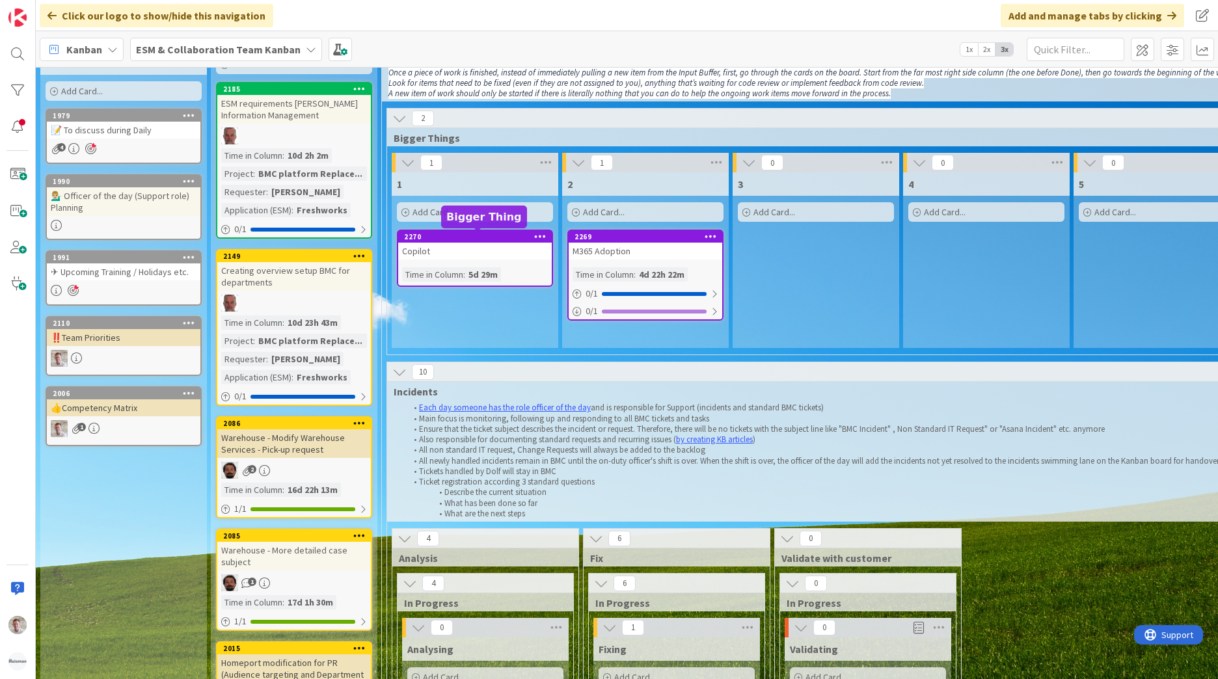
click at [481, 245] on div "Copilot" at bounding box center [475, 251] width 154 height 17
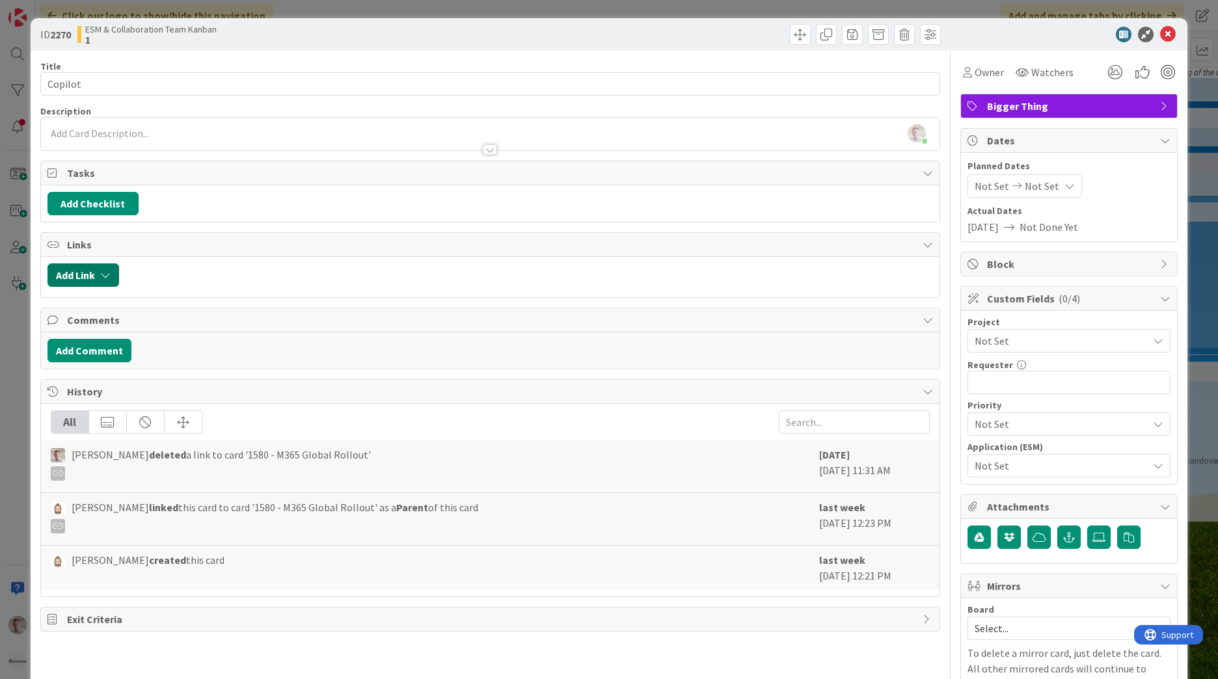
click at [100, 274] on icon "button" at bounding box center [105, 275] width 10 height 10
click at [166, 325] on div "Existing" at bounding box center [190, 326] width 90 height 22
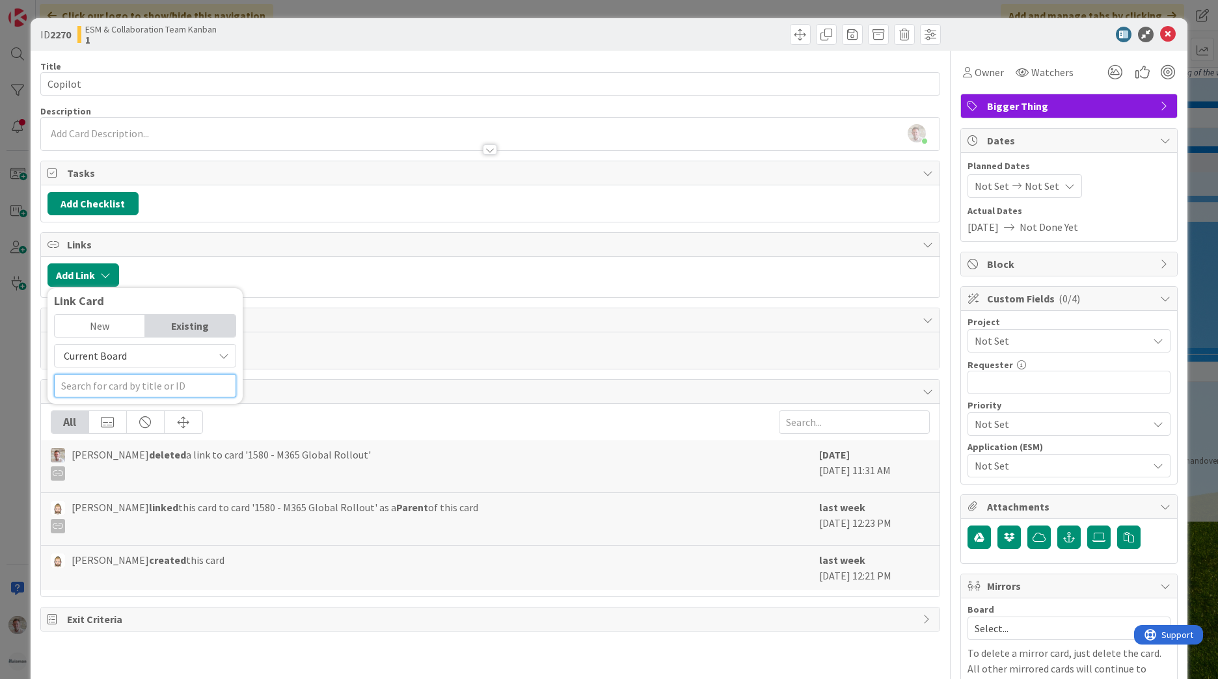
click at [112, 377] on input "text" at bounding box center [145, 385] width 182 height 23
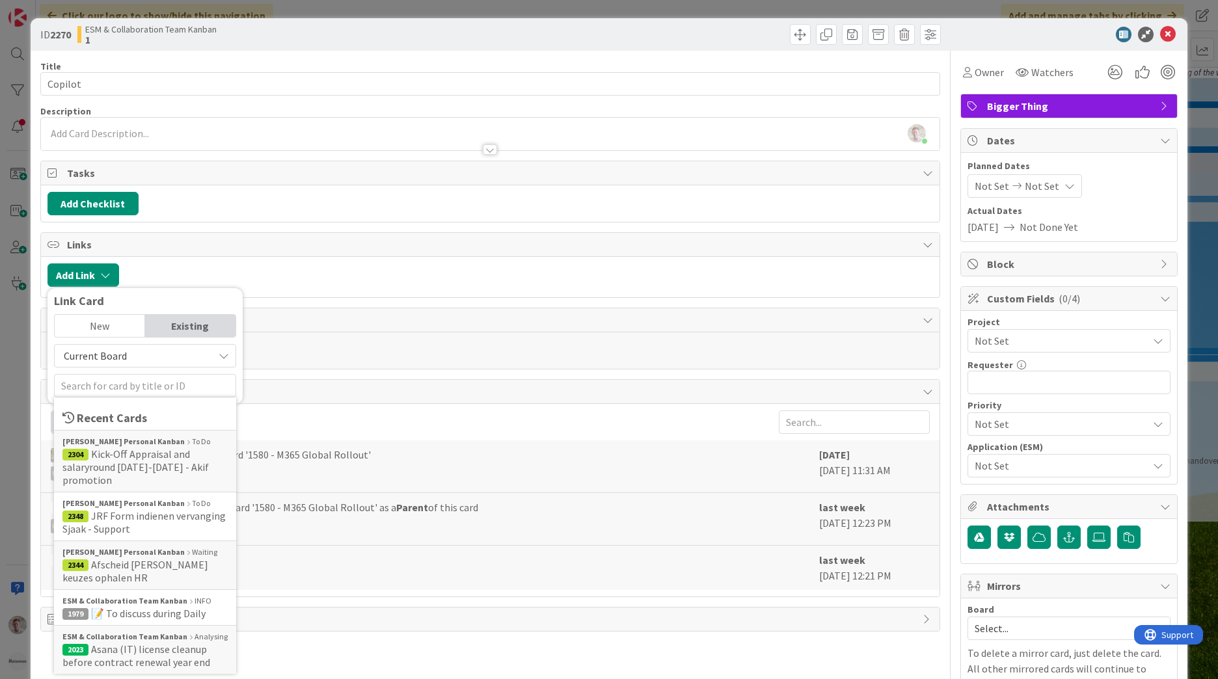
click at [148, 371] on div "Current Board Recent Cards [PERSON_NAME] Personal Kanban To Do 2304 Kick-Off Ap…" at bounding box center [145, 370] width 182 height 53
click at [149, 360] on span "Current Board" at bounding box center [134, 356] width 146 height 18
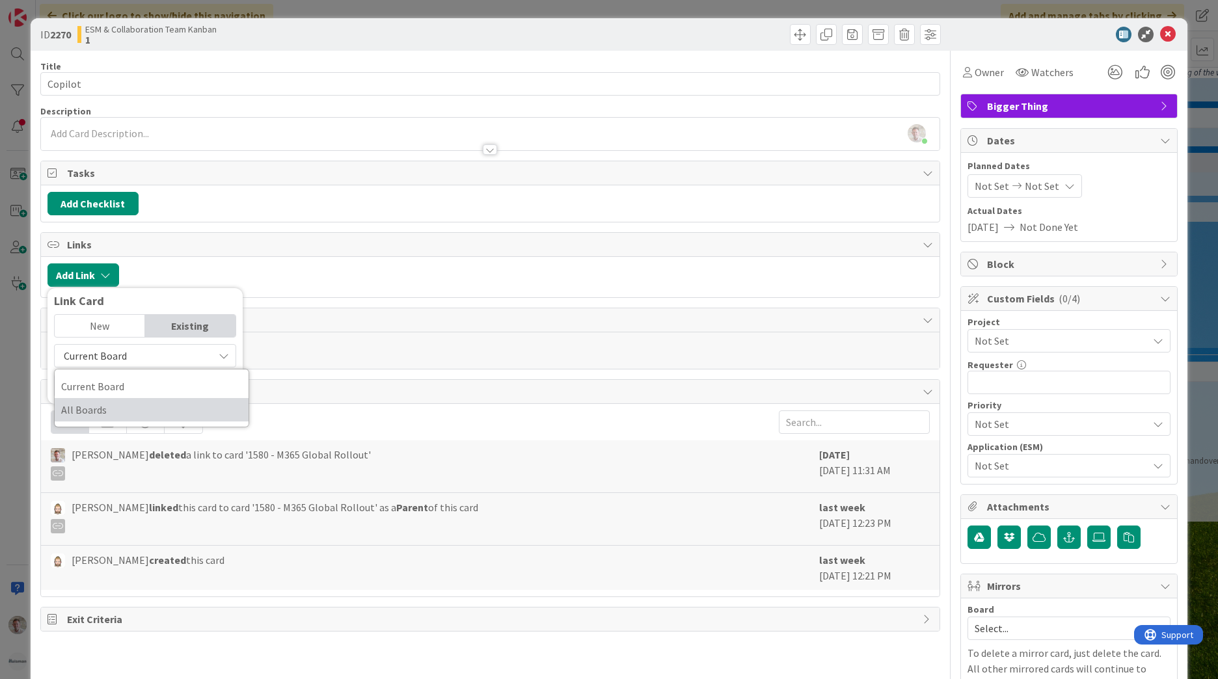
click at [116, 409] on span "All Boards" at bounding box center [151, 410] width 181 height 20
click at [109, 389] on input "text" at bounding box center [145, 385] width 182 height 23
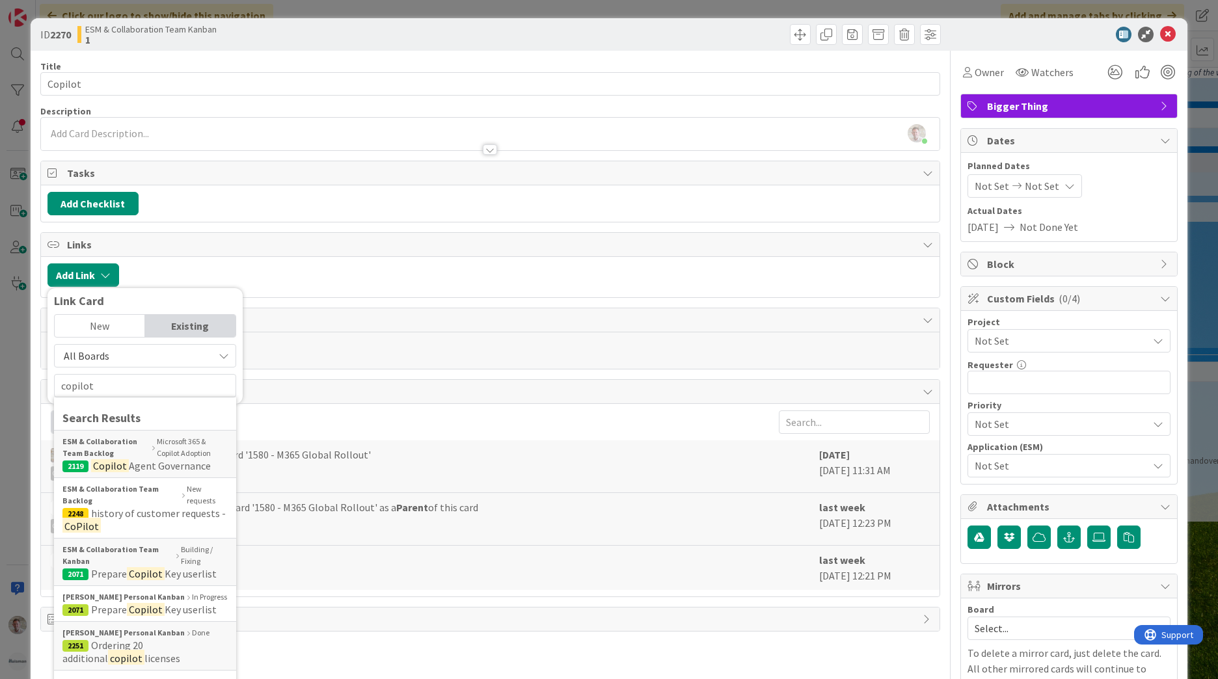
click at [111, 355] on span "All Boards" at bounding box center [134, 356] width 146 height 18
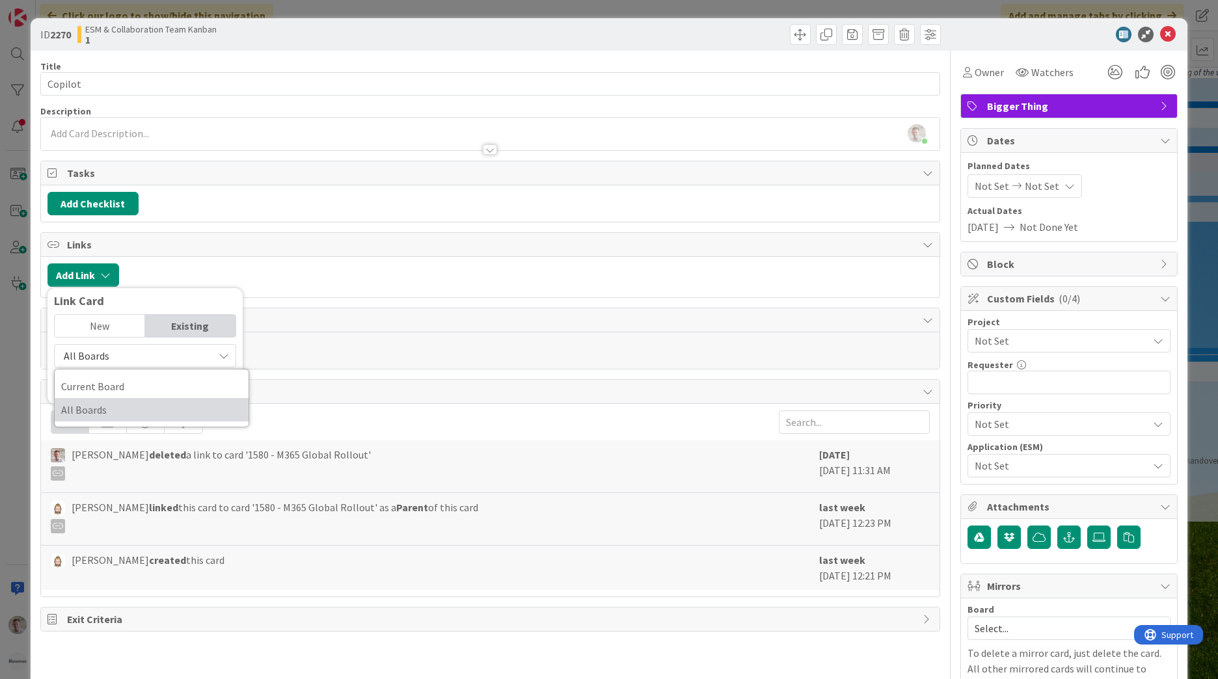
click at [98, 407] on span "All Boards" at bounding box center [151, 410] width 181 height 20
click at [108, 388] on input "copilot" at bounding box center [145, 385] width 182 height 23
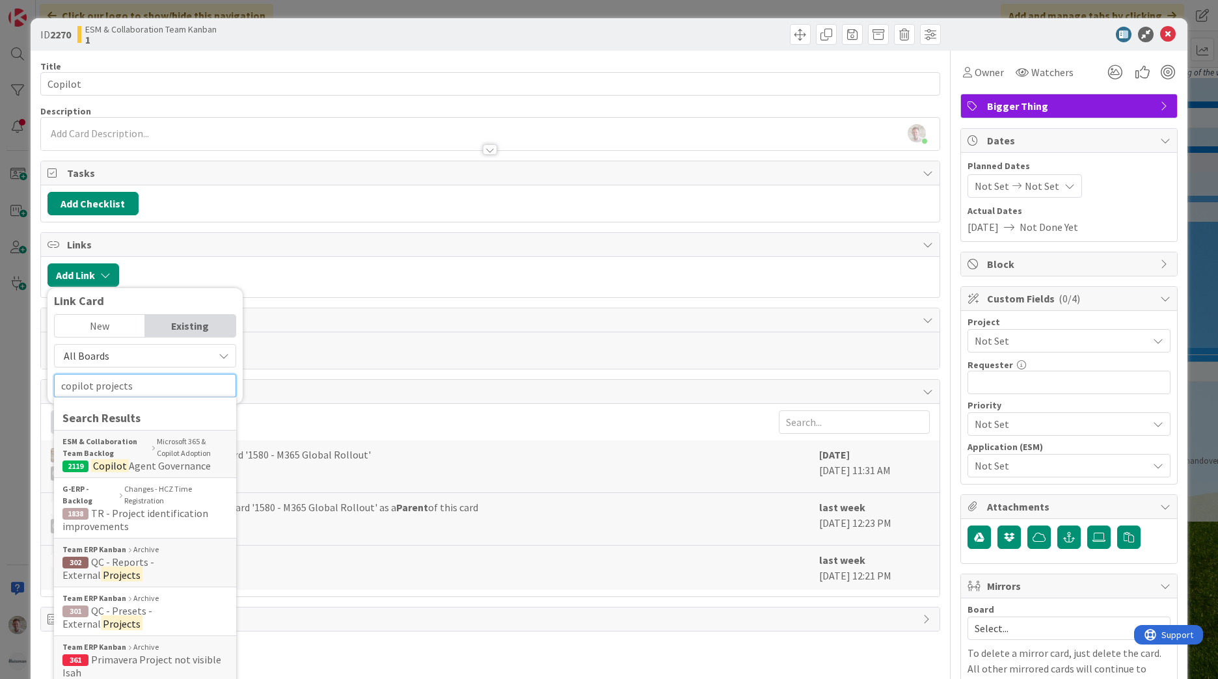
click at [111, 389] on input "copilot projects" at bounding box center [145, 385] width 182 height 23
click at [112, 388] on input "copilot projects" at bounding box center [145, 385] width 182 height 23
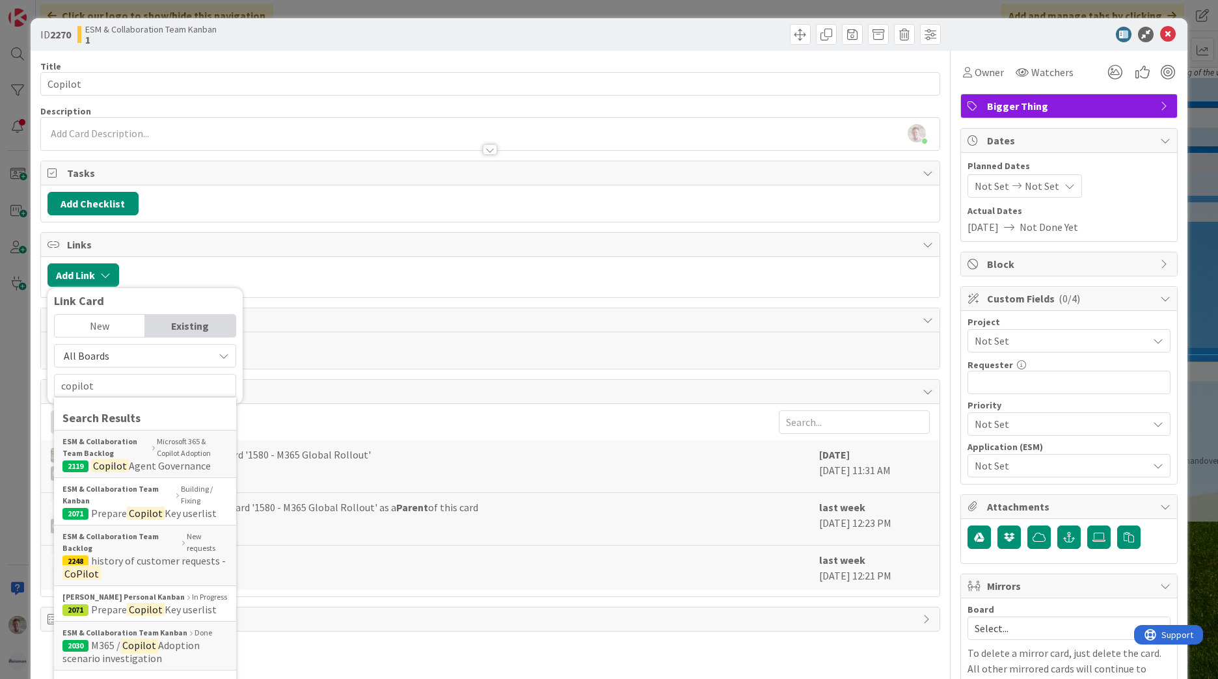
click at [135, 360] on span "All Boards" at bounding box center [134, 356] width 146 height 18
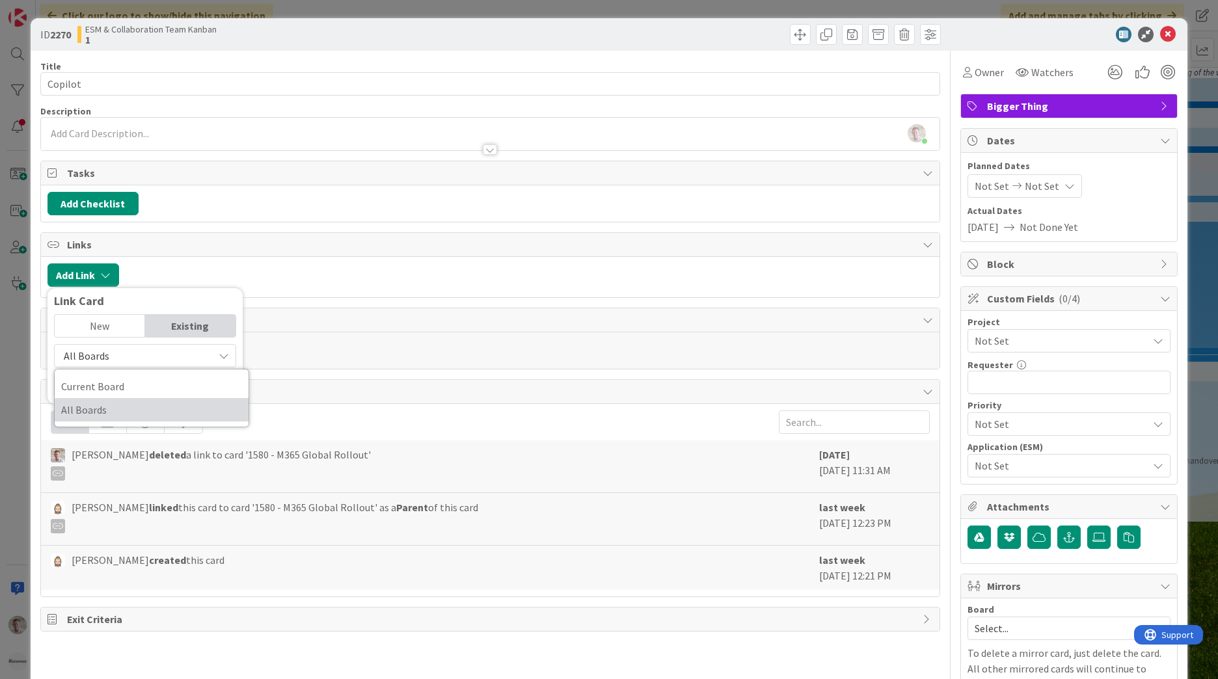
click at [85, 411] on span "All Boards" at bounding box center [151, 410] width 181 height 20
click at [106, 391] on input "copilot" at bounding box center [145, 385] width 182 height 23
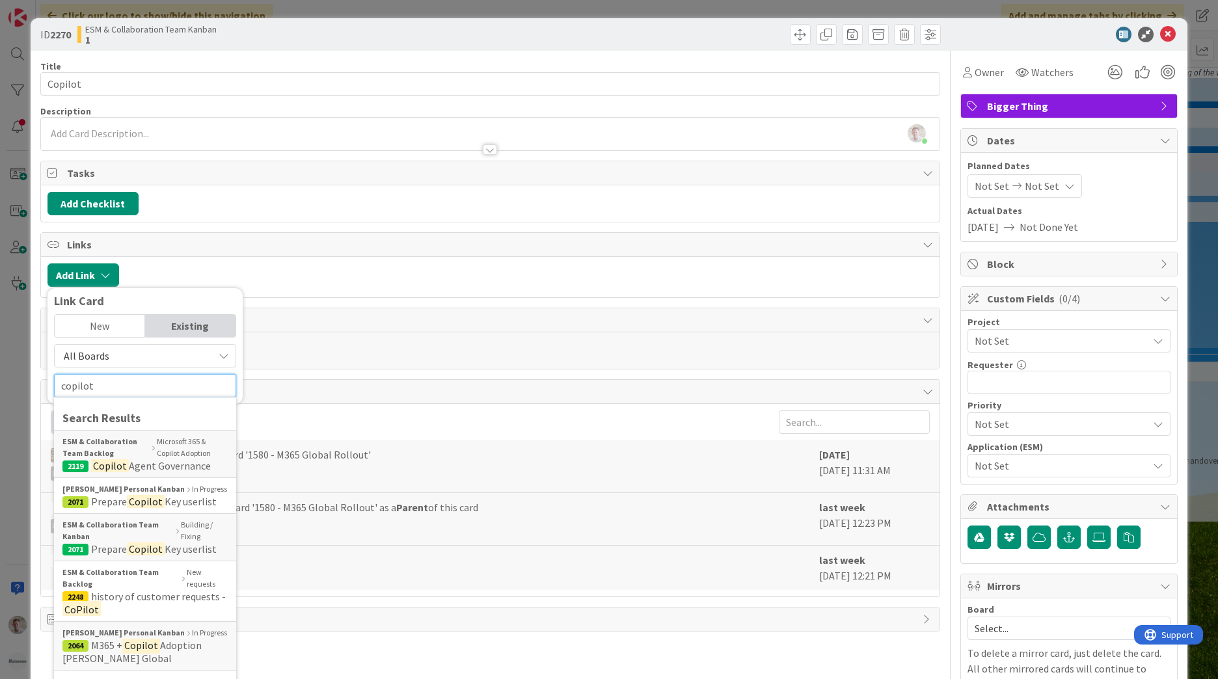
type input "copilot"
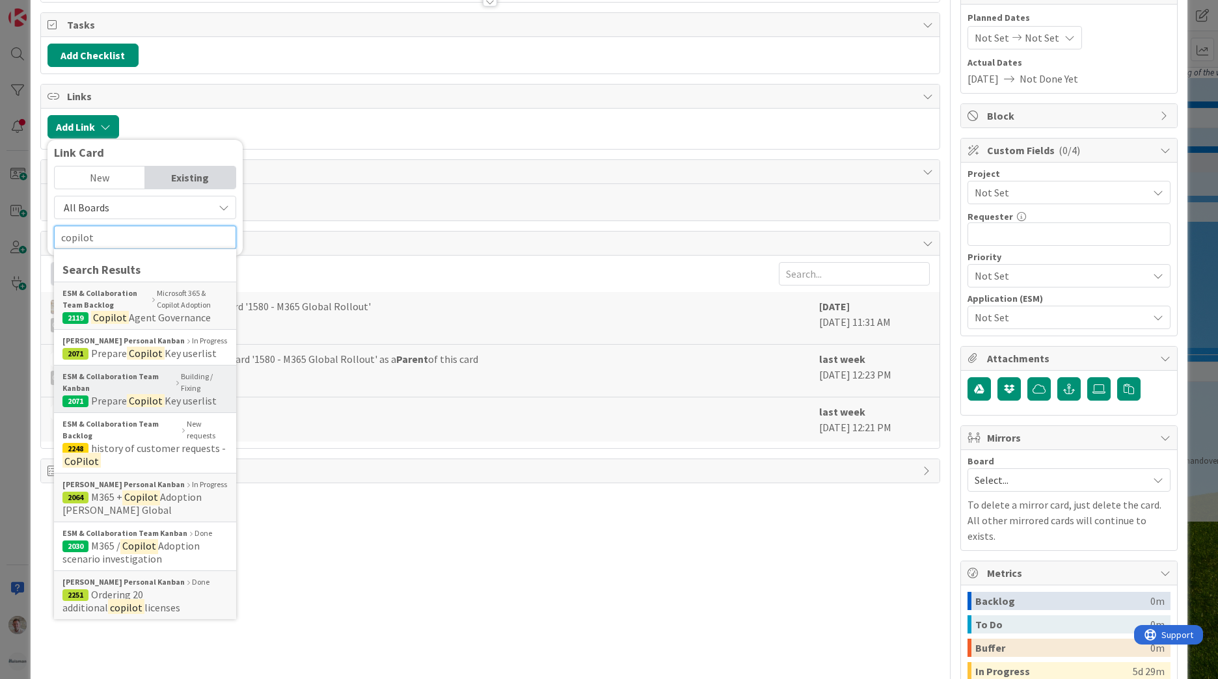
scroll to position [29, 0]
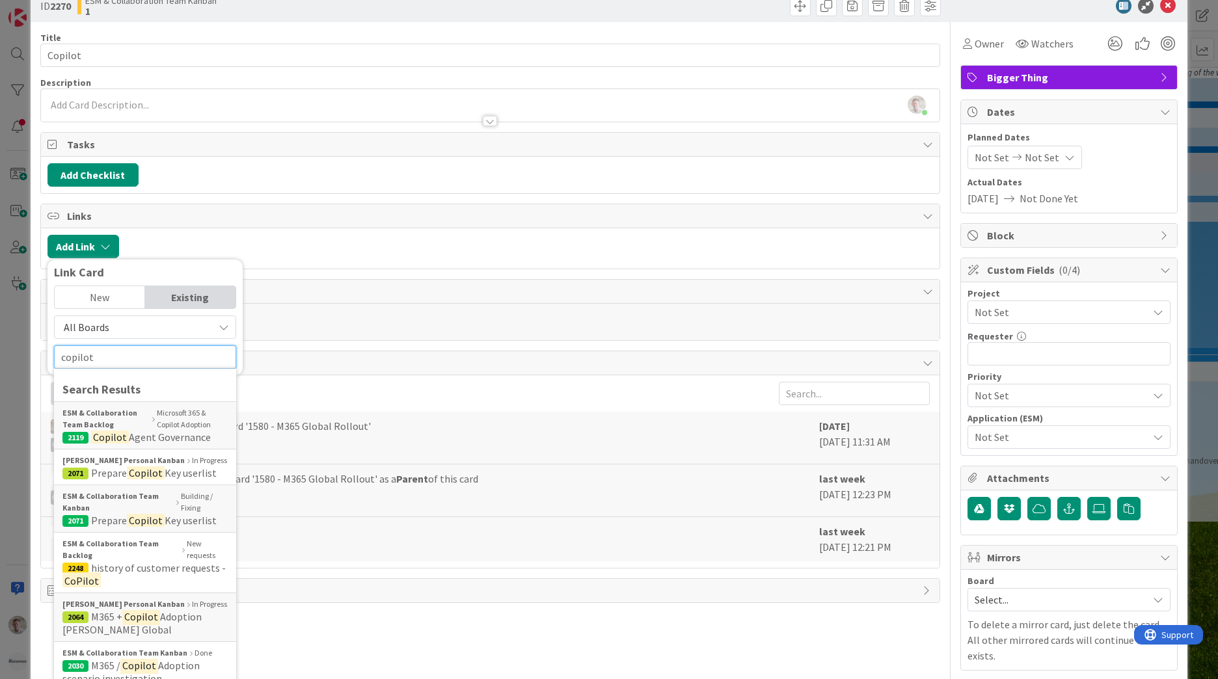
click at [100, 360] on input "copilot" at bounding box center [145, 356] width 182 height 23
click at [100, 359] on input "copilot" at bounding box center [145, 356] width 182 height 23
click at [118, 334] on span "All Boards" at bounding box center [134, 327] width 146 height 18
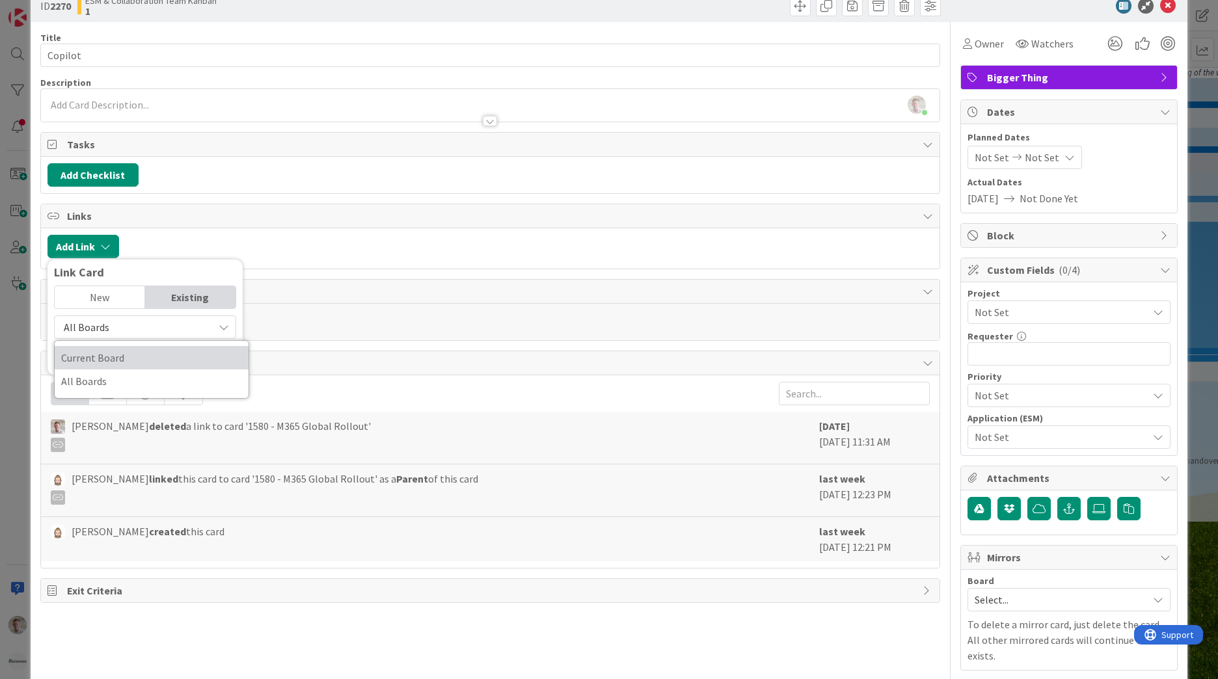
click at [113, 356] on span "Current Board" at bounding box center [151, 358] width 181 height 20
click at [97, 362] on input "text" at bounding box center [145, 356] width 182 height 23
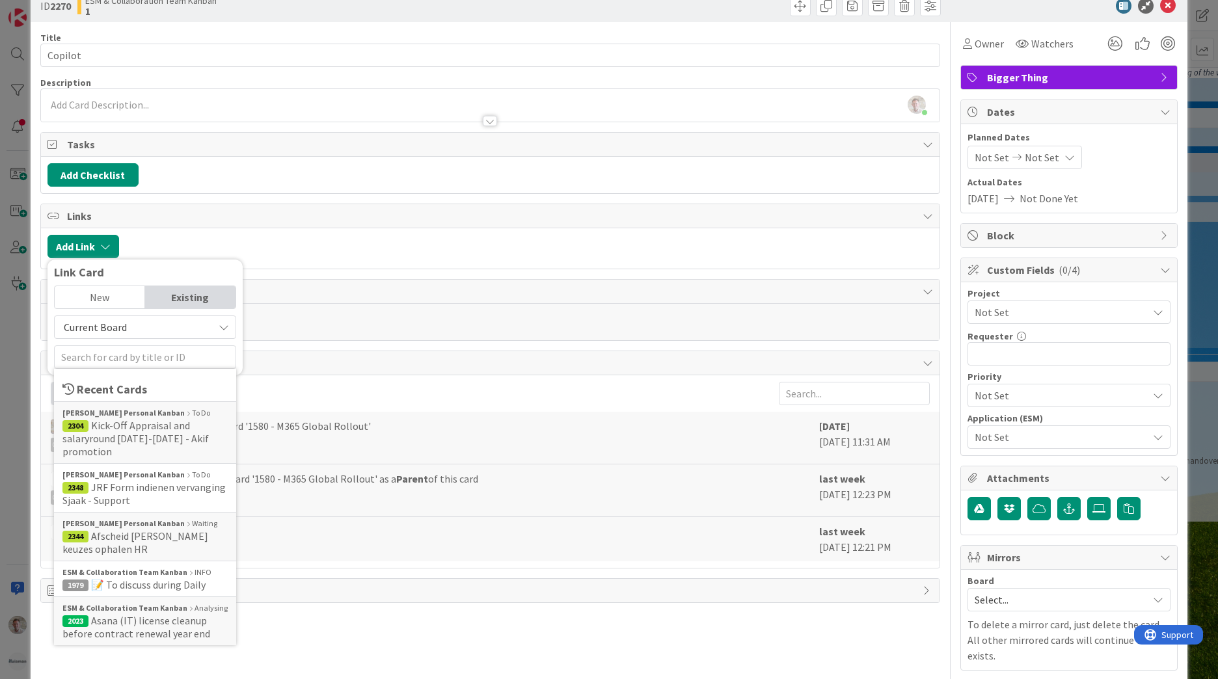
click at [100, 337] on div "Current Board" at bounding box center [145, 327] width 182 height 23
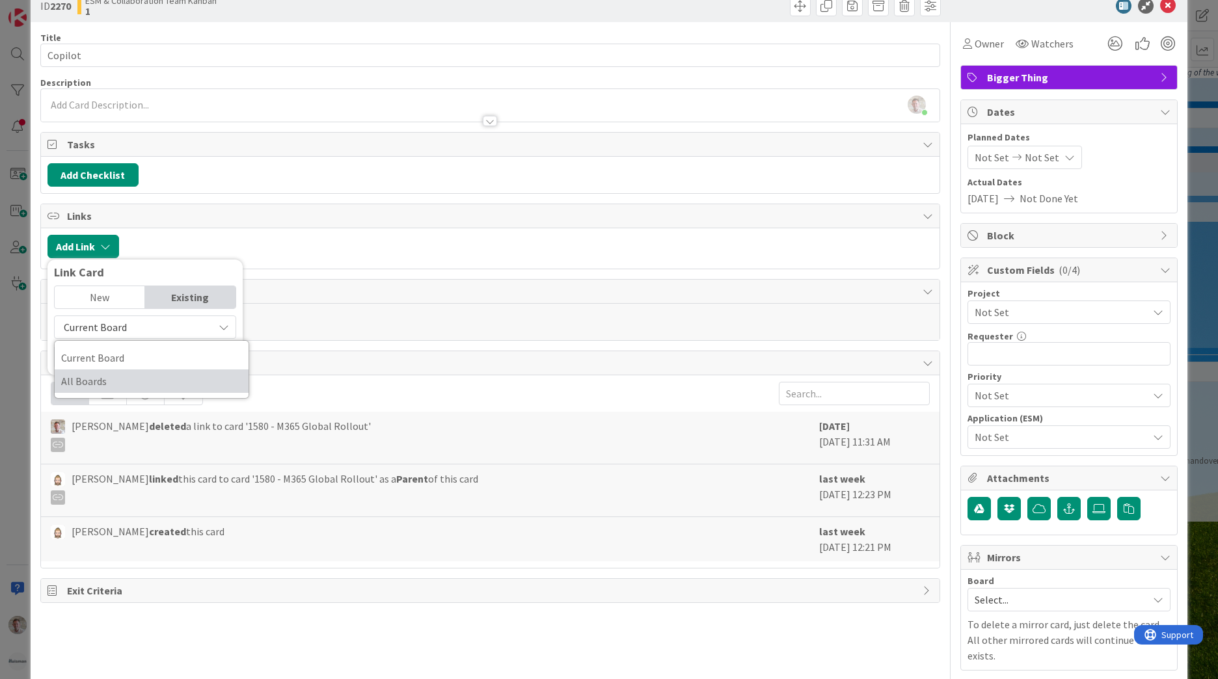
click at [98, 386] on span "All Boards" at bounding box center [151, 381] width 181 height 20
click at [100, 364] on input "text" at bounding box center [145, 356] width 182 height 23
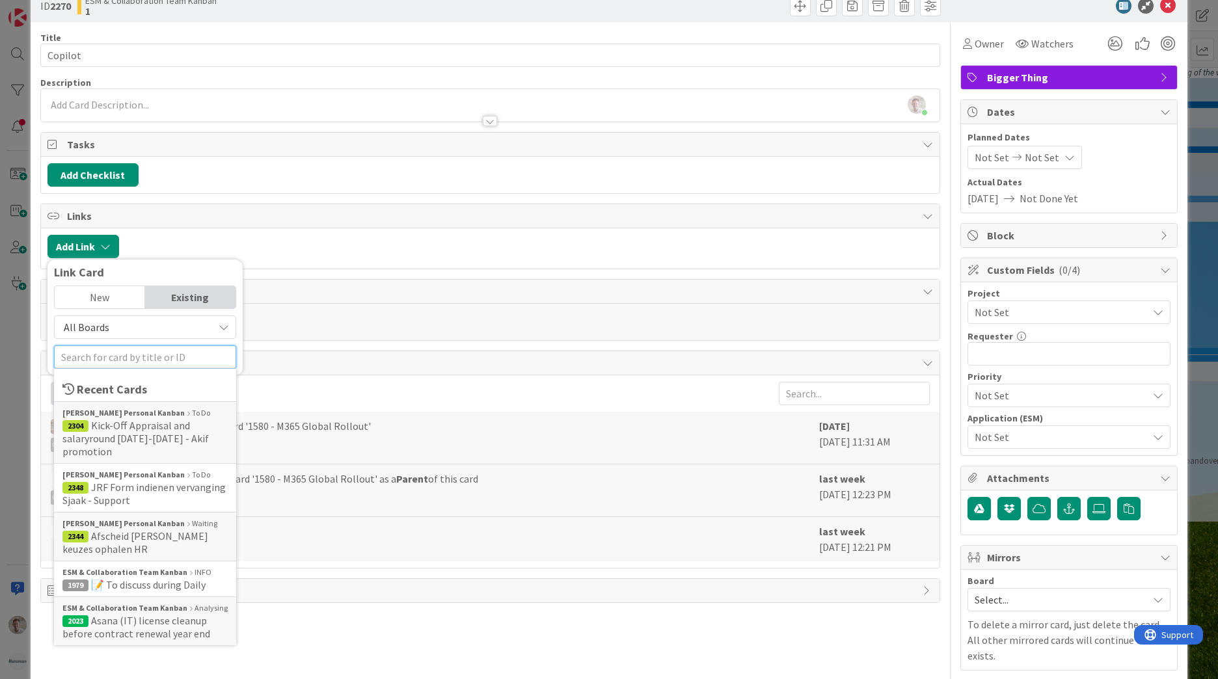
click at [96, 356] on input "text" at bounding box center [145, 356] width 182 height 23
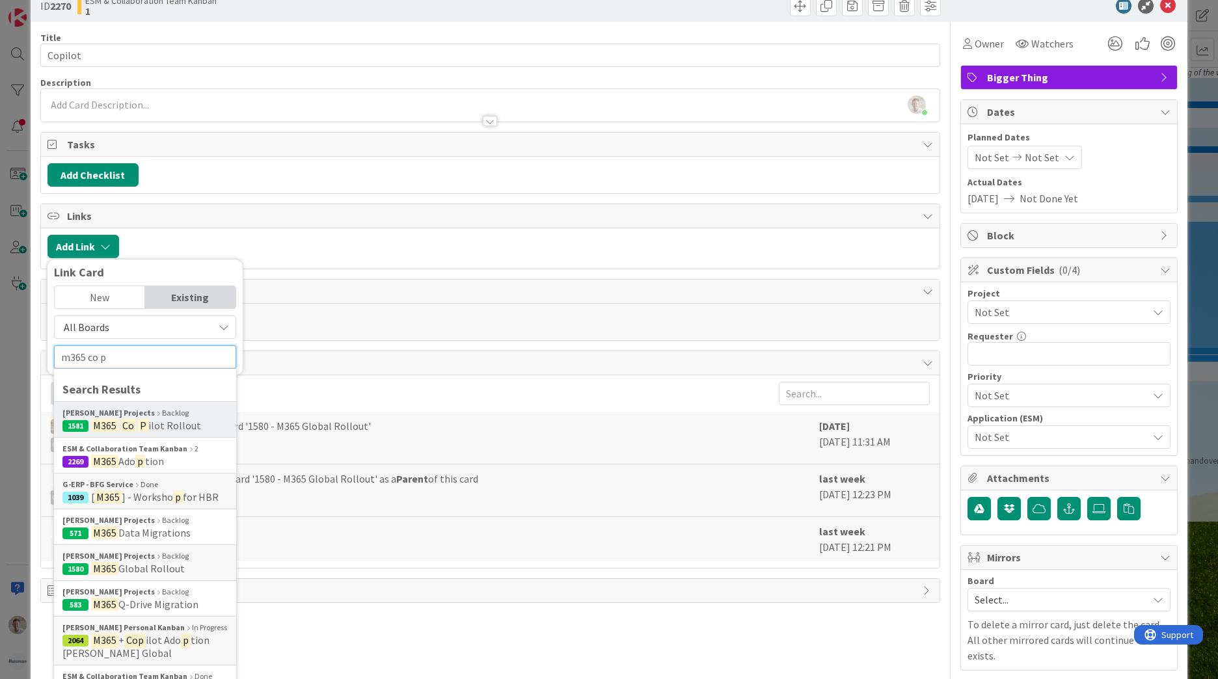
type input "m365 co p"
click at [126, 422] on mark "Co" at bounding box center [128, 425] width 16 height 17
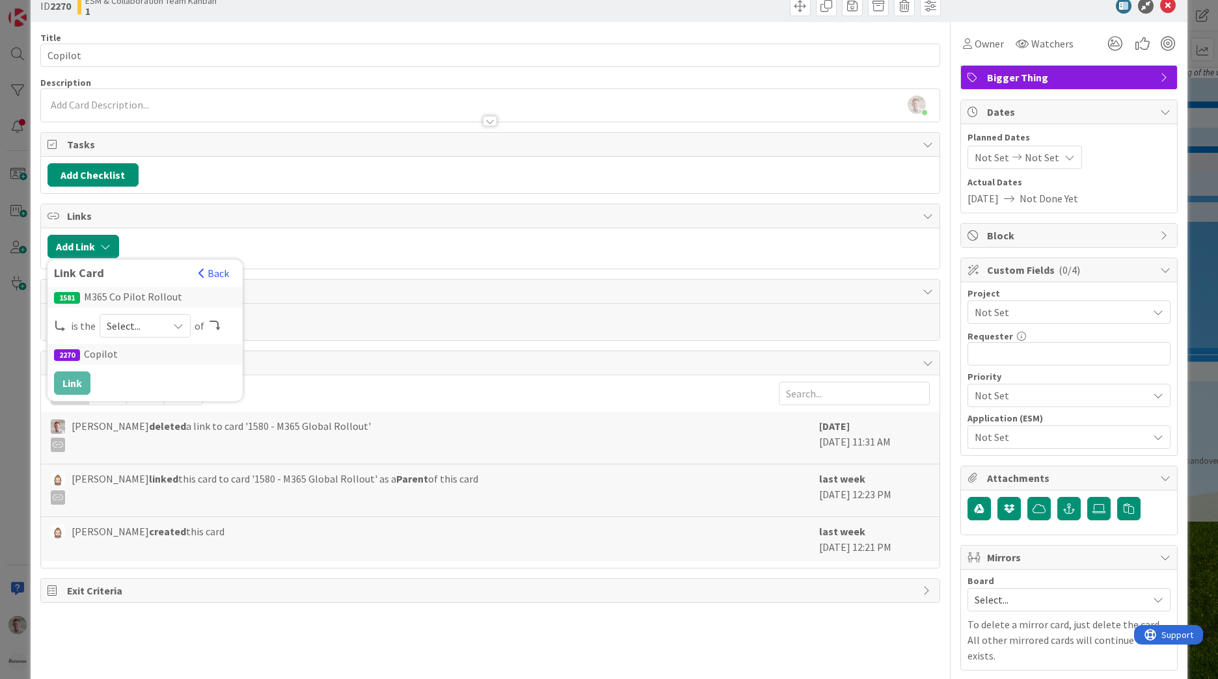
click at [156, 327] on span "Select..." at bounding box center [134, 326] width 55 height 18
click at [145, 361] on span "parent" at bounding box center [214, 357] width 147 height 20
click at [74, 380] on button "Link" at bounding box center [72, 382] width 36 height 23
